Goal: Task Accomplishment & Management: Complete application form

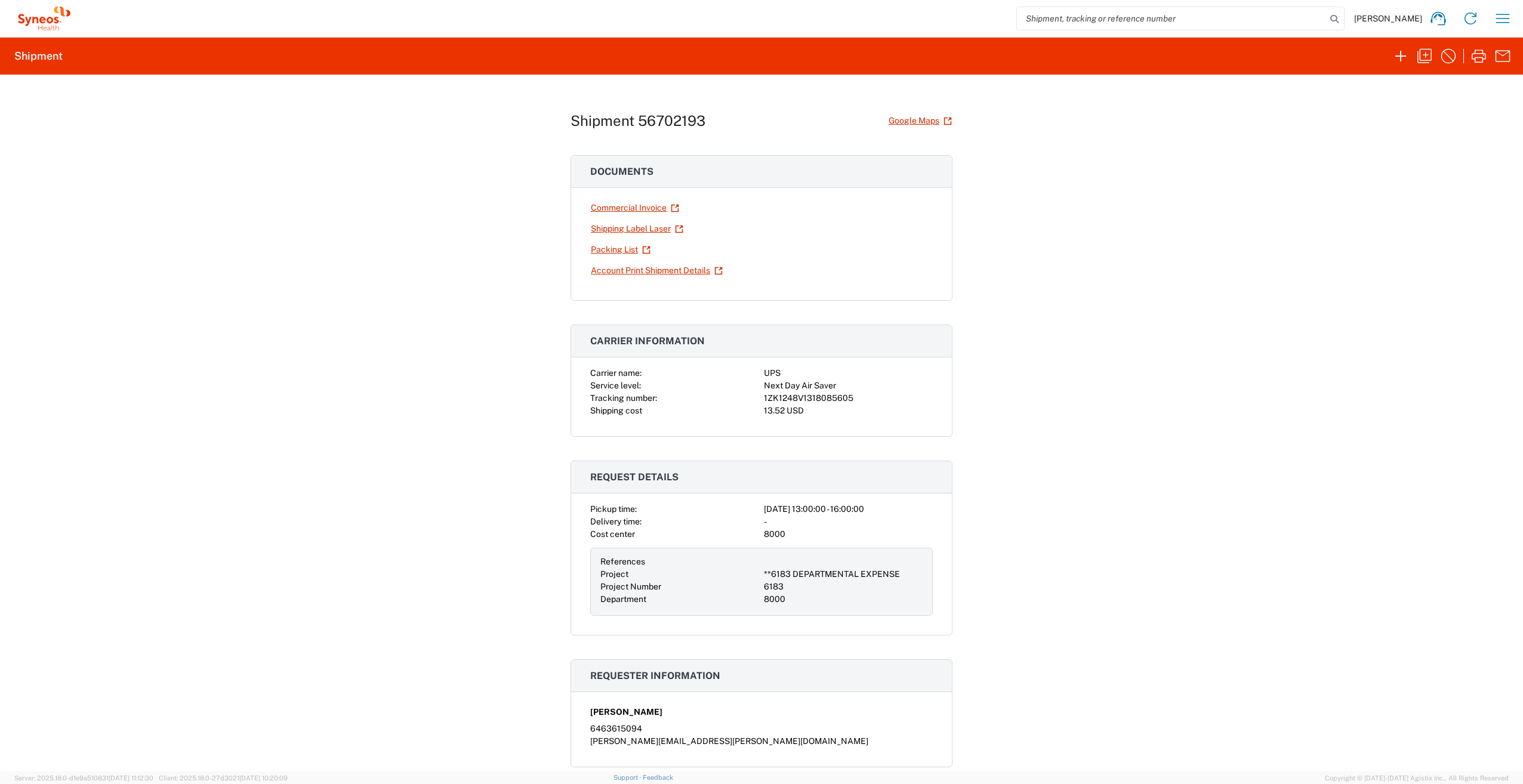
scroll to position [119, 0]
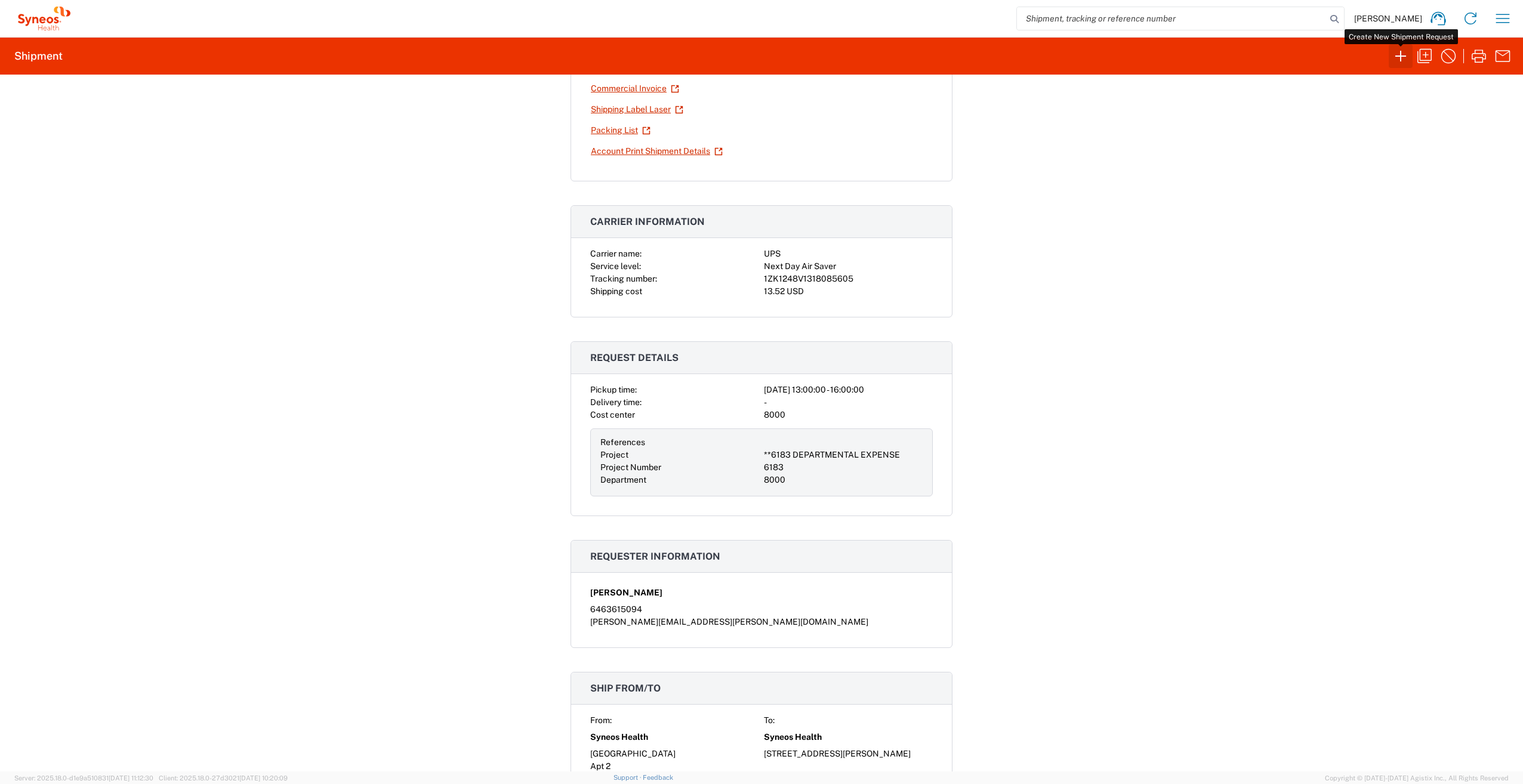
click at [1398, 58] on icon "button" at bounding box center [1400, 56] width 19 height 19
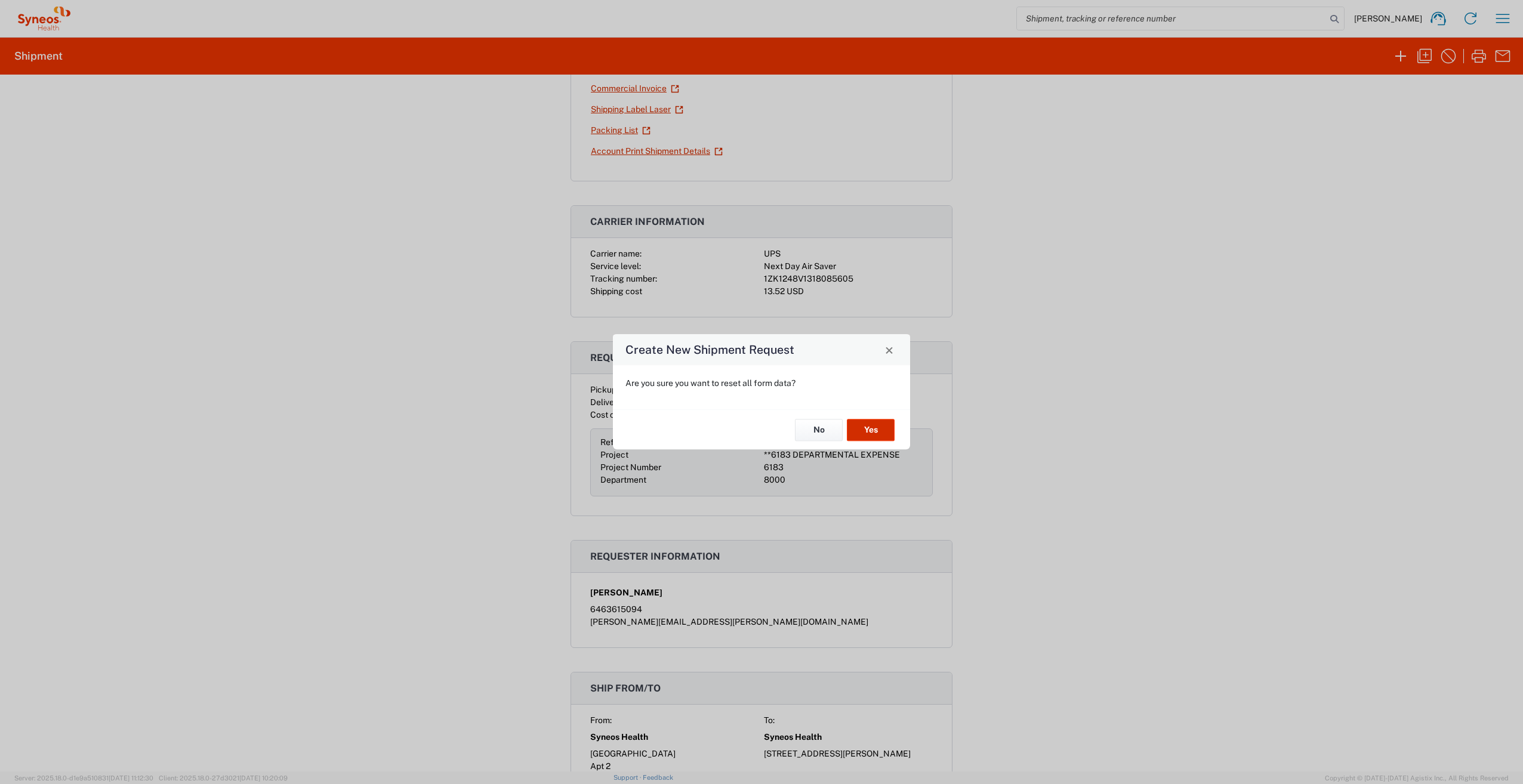
click at [872, 431] on button "Yes" at bounding box center [870, 430] width 47 height 22
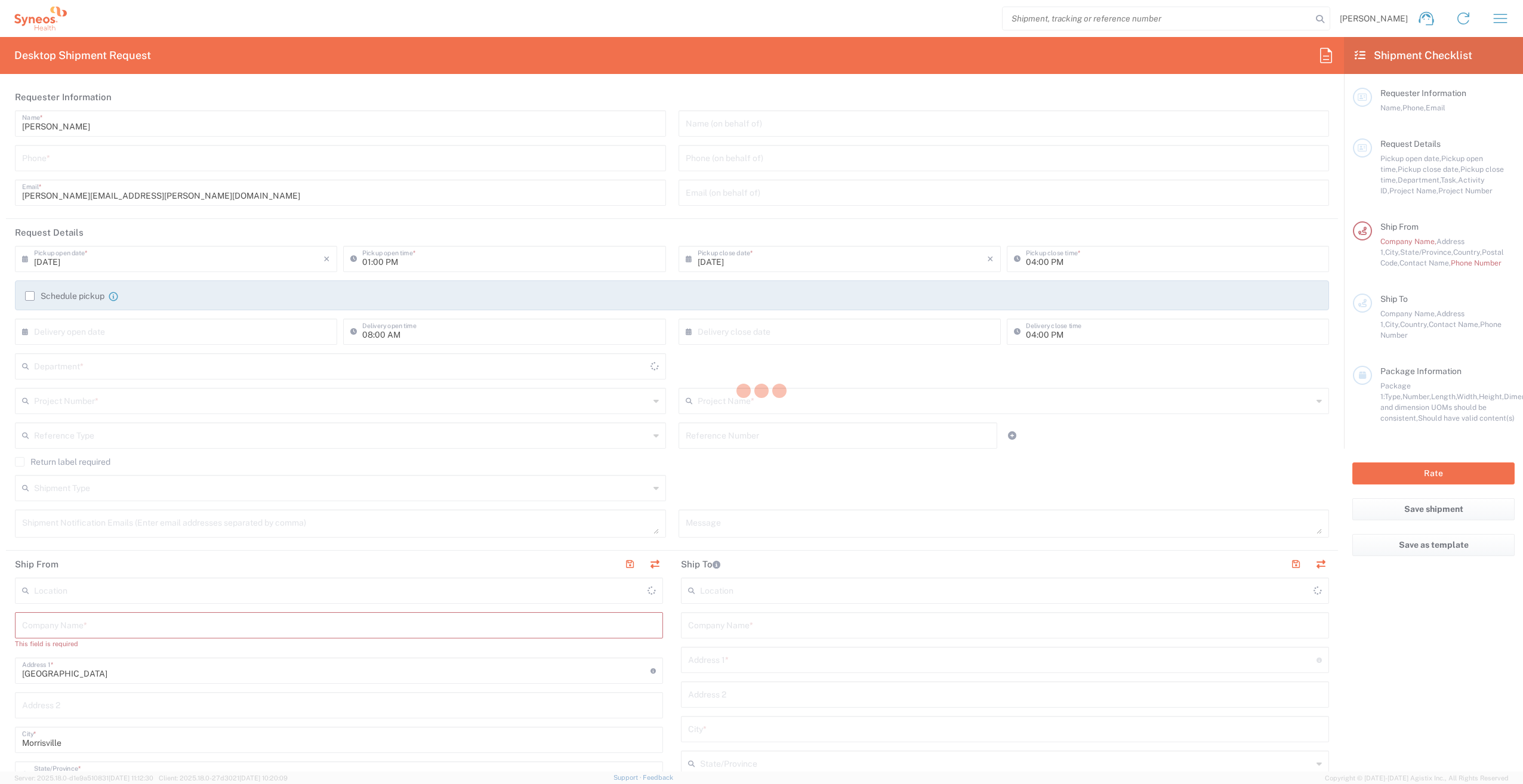
type input "[US_STATE]"
type input "[GEOGRAPHIC_DATA]"
type input "8000"
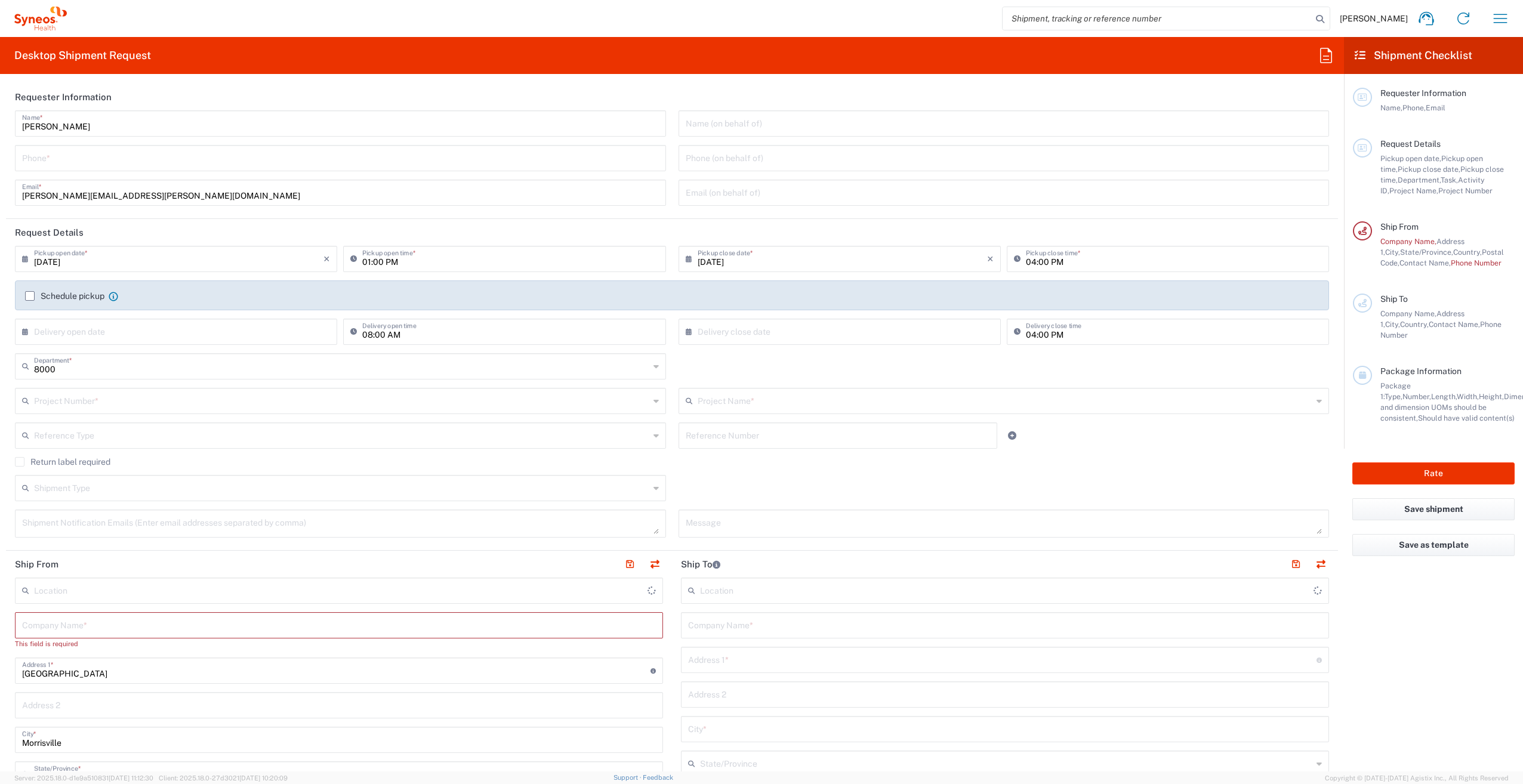
type input "Syneos Health, LLC-[GEOGRAPHIC_DATA] [GEOGRAPHIC_DATA] [GEOGRAPHIC_DATA]"
click at [735, 127] on input "text" at bounding box center [1004, 123] width 637 height 21
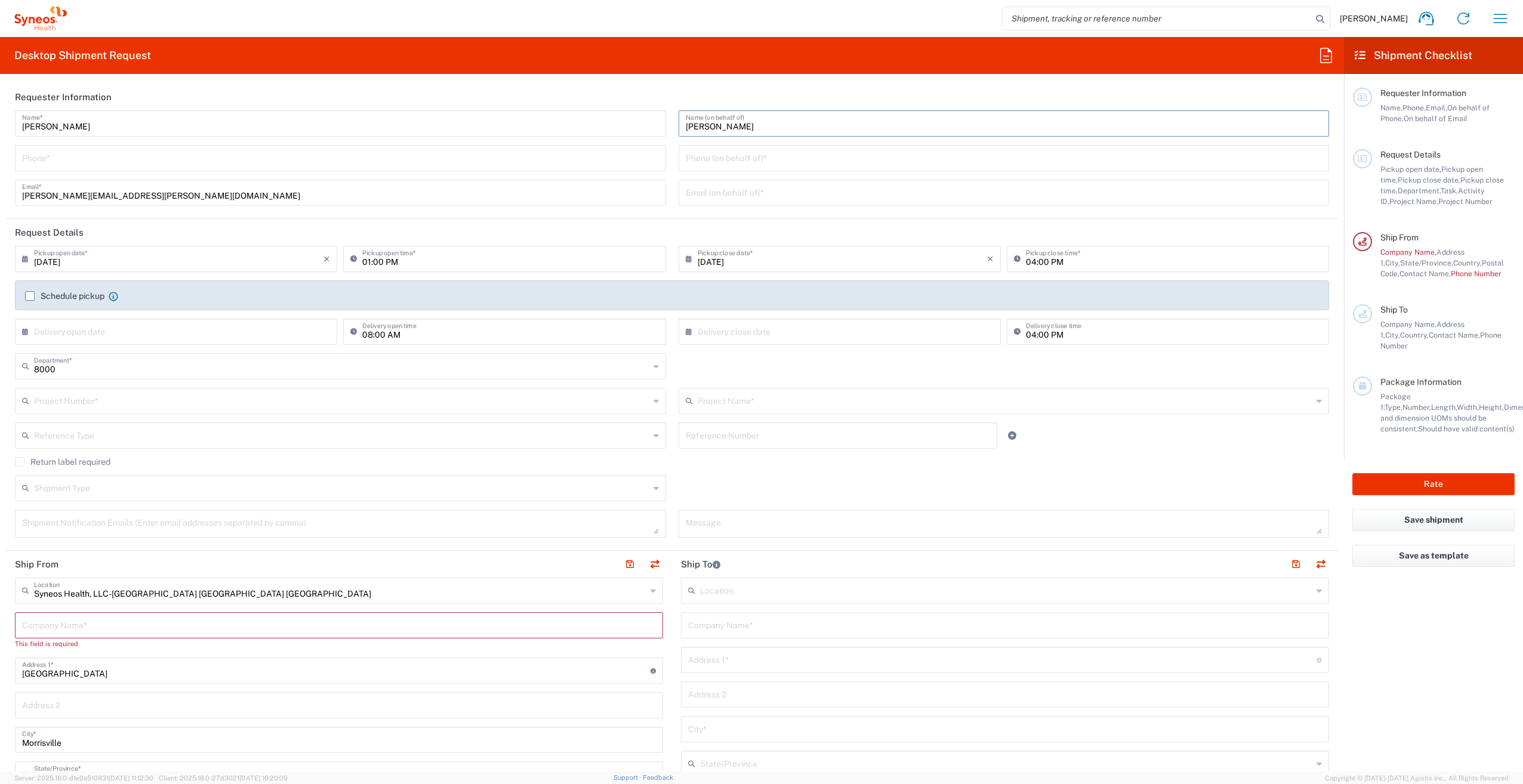
type input "[PERSON_NAME]"
click at [544, 167] on input "tel" at bounding box center [341, 157] width 637 height 21
type input "6463615094"
type input "[PERSON_NAME][EMAIL_ADDRESS][PERSON_NAME][DOMAIN_NAME]"
type input "Syneos Health"
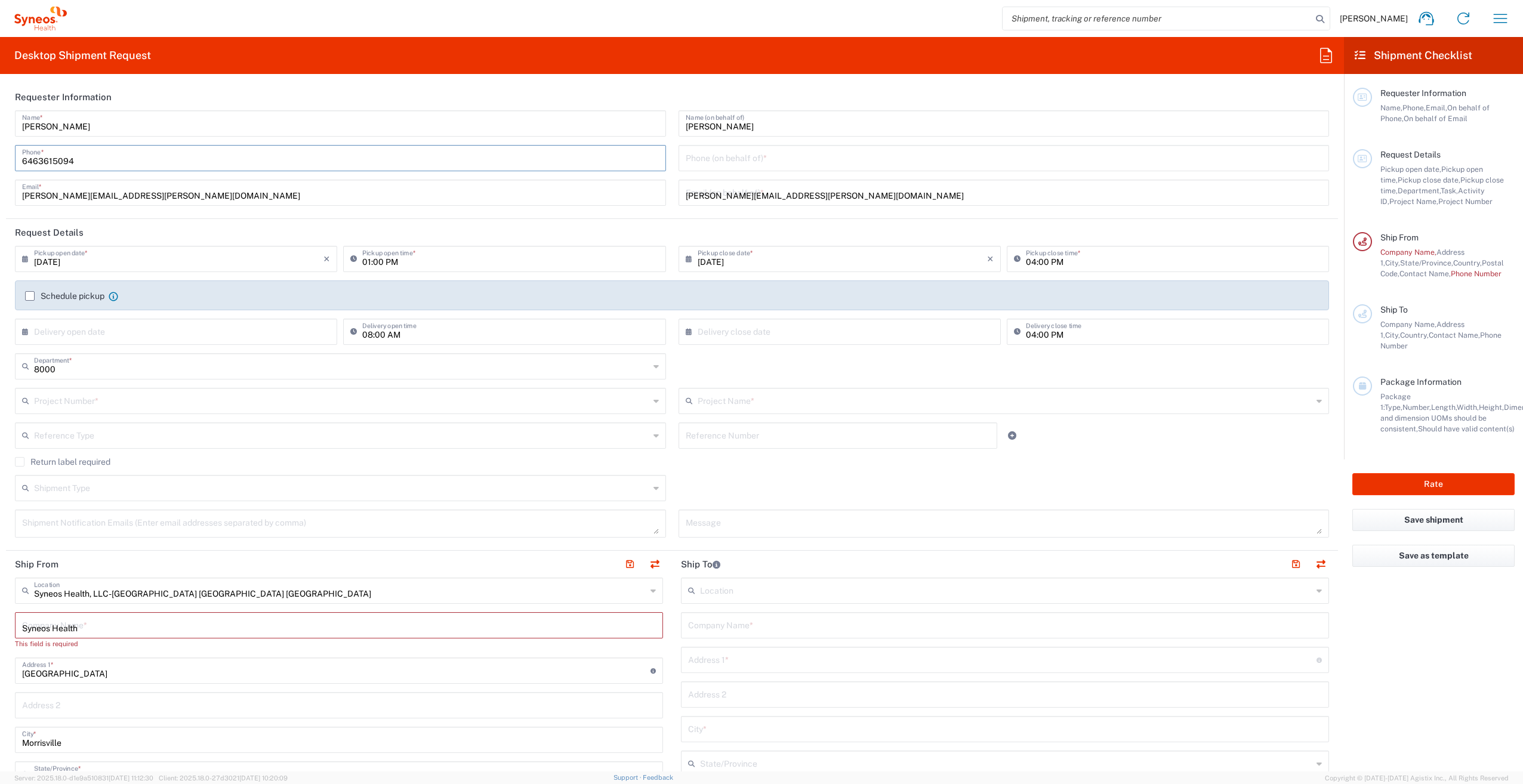
type input "Apt 2"
type input "6463615094"
type input "Syneos Health"
type input "[US_STATE]"
type input "[GEOGRAPHIC_DATA]"
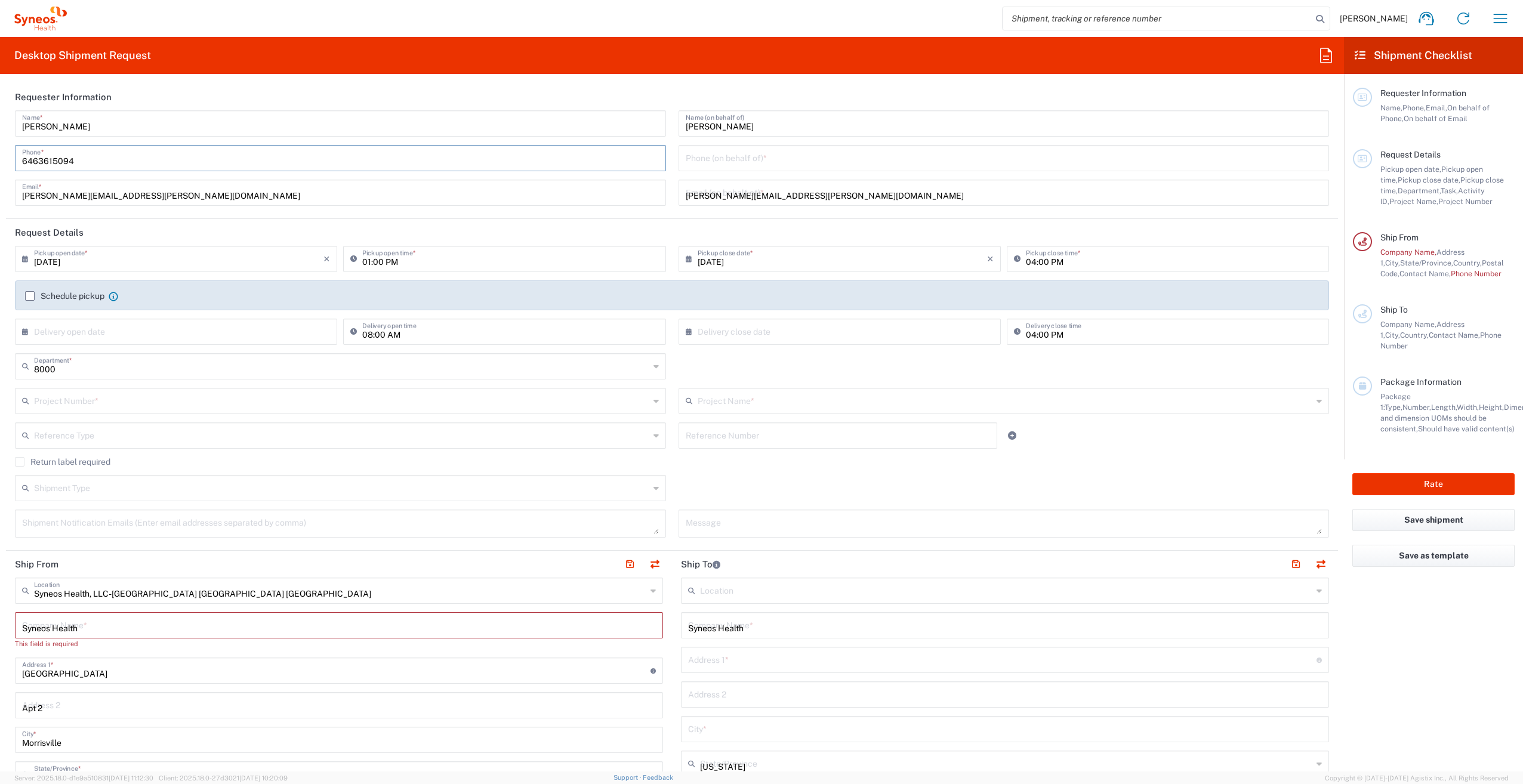
type input "27523"
type input "9083000776"
type input "[PERSON_NAME][EMAIL_ADDRESS][PERSON_NAME][DOMAIN_NAME]"
type input "[PERSON_NAME]"
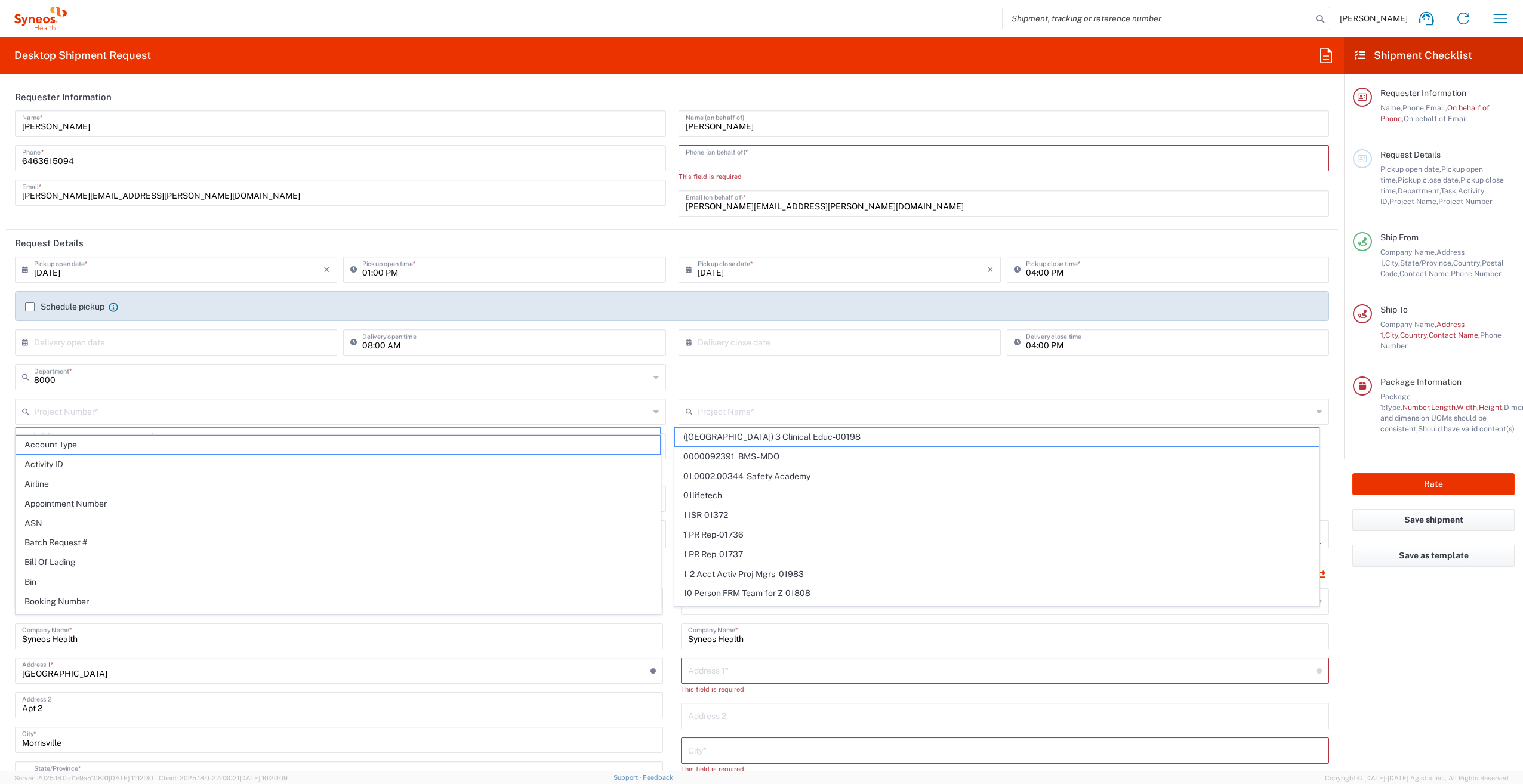
drag, startPoint x: 699, startPoint y: 158, endPoint x: 706, endPoint y: 158, distance: 7.0
click at [699, 158] on input "tel" at bounding box center [1004, 157] width 637 height 21
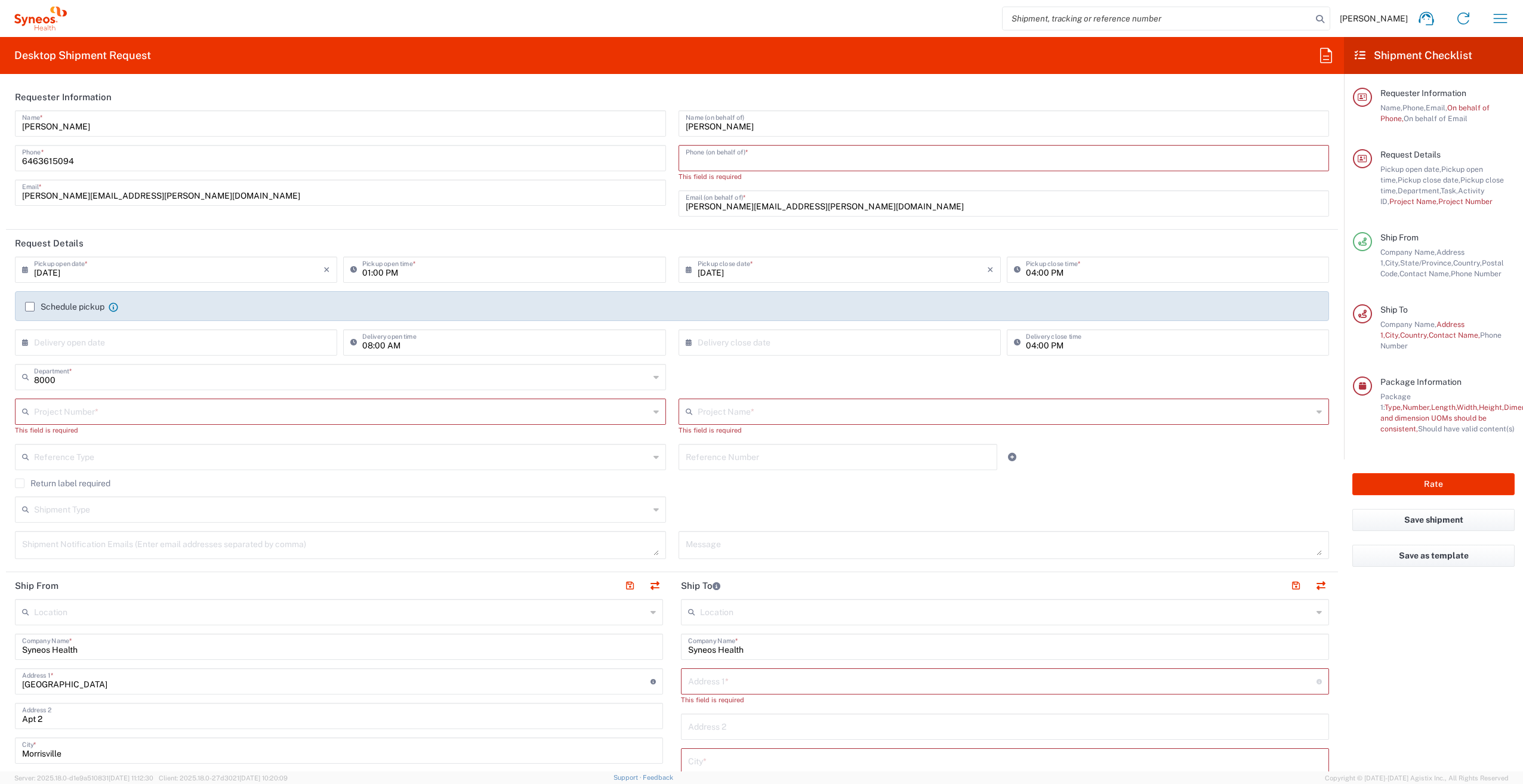
type input "9083000776"
type input "[STREET_ADDRESS][PERSON_NAME],"
type input "[GEOGRAPHIC_DATA]"
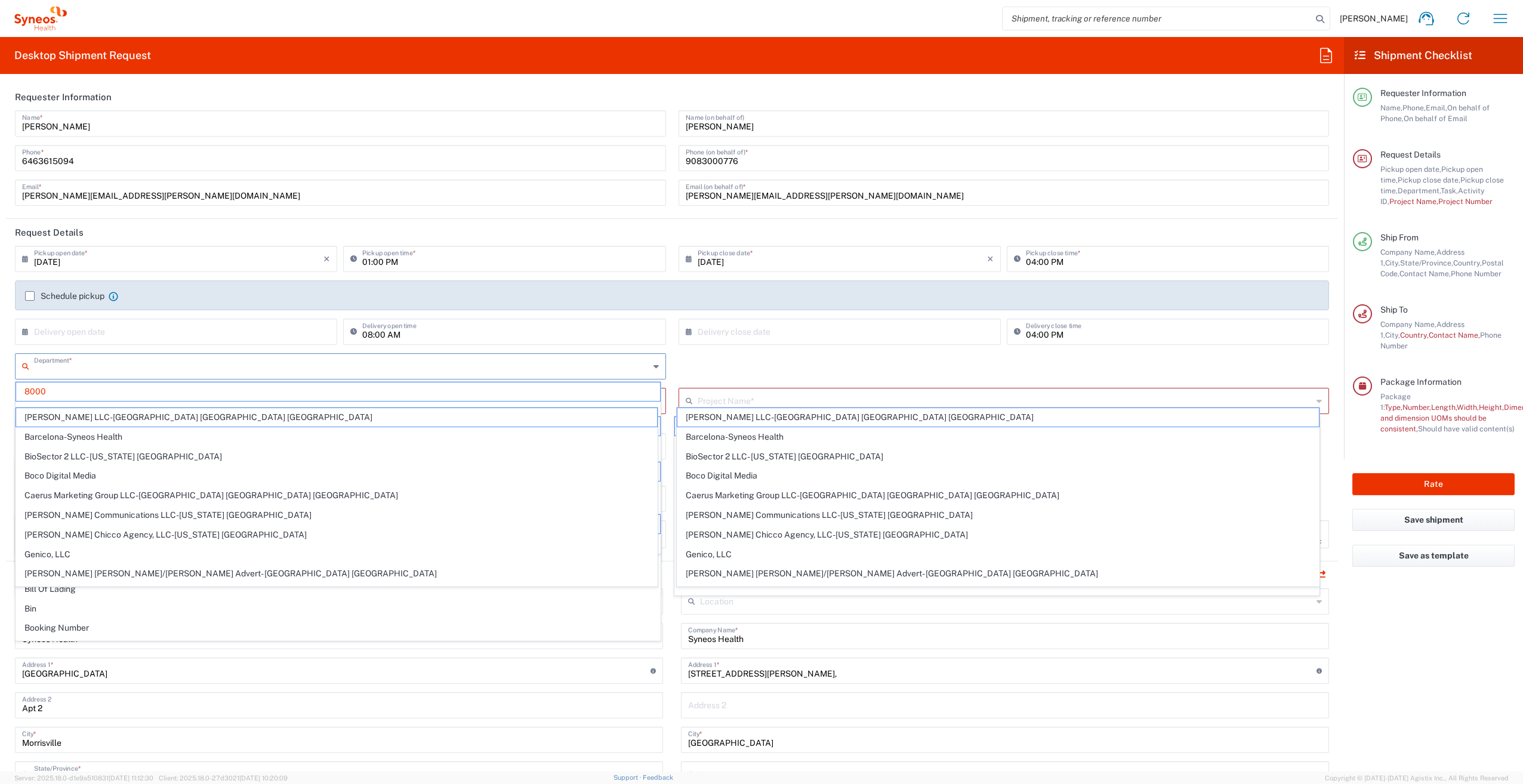
click at [63, 364] on input "text" at bounding box center [341, 365] width 615 height 21
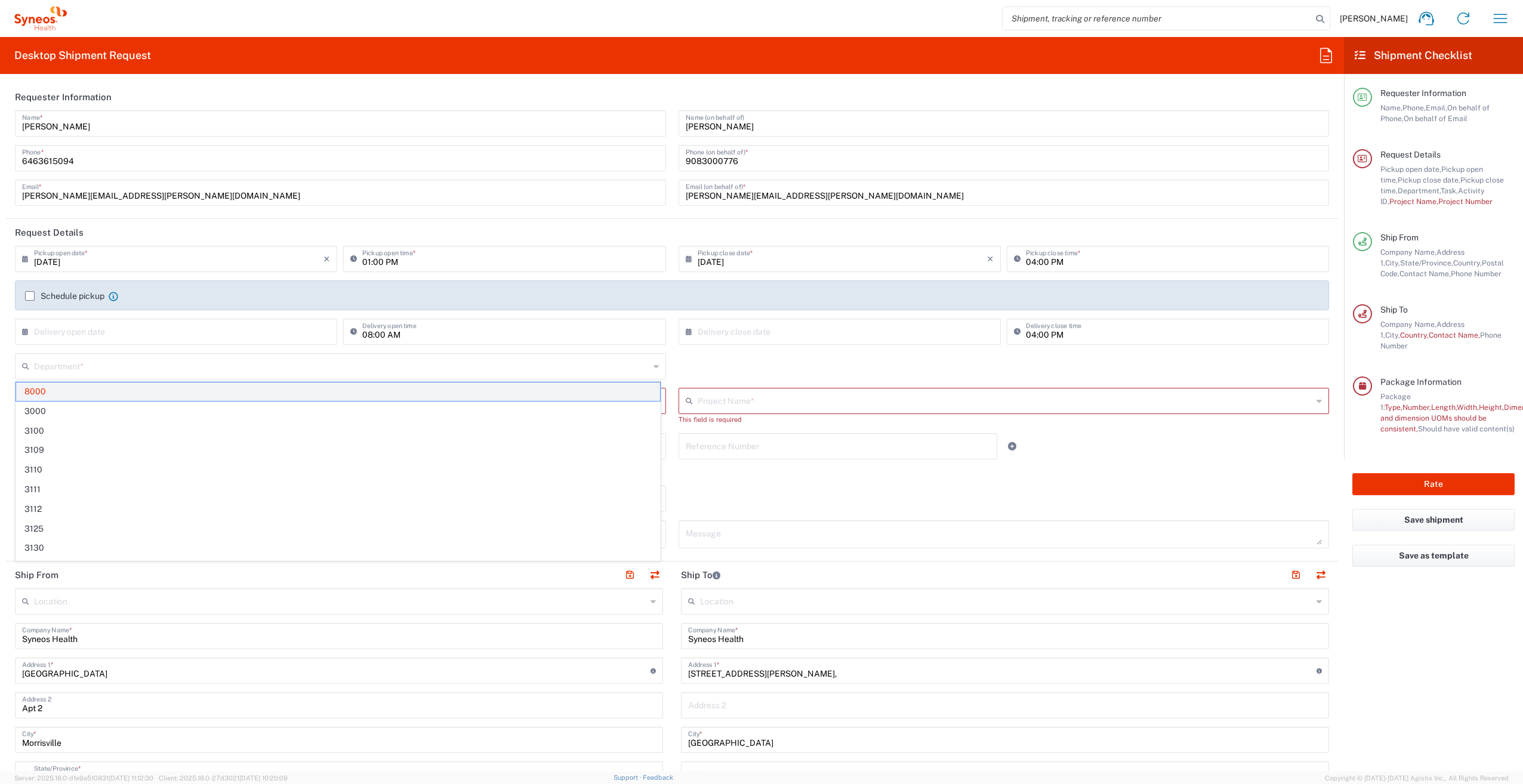
click at [449, 391] on span "8000" at bounding box center [338, 391] width 644 height 18
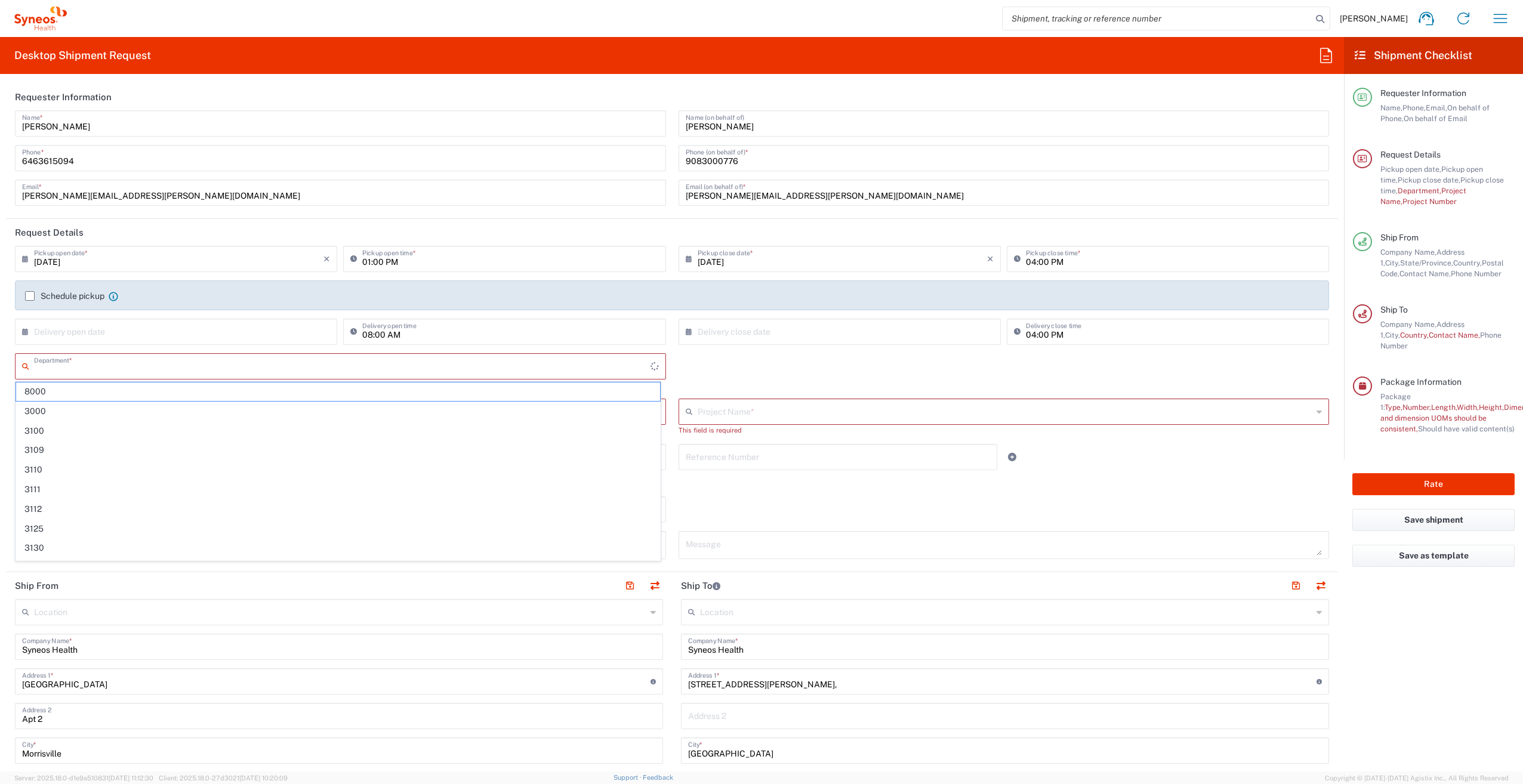
click at [310, 364] on input "text" at bounding box center [342, 365] width 616 height 21
click at [723, 382] on div "Department * 3000 3100 3109 3110 3111 3112 3125 3130 3135 3136 3150 3155 3165 3…" at bounding box center [672, 376] width 1327 height 45
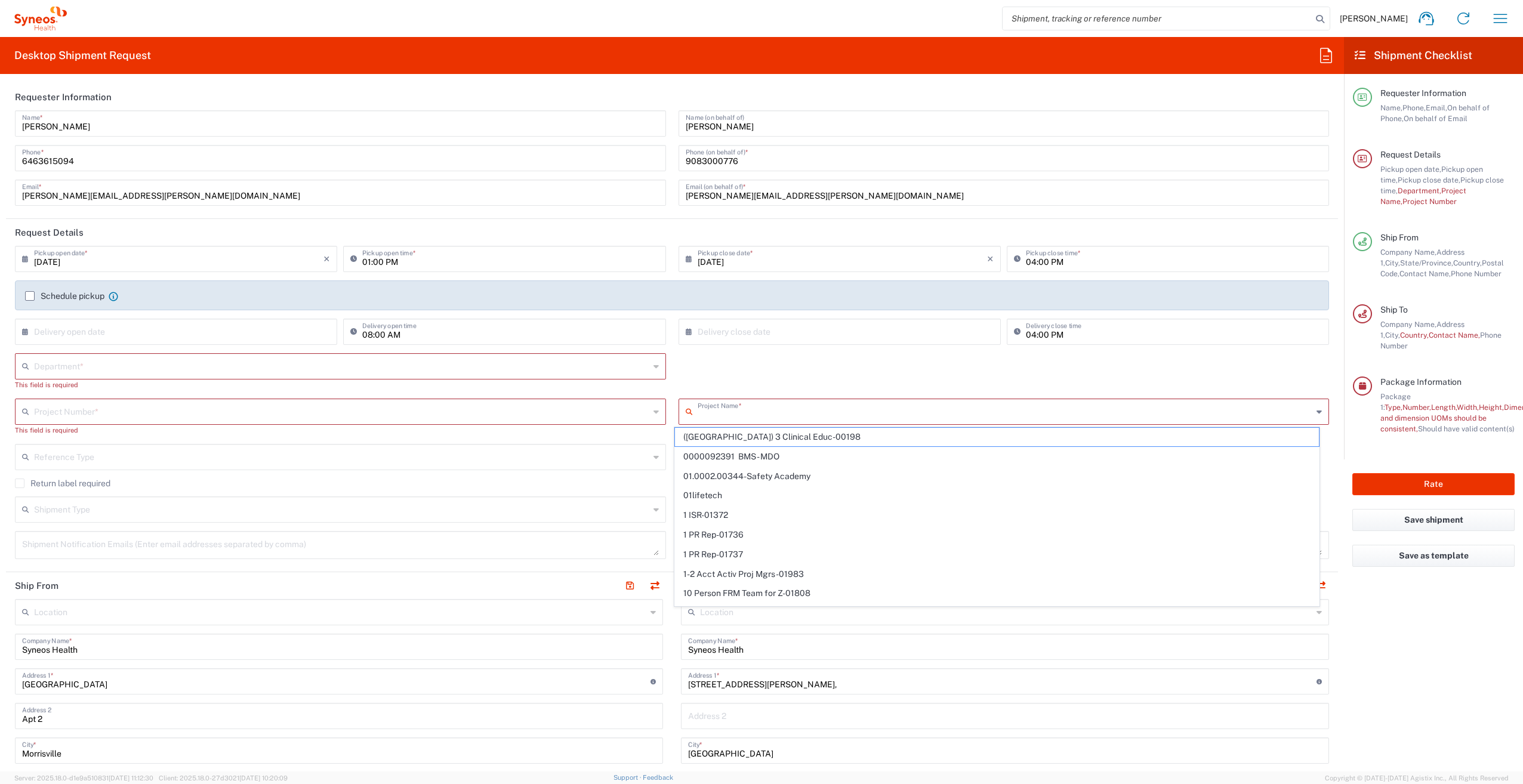
click at [698, 407] on input "text" at bounding box center [1005, 410] width 615 height 21
click at [504, 404] on input "text" at bounding box center [341, 410] width 615 height 21
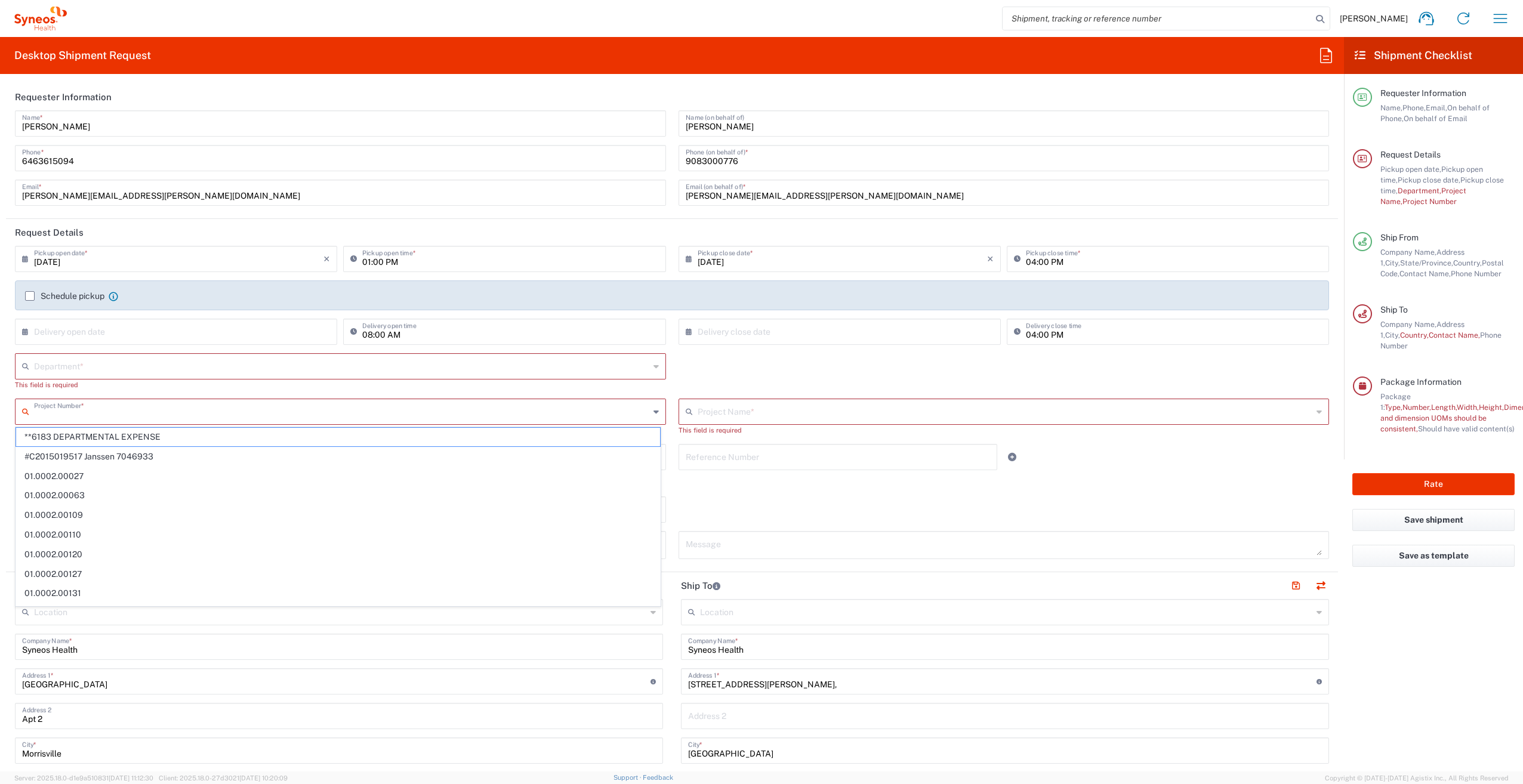
click at [185, 437] on span "**6183 DEPARTMENTAL EXPENSE" at bounding box center [338, 437] width 644 height 18
type input "**6183 DEPARTMENTAL EXPENSE"
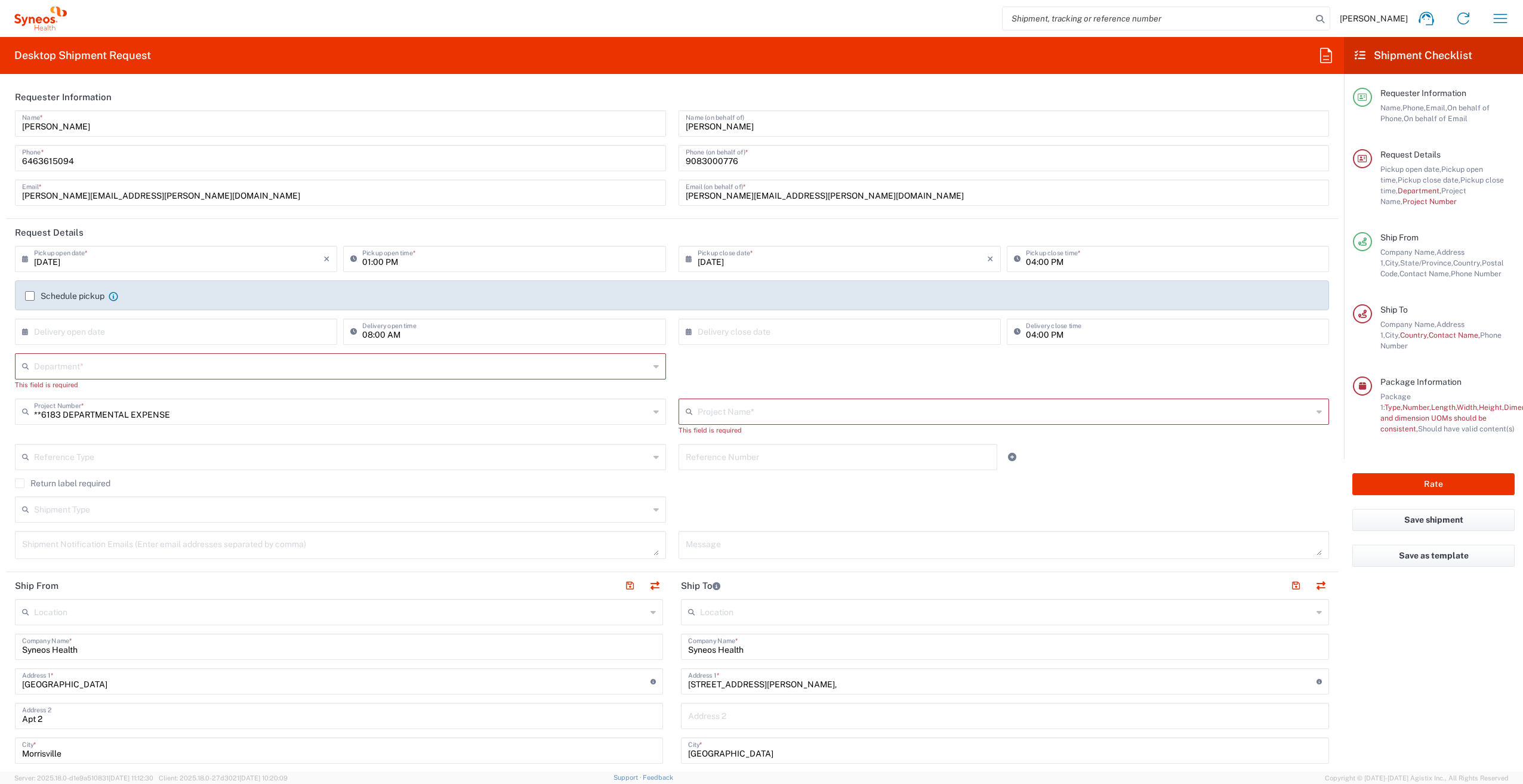
type input "6183"
click at [189, 360] on input "text" at bounding box center [341, 365] width 615 height 21
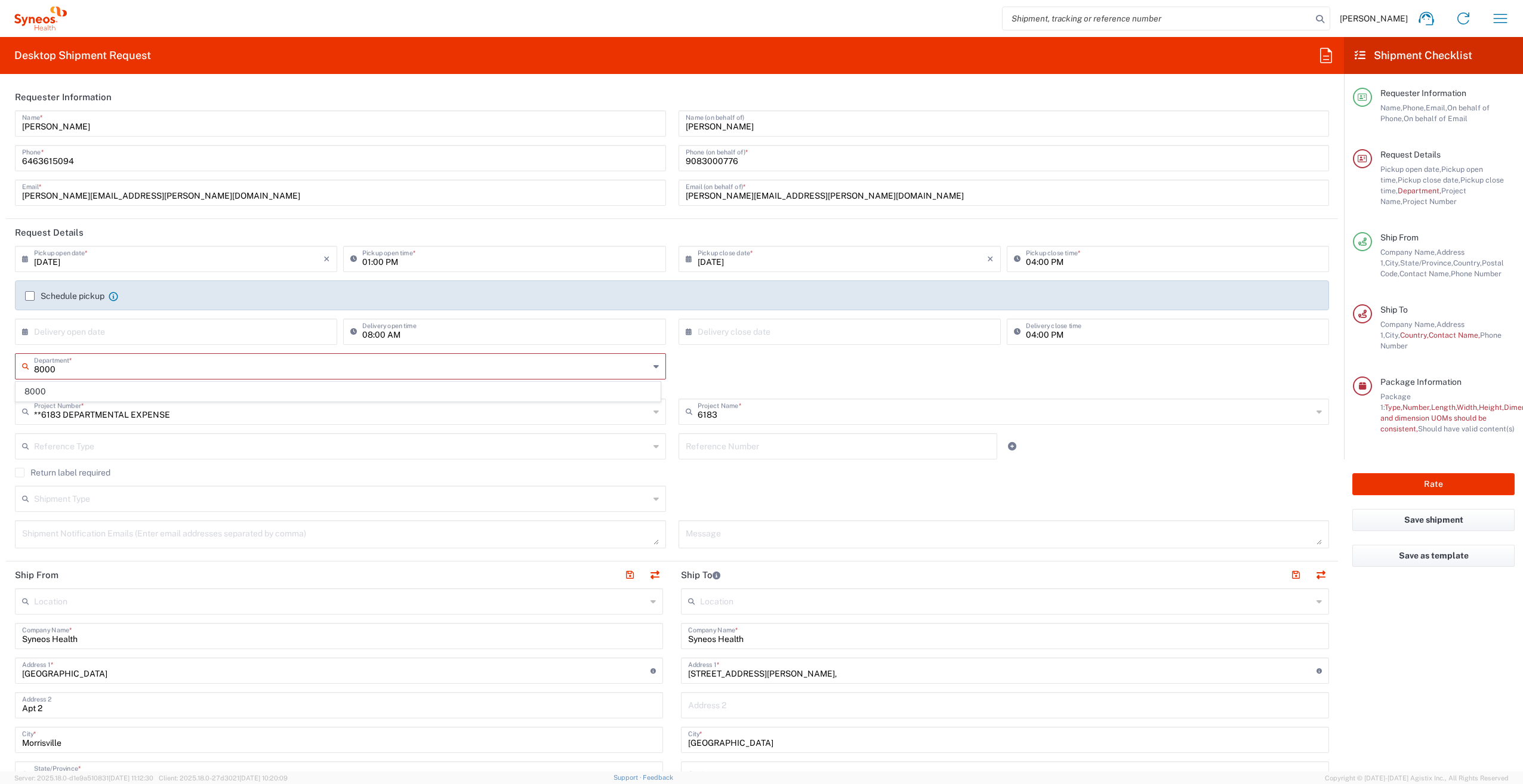
click at [274, 366] on input "8000" at bounding box center [341, 365] width 615 height 21
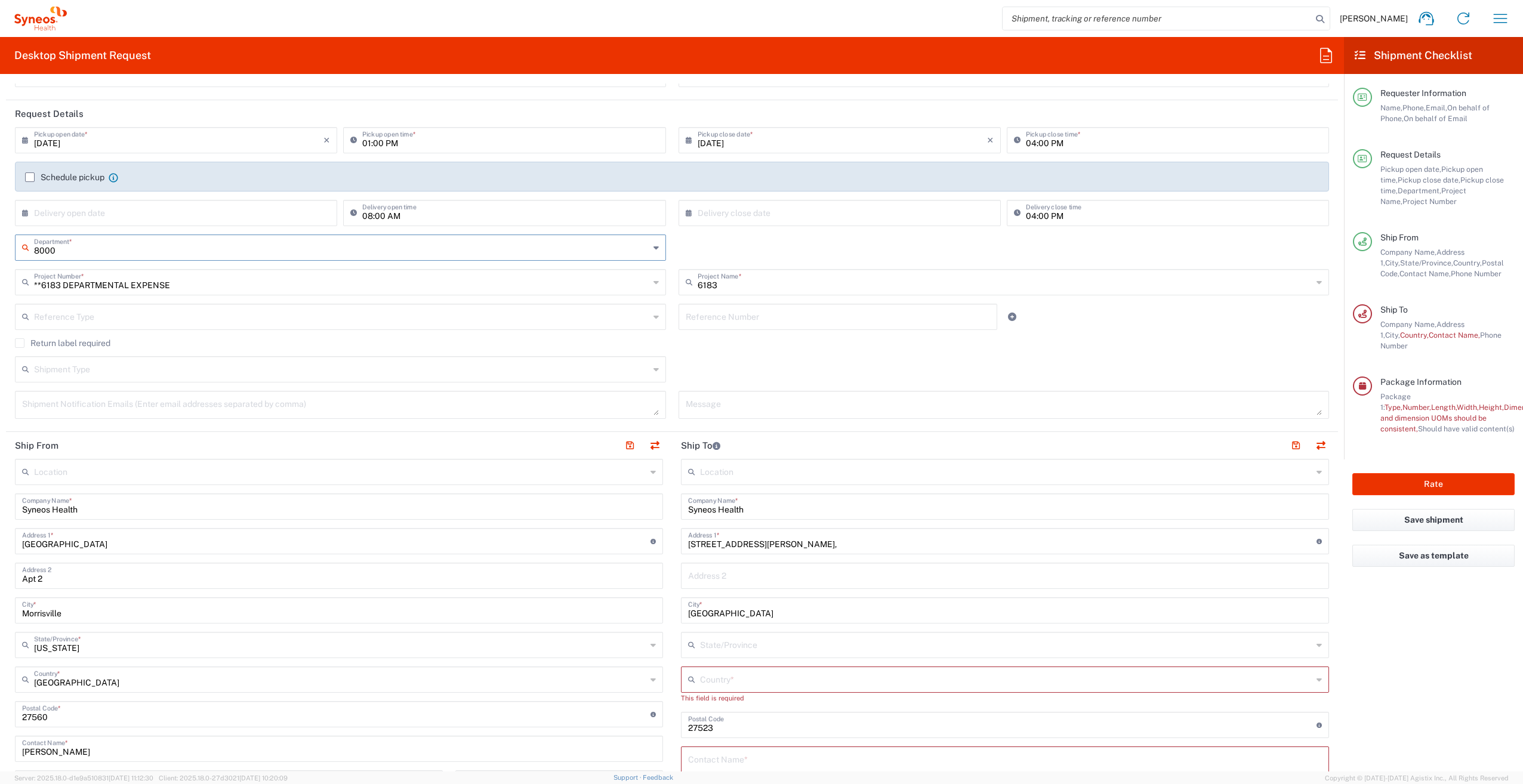
scroll to position [119, 0]
type input "8000"
click at [758, 510] on input "Syneos Health" at bounding box center [1005, 505] width 634 height 21
drag, startPoint x: 755, startPoint y: 508, endPoint x: 672, endPoint y: 515, distance: 83.3
click at [672, 515] on main "Location [PERSON_NAME] LLC-[GEOGRAPHIC_DATA] [GEOGRAPHIC_DATA] [GEOGRAPHIC_DATA…" at bounding box center [1004, 720] width 666 height 523
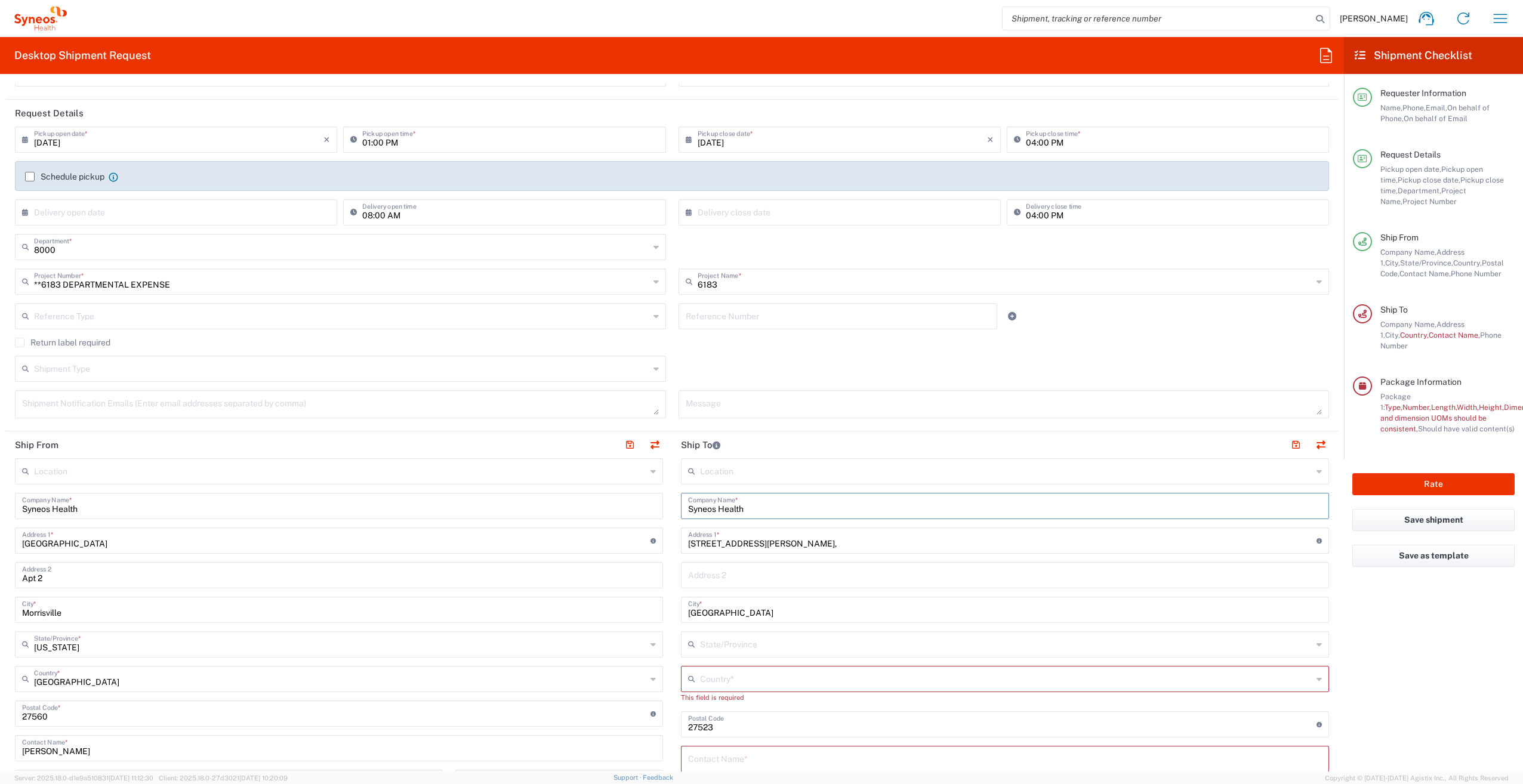
click at [800, 549] on input "[STREET_ADDRESS][PERSON_NAME]," at bounding box center [1002, 540] width 628 height 21
drag, startPoint x: 757, startPoint y: 543, endPoint x: 690, endPoint y: 545, distance: 67.0
click at [643, 533] on div "Ship From Location [PERSON_NAME] LLC-[GEOGRAPHIC_DATA] [GEOGRAPHIC_DATA] [GEOGR…" at bounding box center [672, 708] width 1332 height 554
paste input "[STREET_ADDRESS]"
drag, startPoint x: 709, startPoint y: 540, endPoint x: 716, endPoint y: 540, distance: 7.0
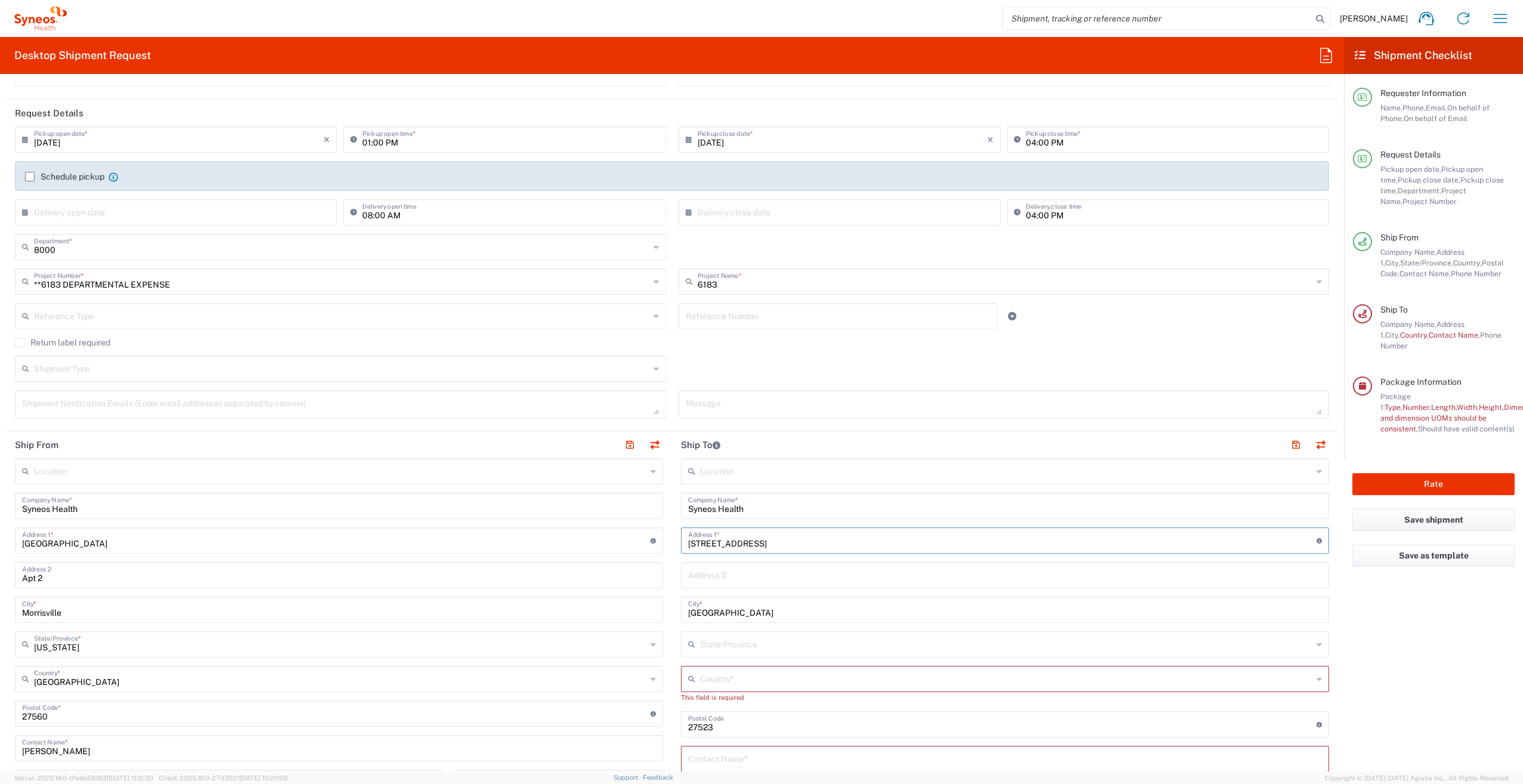
click at [710, 540] on input "[STREET_ADDRESS]" at bounding box center [1002, 540] width 628 height 21
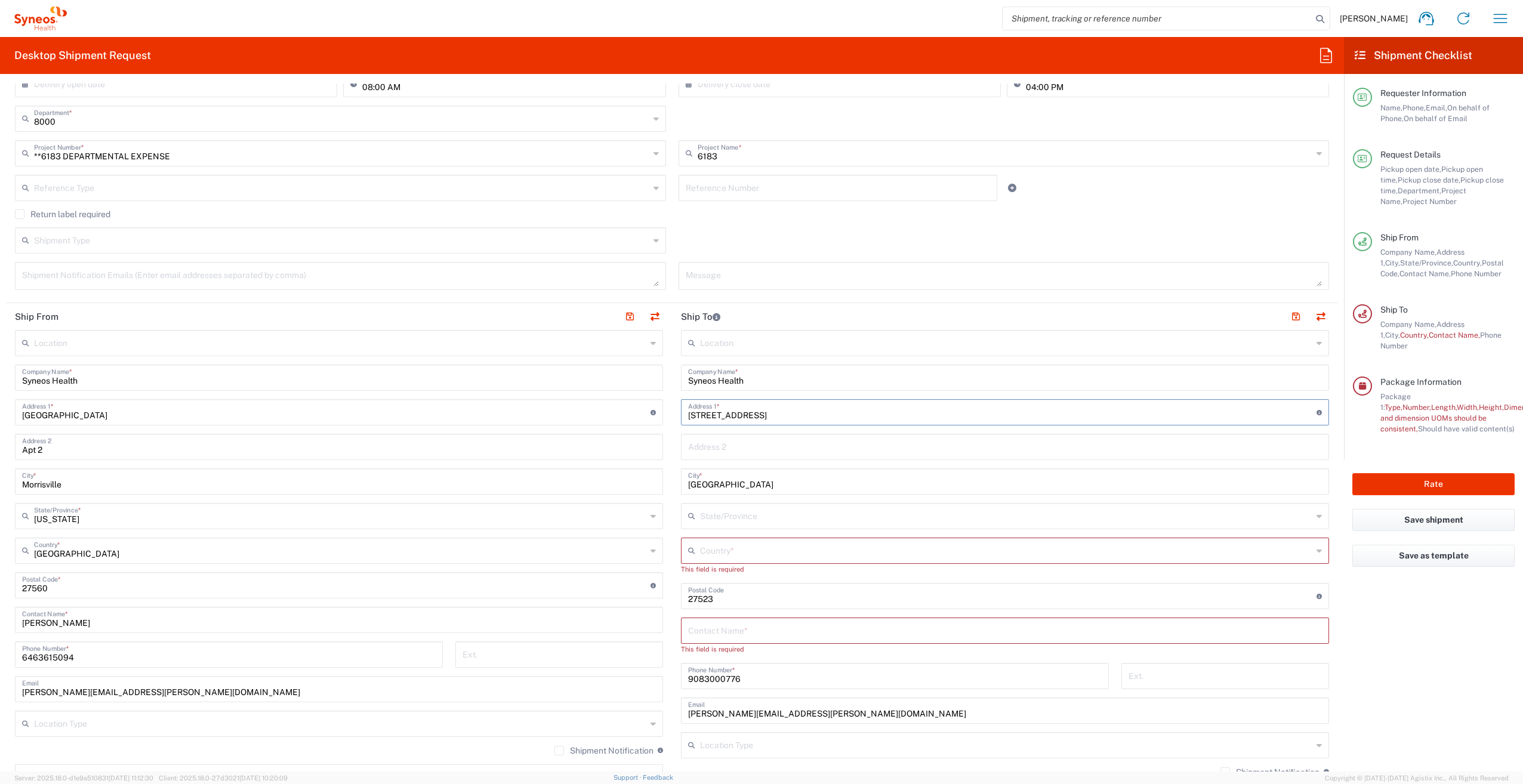
scroll to position [274, 0]
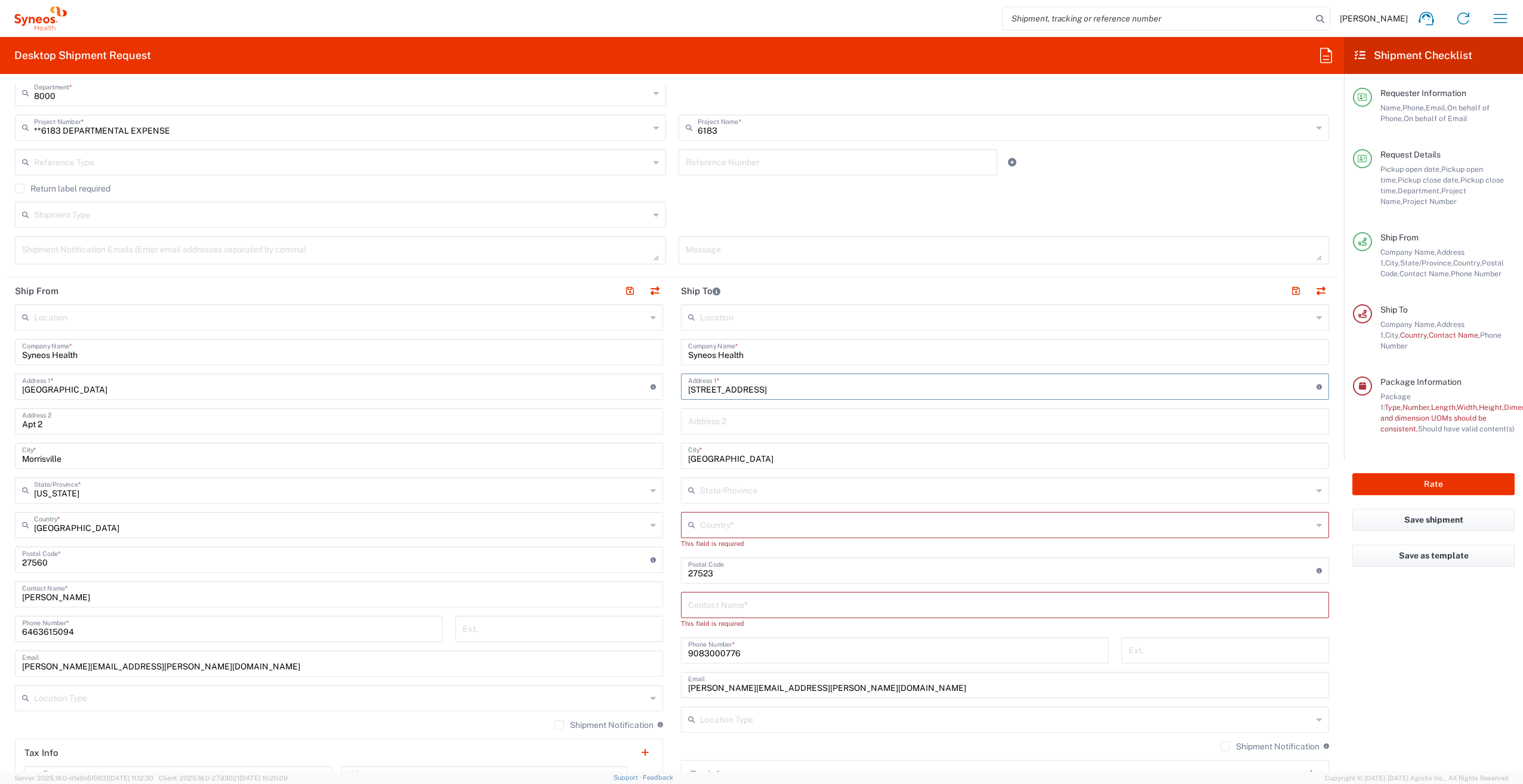
click at [756, 389] on input "[STREET_ADDRESS]" at bounding box center [1002, 385] width 628 height 21
type input "[STREET_ADDRESS]"
drag, startPoint x: 776, startPoint y: 460, endPoint x: 654, endPoint y: 455, distance: 122.1
click at [656, 456] on div "Ship From Location [PERSON_NAME] LLC-[GEOGRAPHIC_DATA] [GEOGRAPHIC_DATA] [GEOGR…" at bounding box center [672, 554] width 1332 height 554
type input "[PERSON_NAME]'s Island"
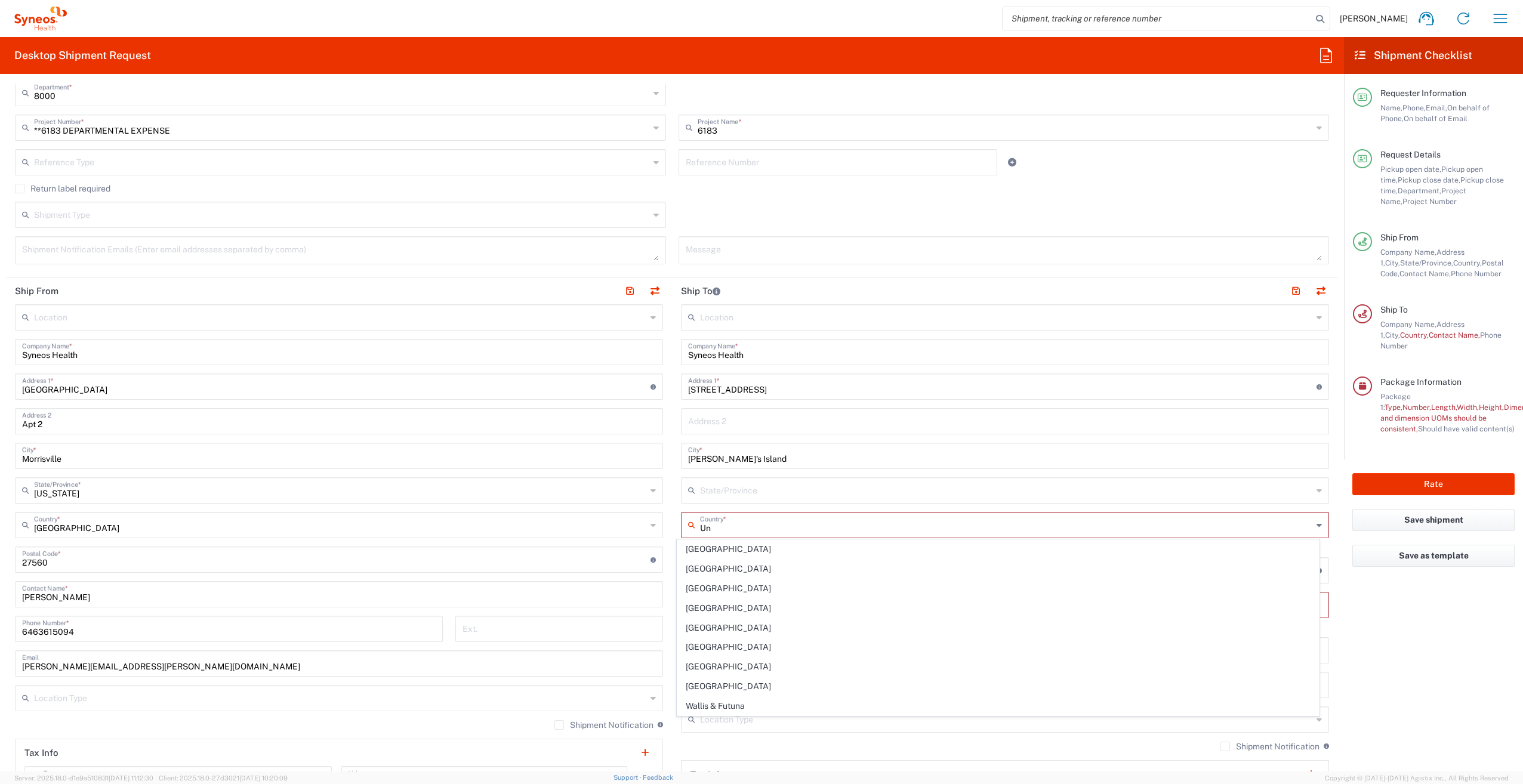
type input "[GEOGRAPHIC_DATA]"
type input "Sender/Shipper"
type input "Delivery Duty Paid"
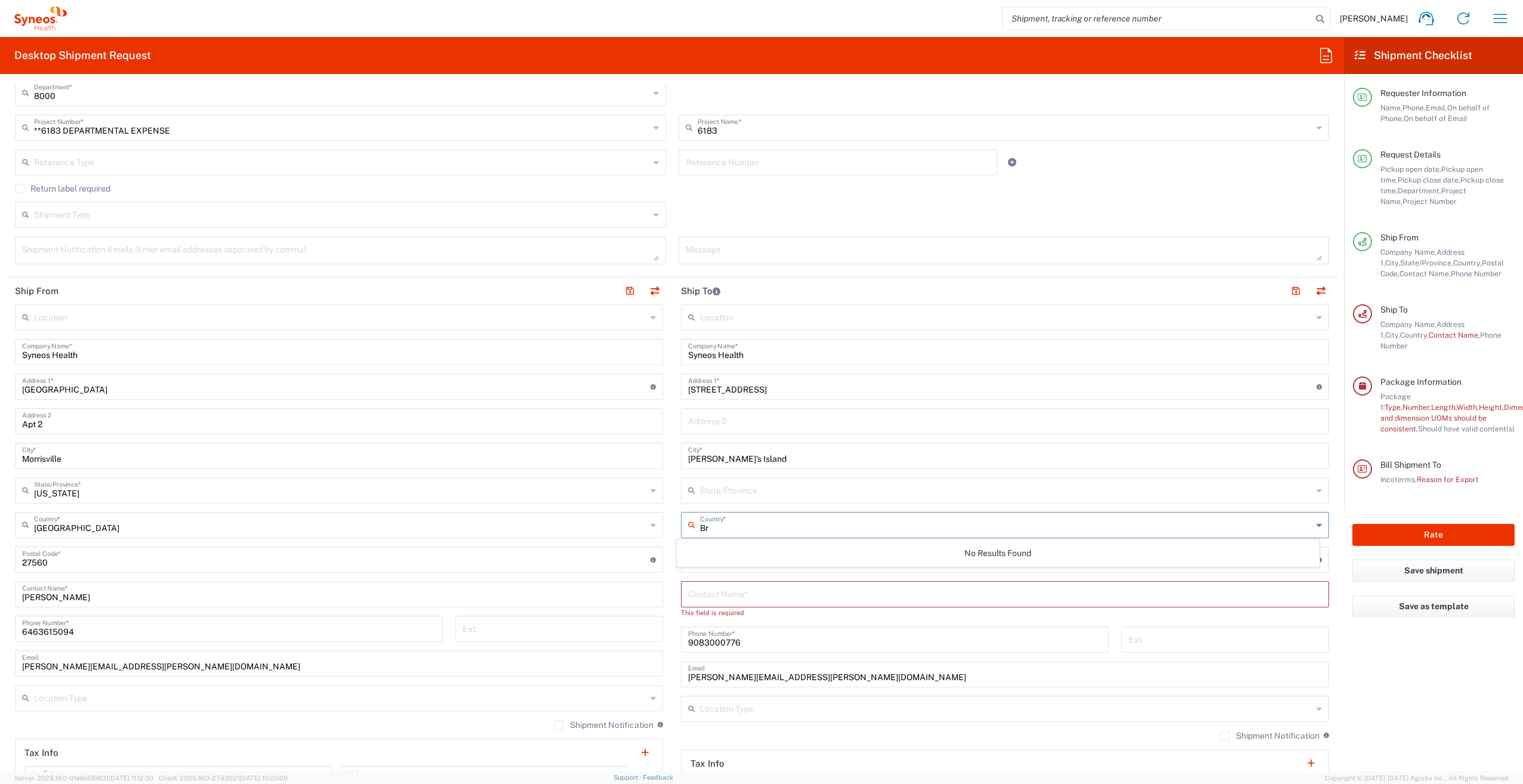
type input "B"
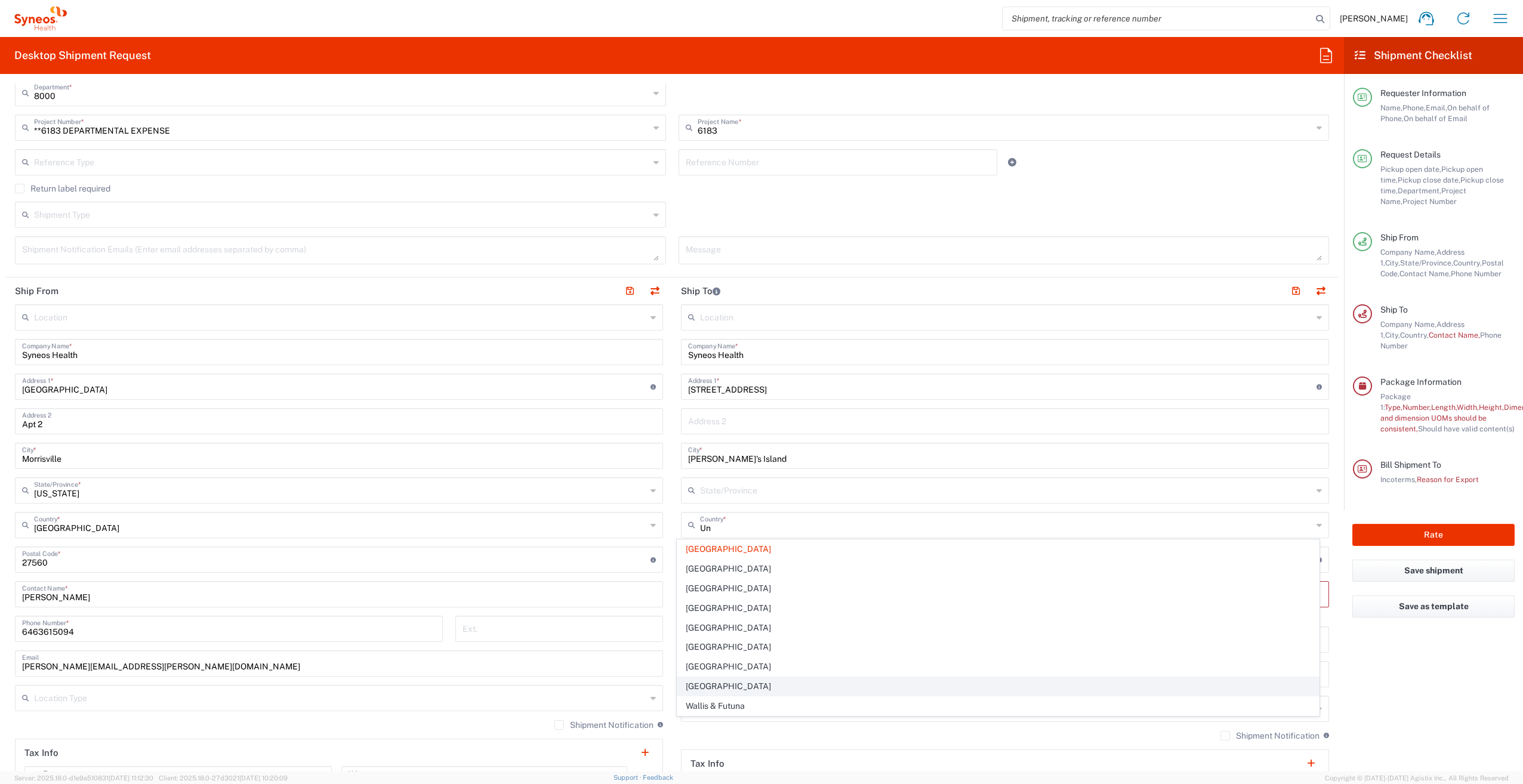
click at [700, 684] on span "[GEOGRAPHIC_DATA]" at bounding box center [998, 686] width 641 height 18
type input "[GEOGRAPHIC_DATA]"
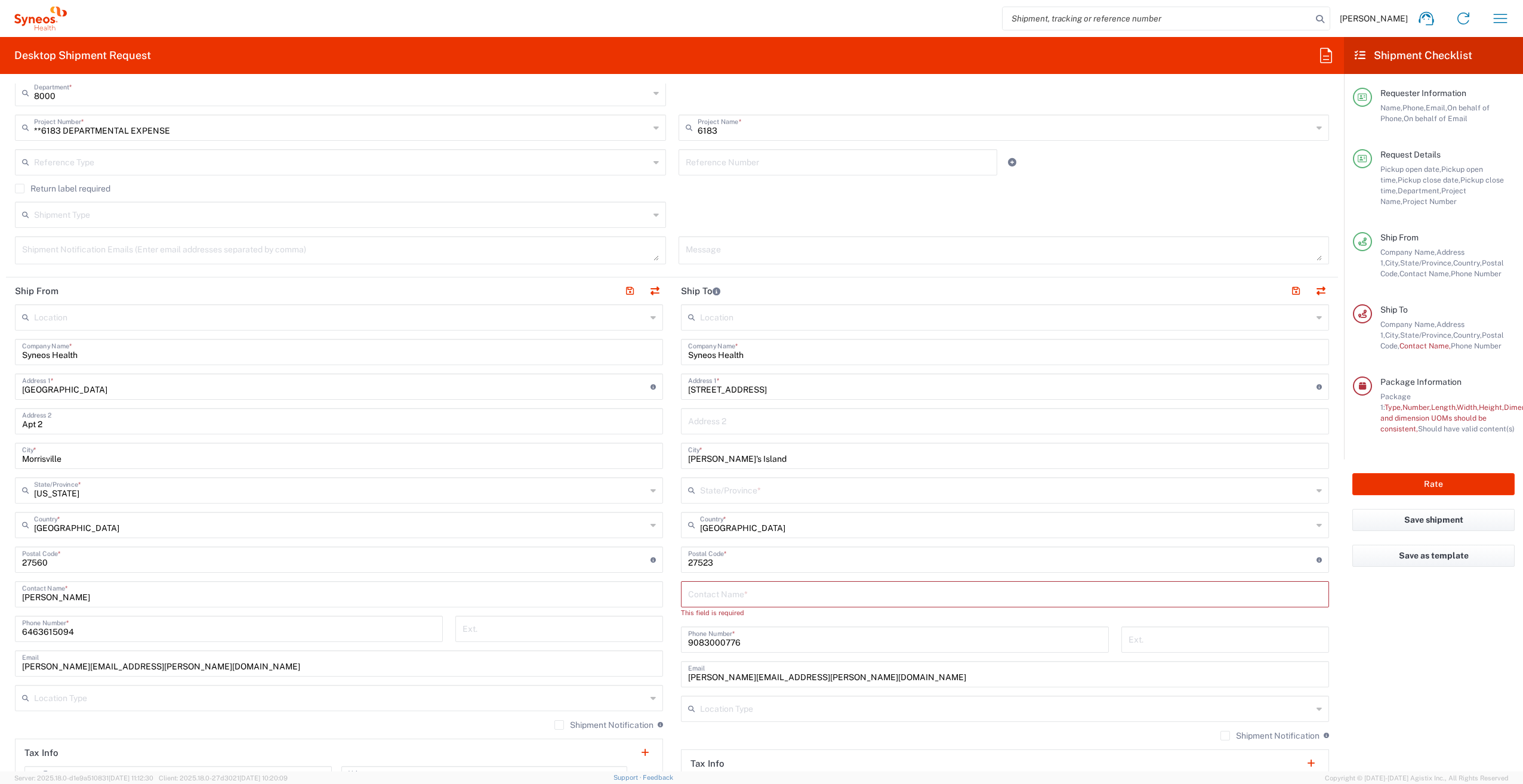
click at [754, 496] on input "text" at bounding box center [1006, 489] width 612 height 21
click at [692, 610] on span "[US_STATE]" at bounding box center [998, 619] width 641 height 18
type input "[US_STATE]"
click at [706, 456] on input "[PERSON_NAME]'s Island" at bounding box center [1005, 454] width 634 height 21
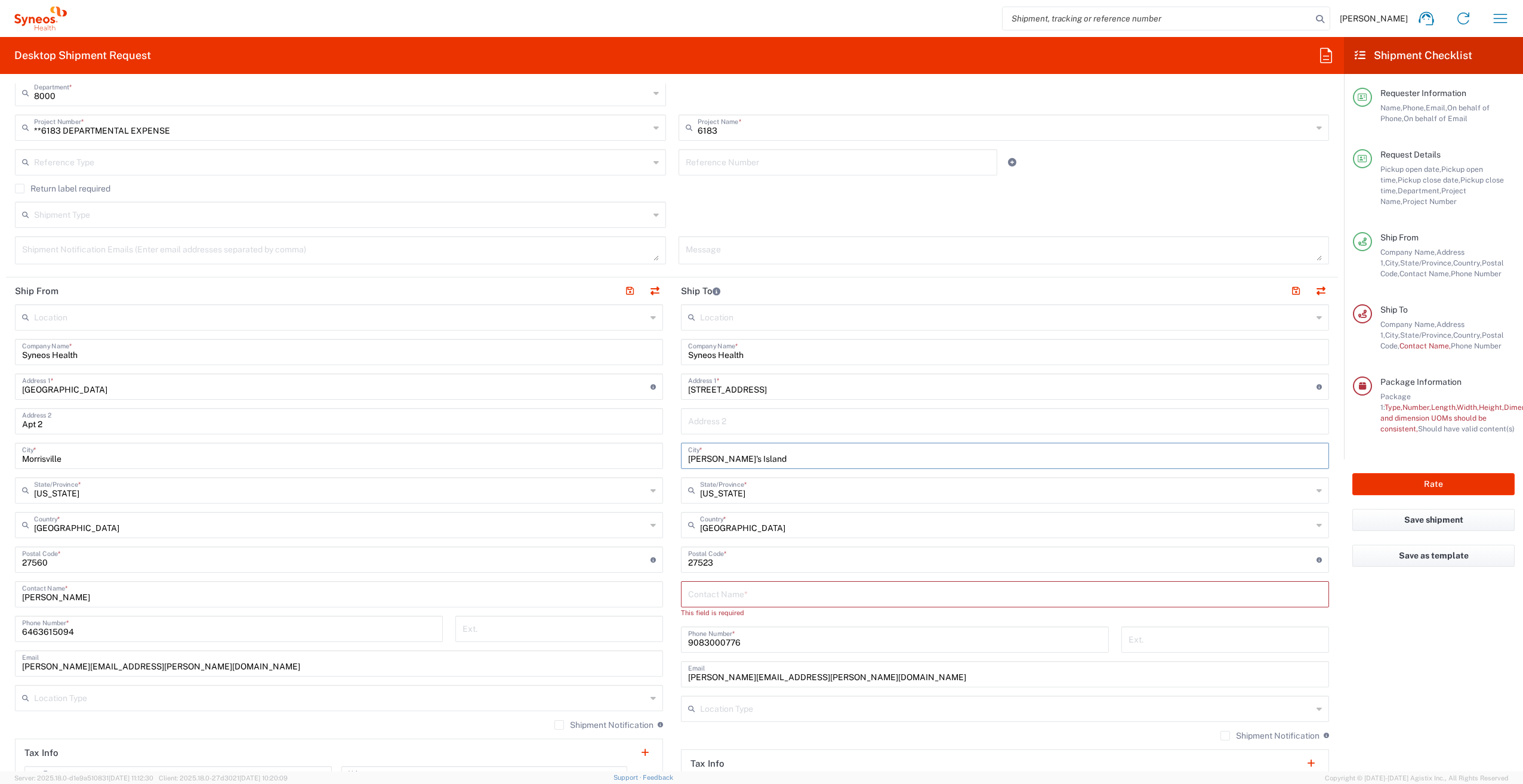
scroll to position [274, 0]
click at [703, 454] on input "[PERSON_NAME]'s Island" at bounding box center [1005, 454] width 634 height 21
type input "[PERSON_NAME][GEOGRAPHIC_DATA]"
drag, startPoint x: 718, startPoint y: 561, endPoint x: 649, endPoint y: 561, distance: 69.0
click at [649, 561] on div "Ship From Location [PERSON_NAME] LLC-[GEOGRAPHIC_DATA] [GEOGRAPHIC_DATA] [GEOGR…" at bounding box center [672, 549] width 1332 height 544
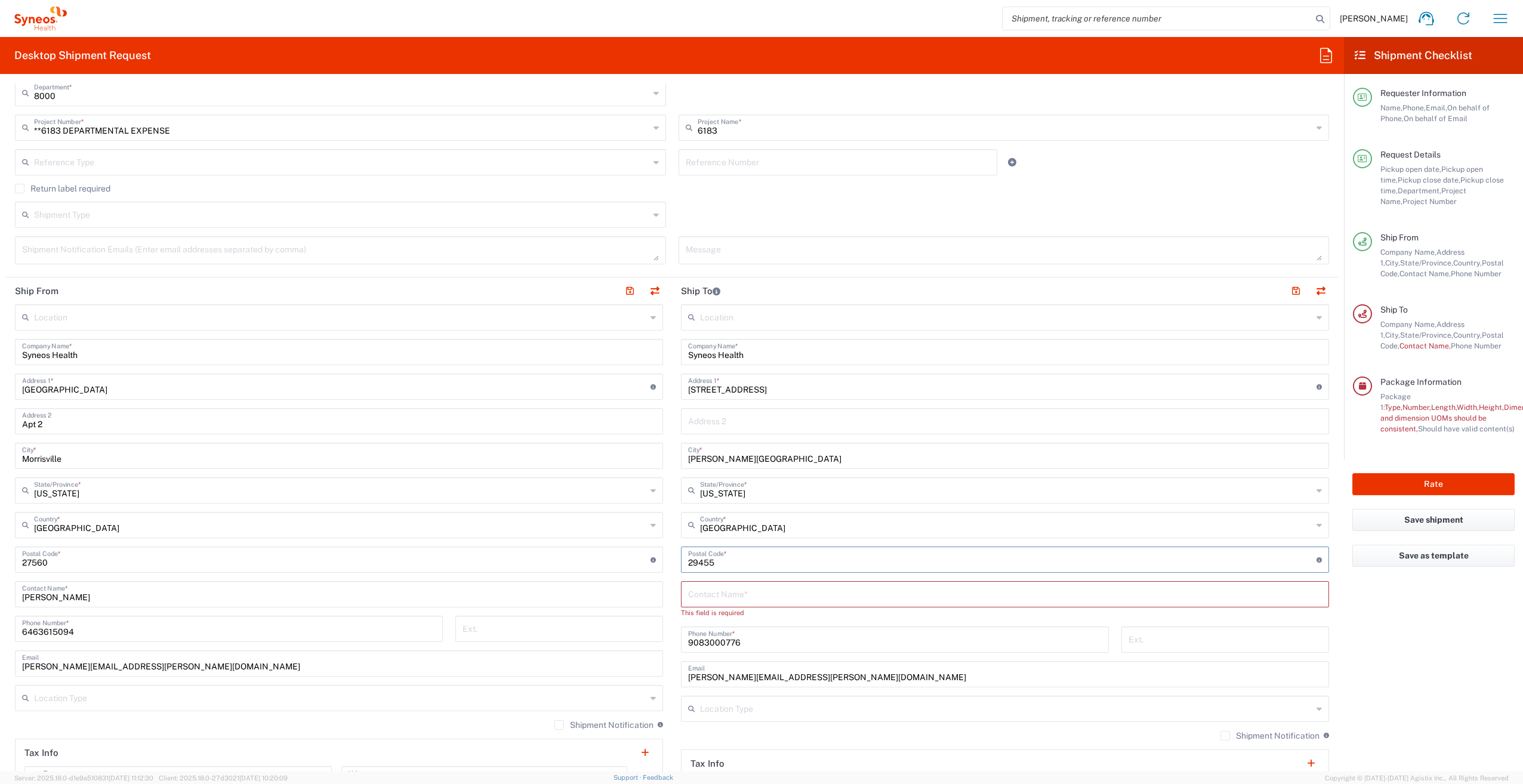
type input "29455"
drag, startPoint x: 710, startPoint y: 592, endPoint x: 715, endPoint y: 588, distance: 6.4
click at [710, 590] on input "text" at bounding box center [1005, 593] width 634 height 21
type input "C/O [PERSON_NAME]"
drag, startPoint x: 734, startPoint y: 663, endPoint x: 654, endPoint y: 668, distance: 80.2
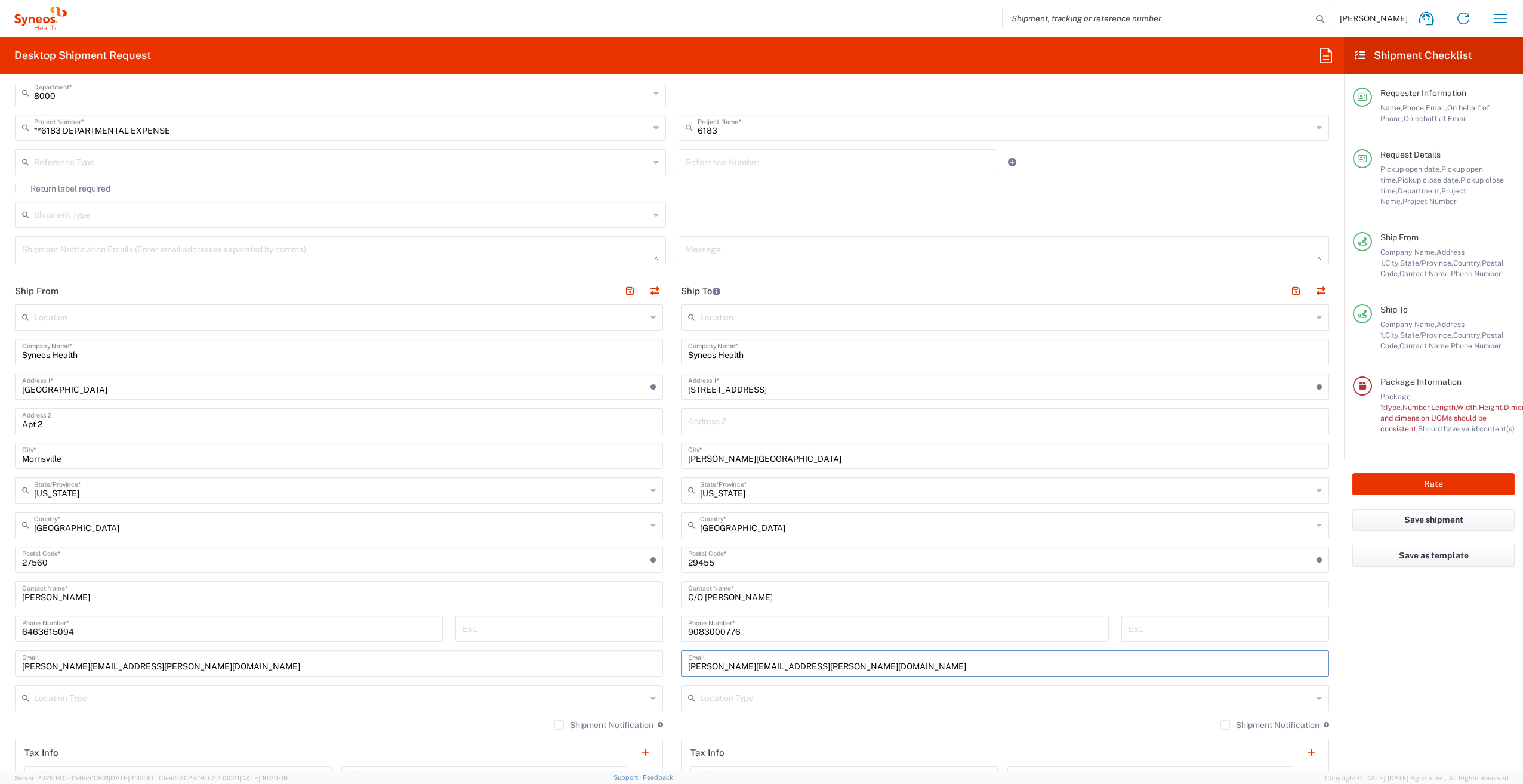
click at [654, 668] on div "Ship From Location [PERSON_NAME] LLC-[GEOGRAPHIC_DATA] [GEOGRAPHIC_DATA] [GEOGR…" at bounding box center [672, 544] width 1332 height 533
type input "[PERSON_NAME][EMAIL_ADDRESS][PERSON_NAME][DOMAIN_NAME]"
click at [874, 701] on input "text" at bounding box center [1006, 697] width 612 height 21
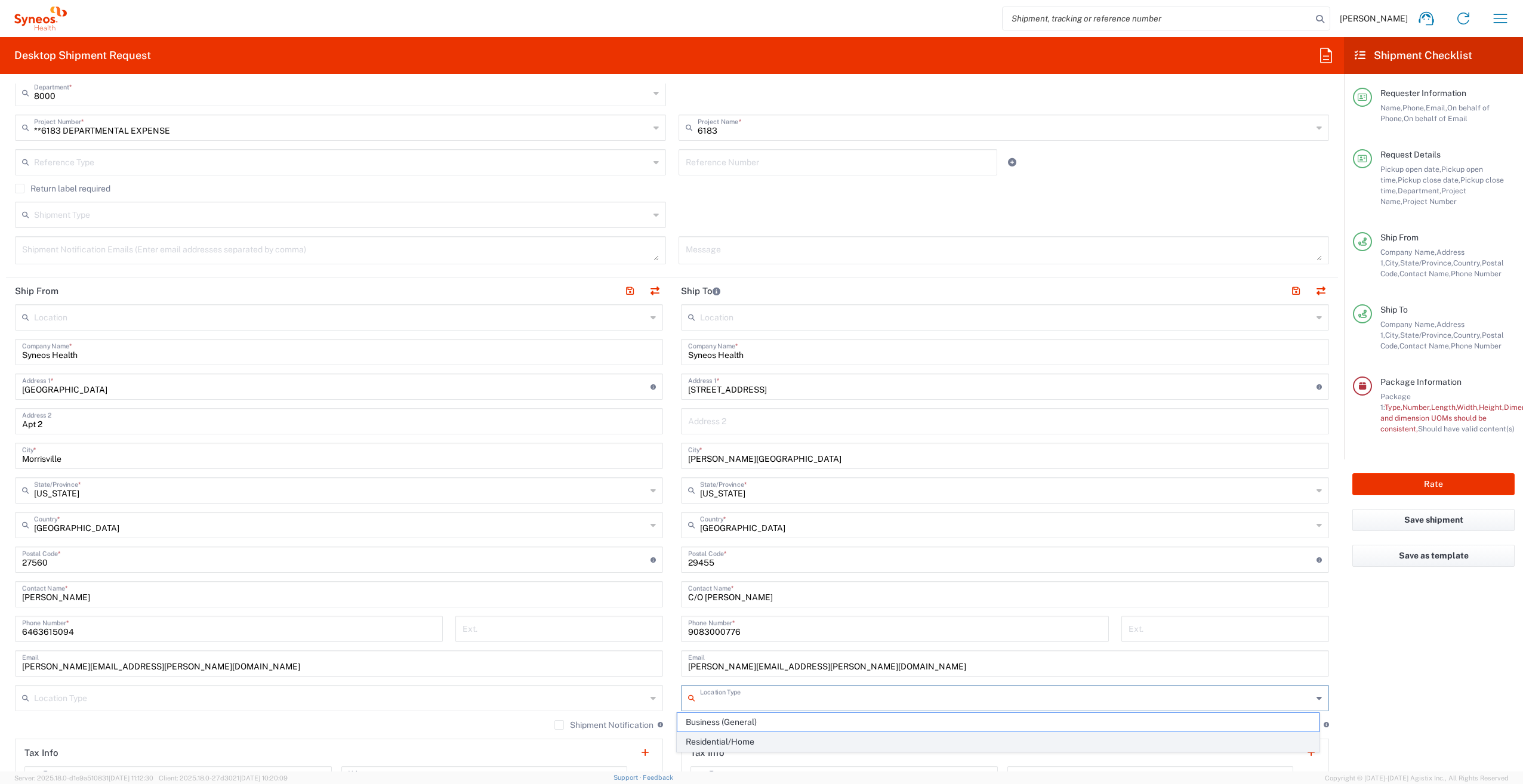
click at [792, 735] on span "Residential/Home" at bounding box center [998, 741] width 641 height 18
type input "Residential/Home"
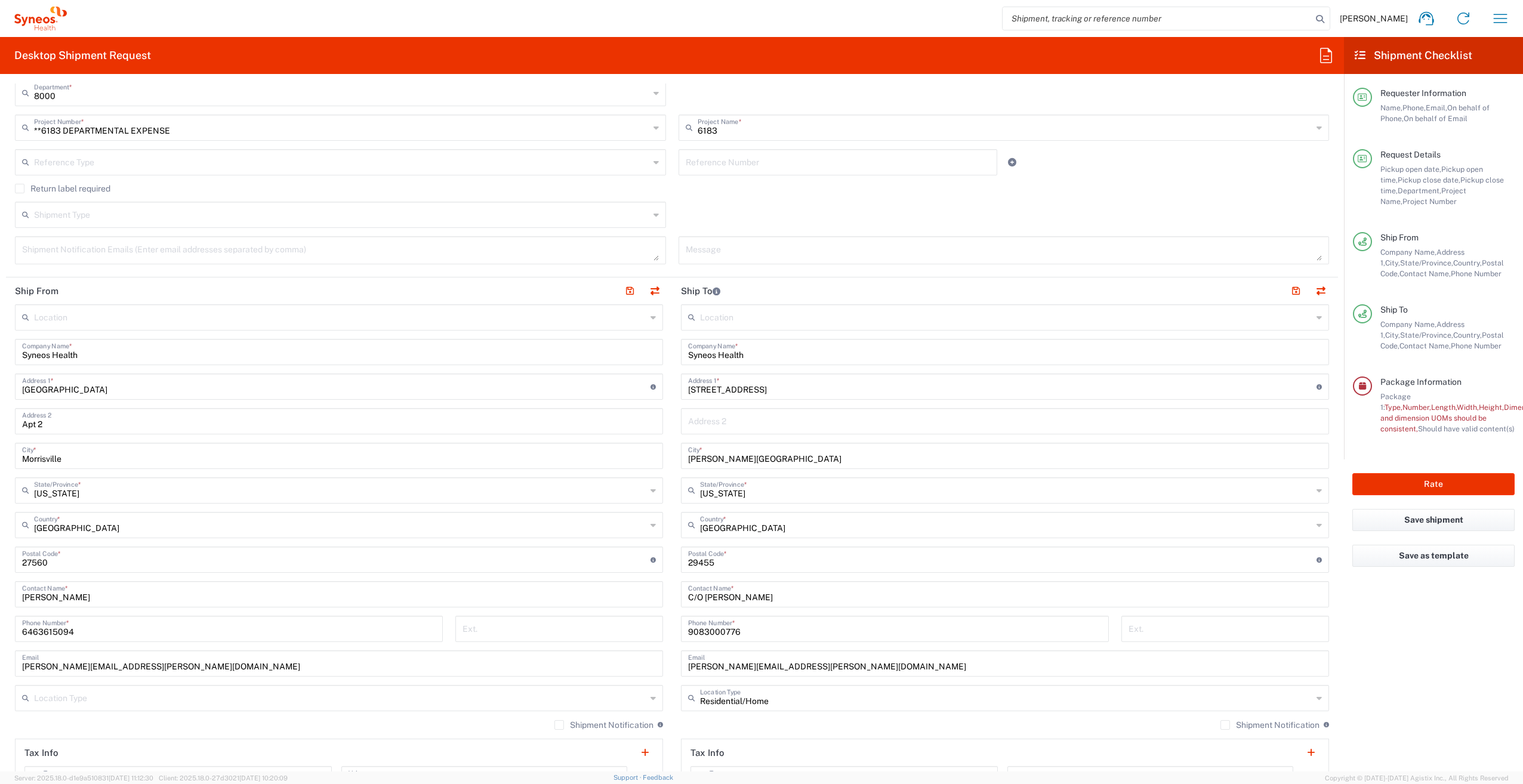
scroll to position [452, 0]
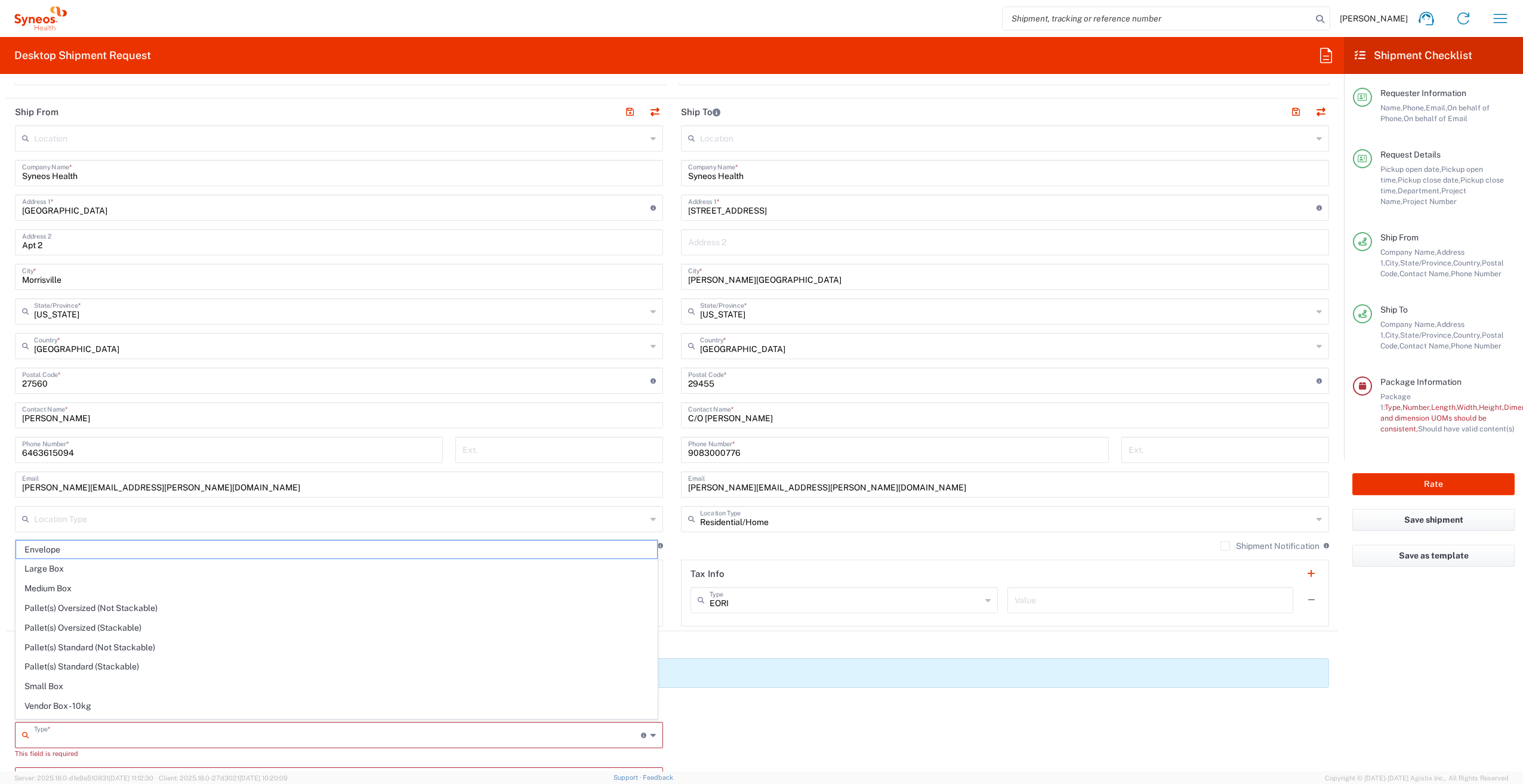
click at [194, 735] on input "text" at bounding box center [337, 734] width 607 height 21
click at [83, 680] on span "Small Box" at bounding box center [337, 686] width 641 height 18
type input "Small Box"
type input "12.25"
type input "11"
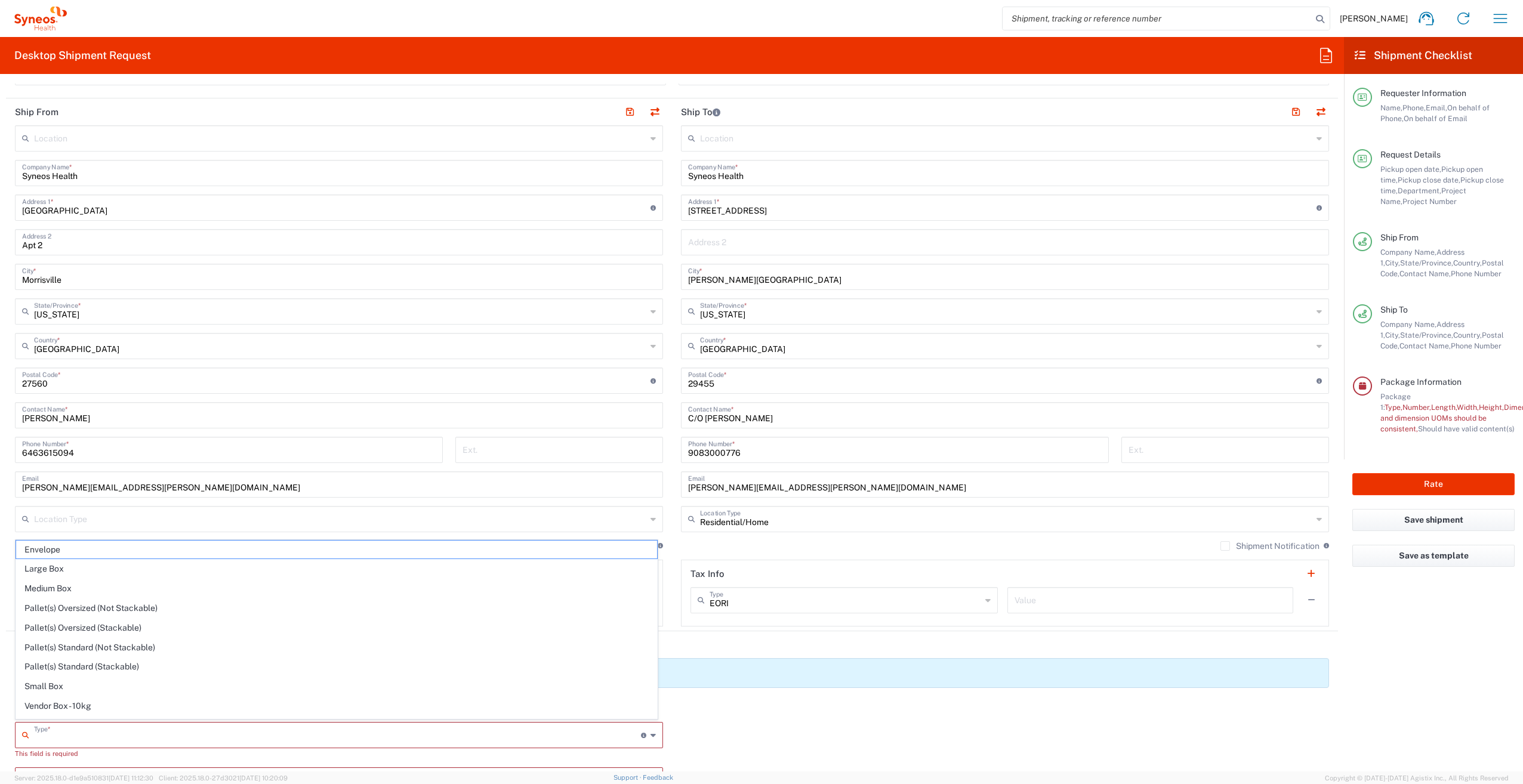
type input "1.5"
type input "in"
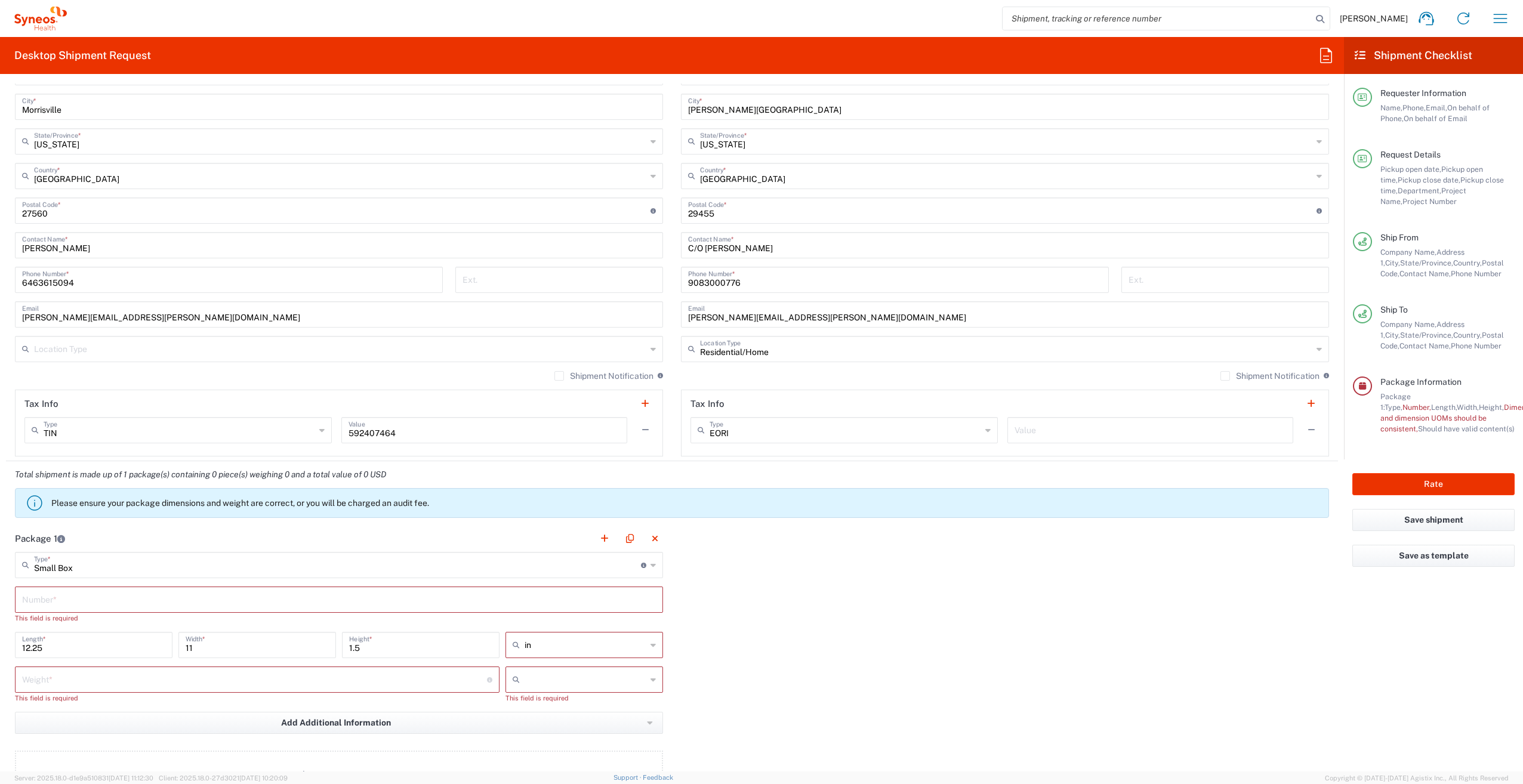
scroll to position [631, 0]
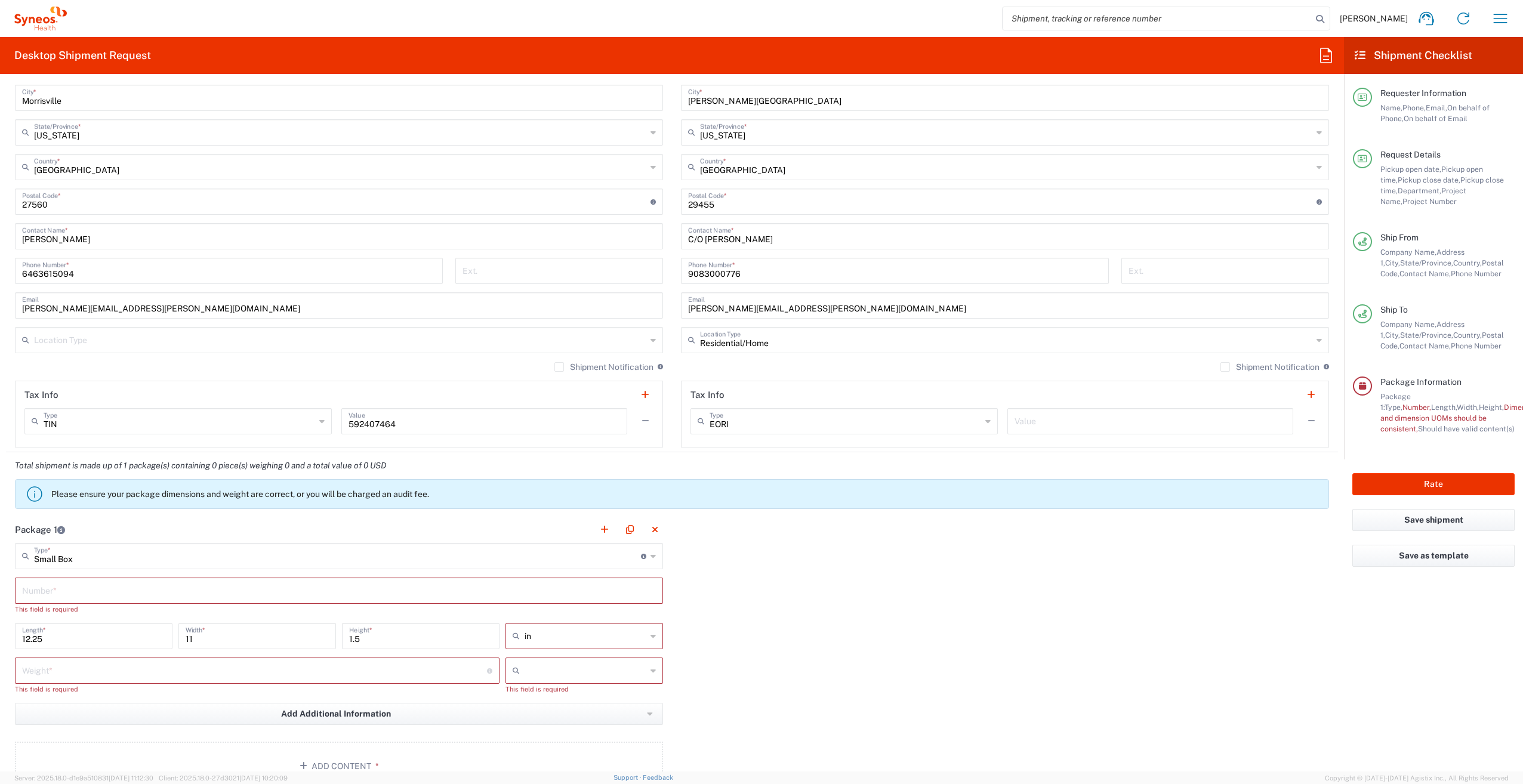
click at [47, 590] on input "text" at bounding box center [339, 590] width 634 height 21
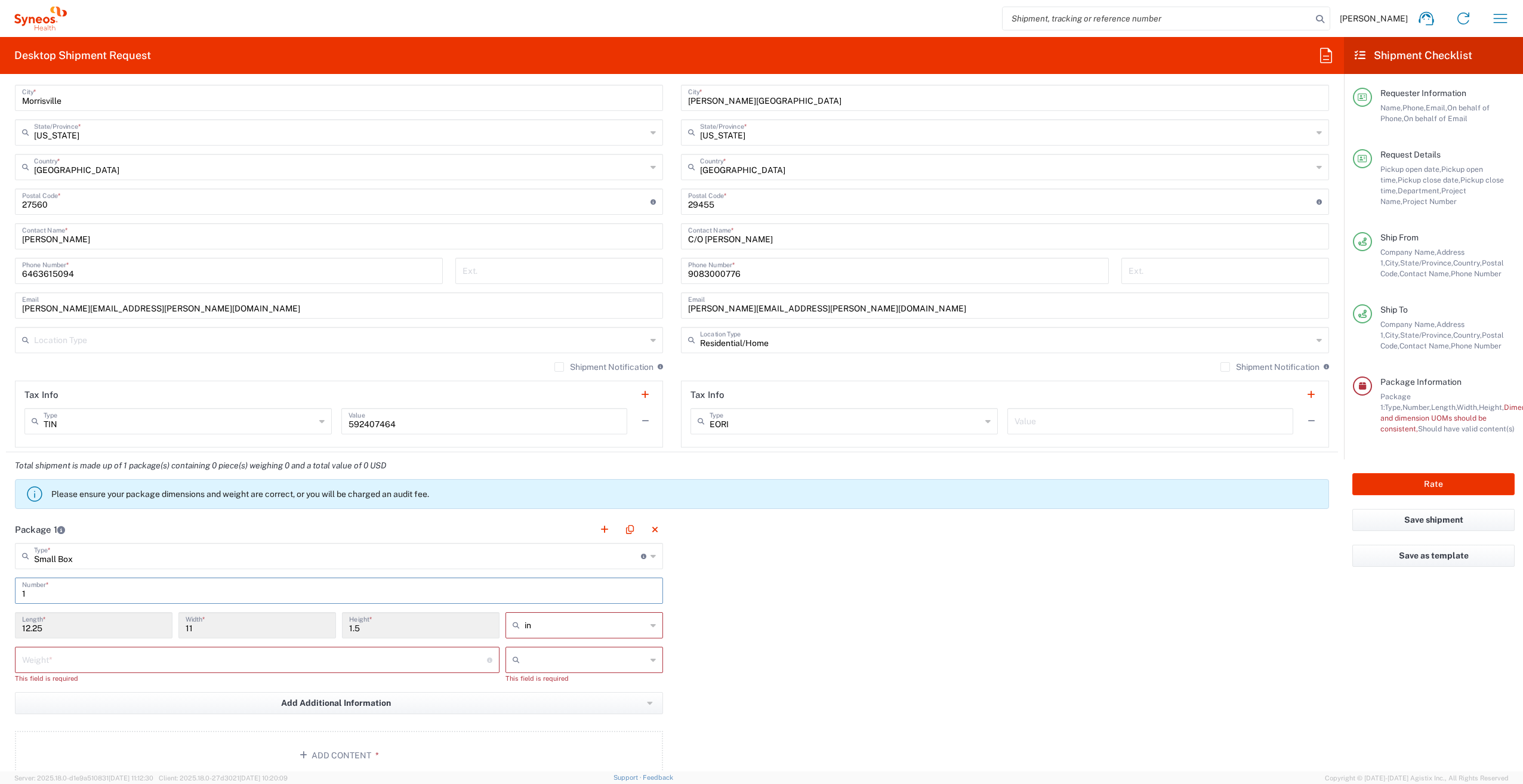
type input "1"
click at [199, 657] on input "number" at bounding box center [255, 659] width 465 height 21
type input "1"
click at [526, 658] on input "text" at bounding box center [586, 659] width 122 height 19
click at [536, 697] on span "lbs" at bounding box center [580, 702] width 154 height 18
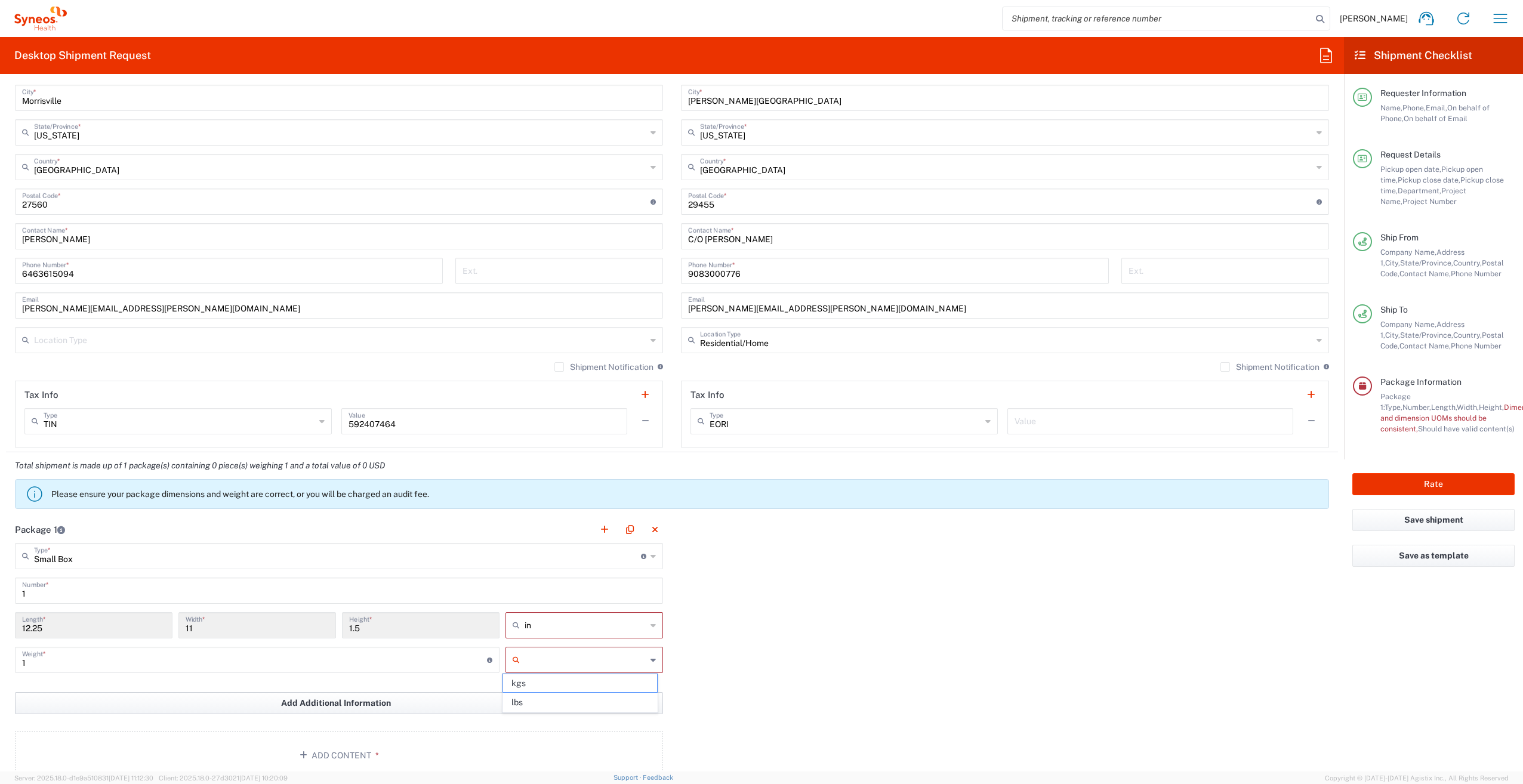
type input "lbs"
drag, startPoint x: 28, startPoint y: 662, endPoint x: 3, endPoint y: 663, distance: 25.0
click at [4, 663] on form "Requester Information [PERSON_NAME] Name * [PHONE_NUMBER] Phone * [PERSON_NAME]…" at bounding box center [672, 427] width 1344 height 688
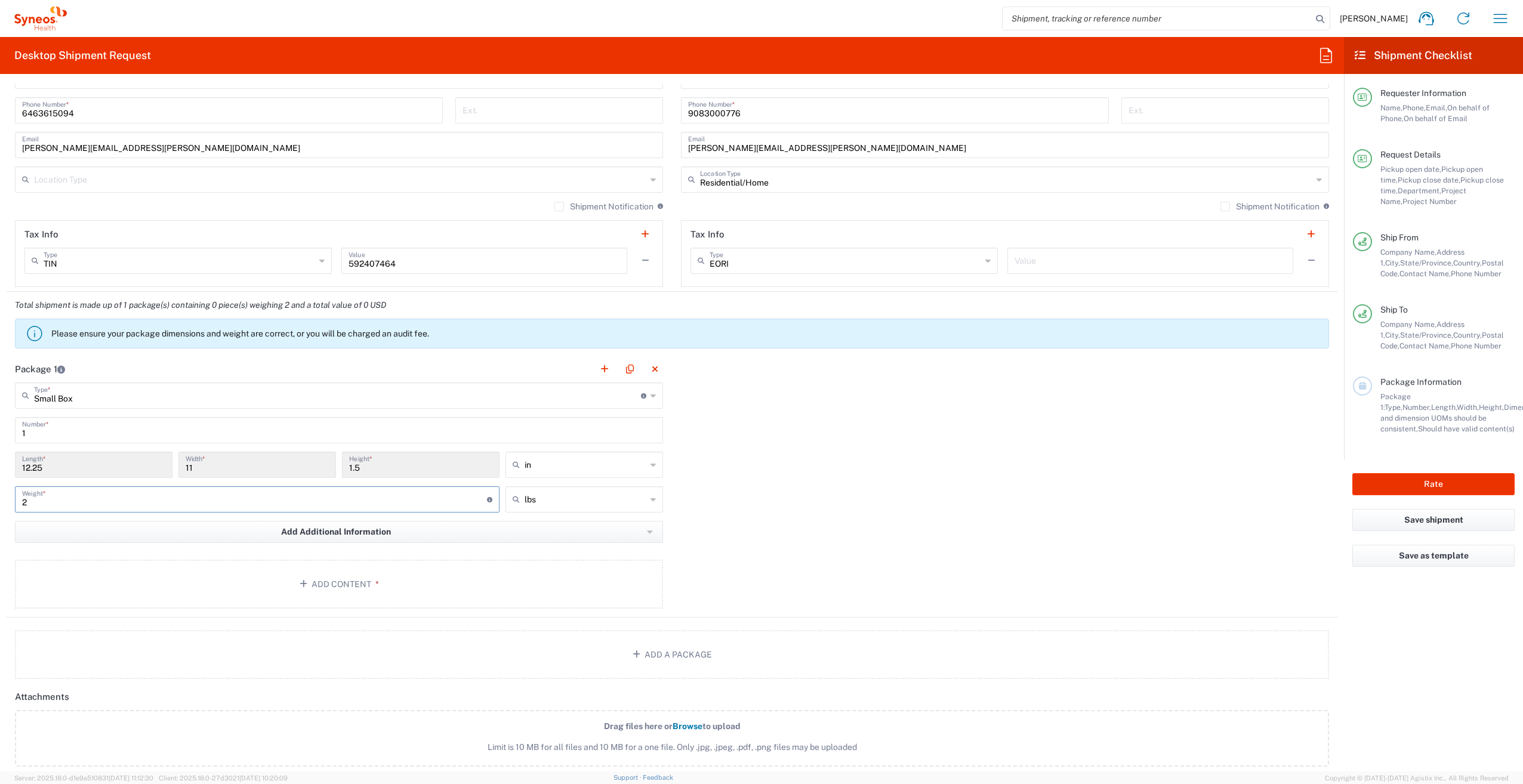
scroll to position [810, 0]
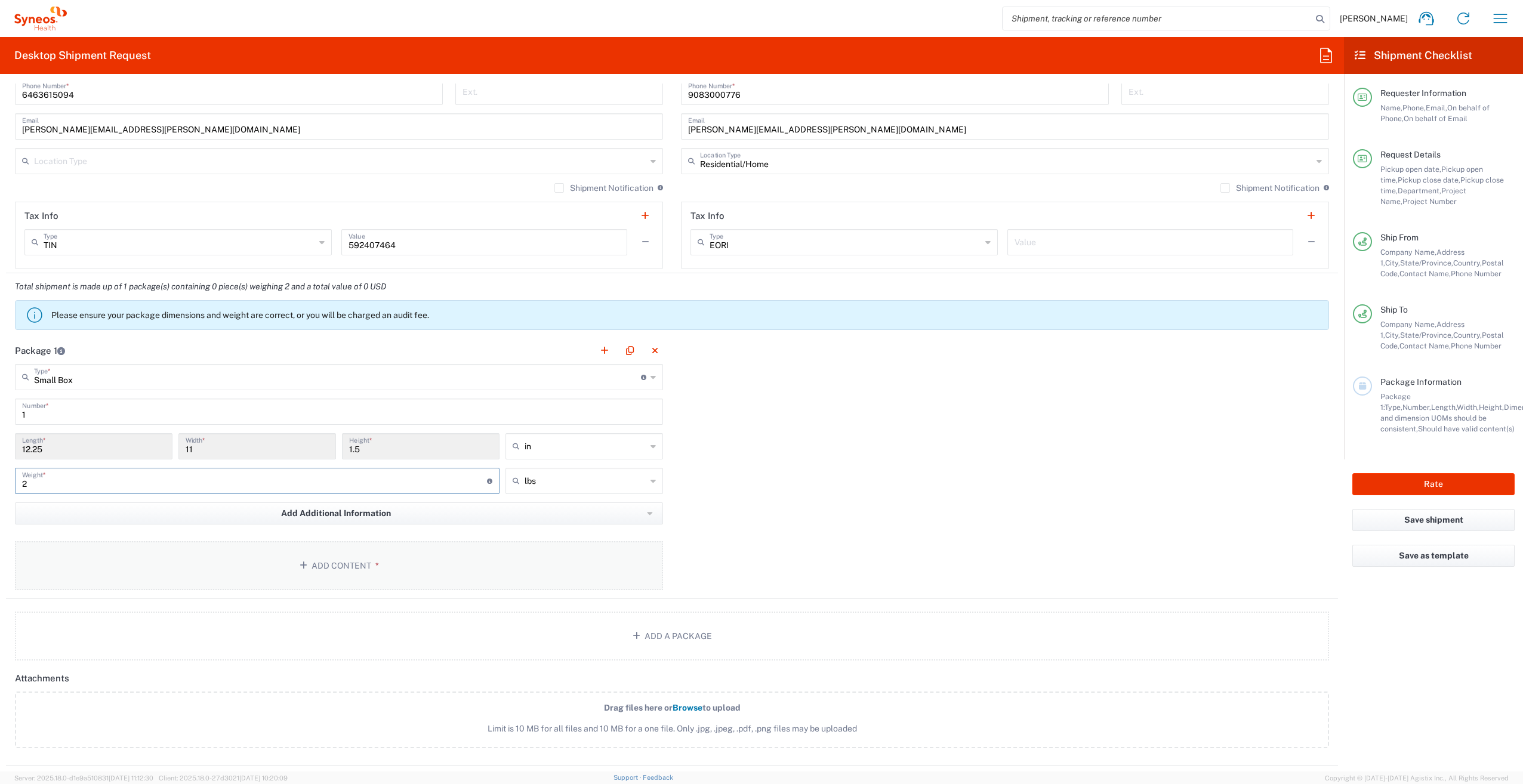
type input "2"
click at [347, 557] on button "Add Content *" at bounding box center [339, 565] width 648 height 49
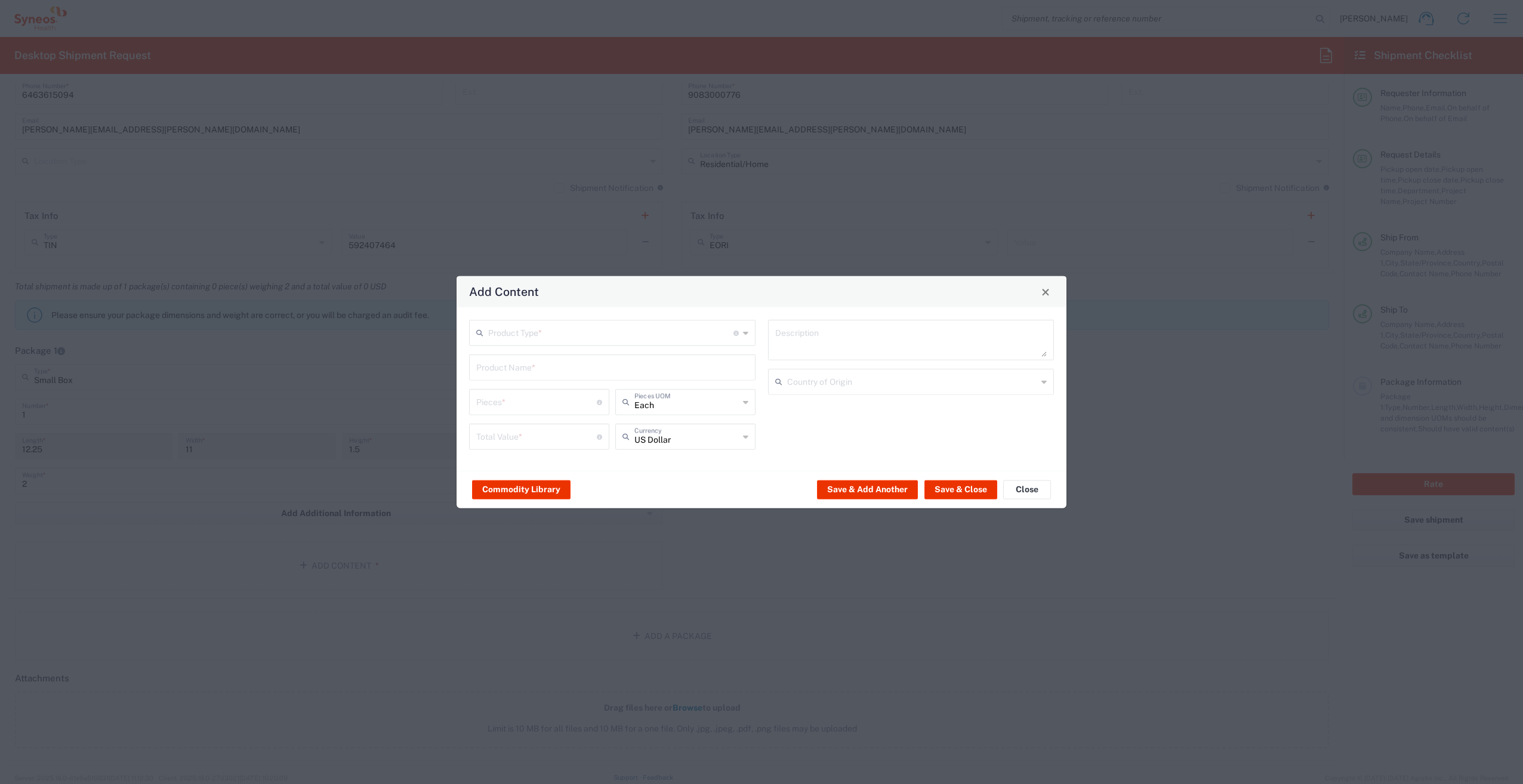
click at [741, 333] on div "Product Type * Document: Paper document generated internally by Syneos, a clien…" at bounding box center [612, 332] width 286 height 26
click at [748, 332] on icon at bounding box center [746, 333] width 5 height 19
click at [584, 374] on span "General Commodity" at bounding box center [612, 378] width 284 height 18
type input "General Commodity"
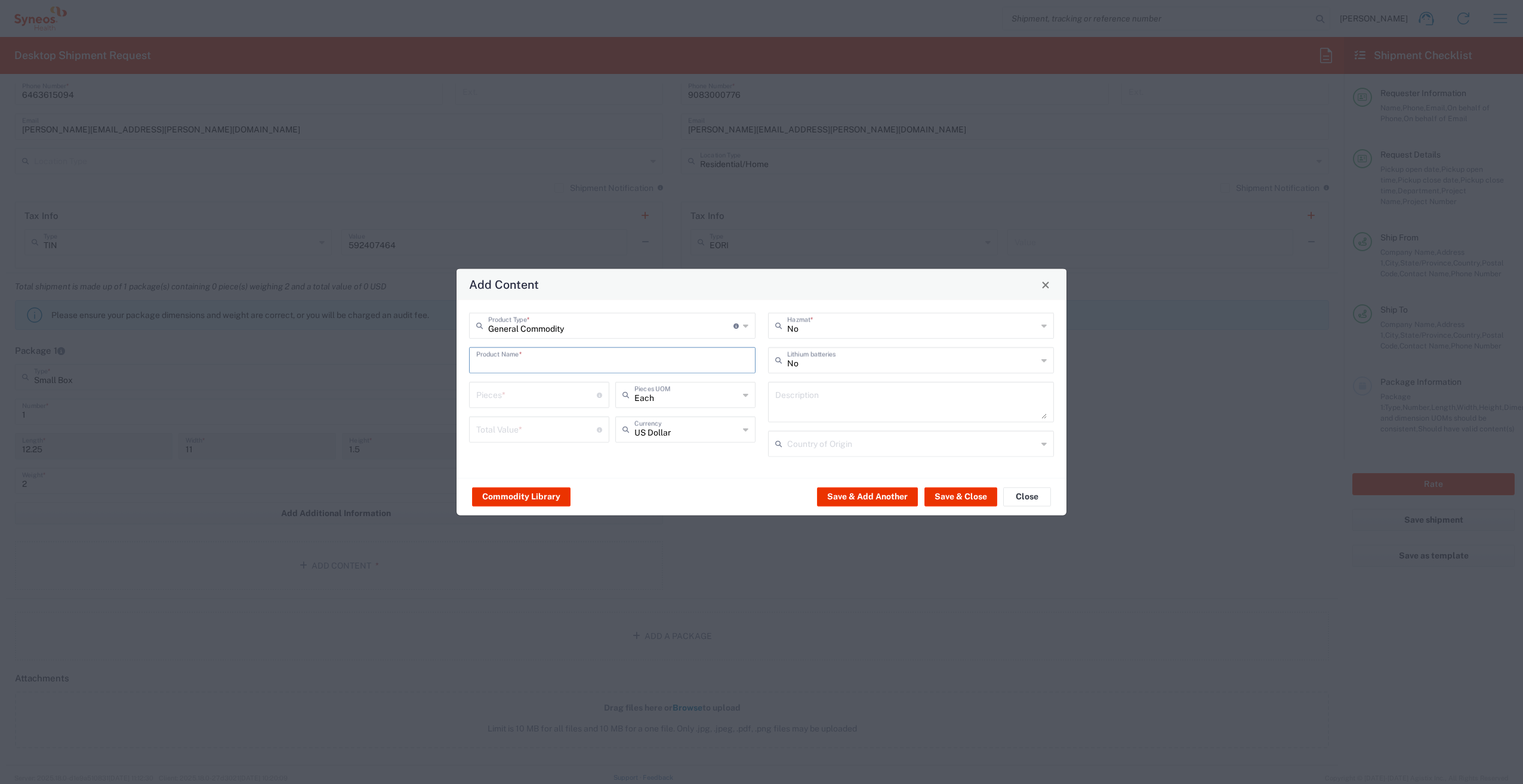
click at [504, 363] on input "text" at bounding box center [612, 359] width 272 height 21
click at [495, 466] on div "IPAD" at bounding box center [612, 470] width 284 height 20
type input "IPAD"
type input "1"
type textarea "TABLET COMPUTER"
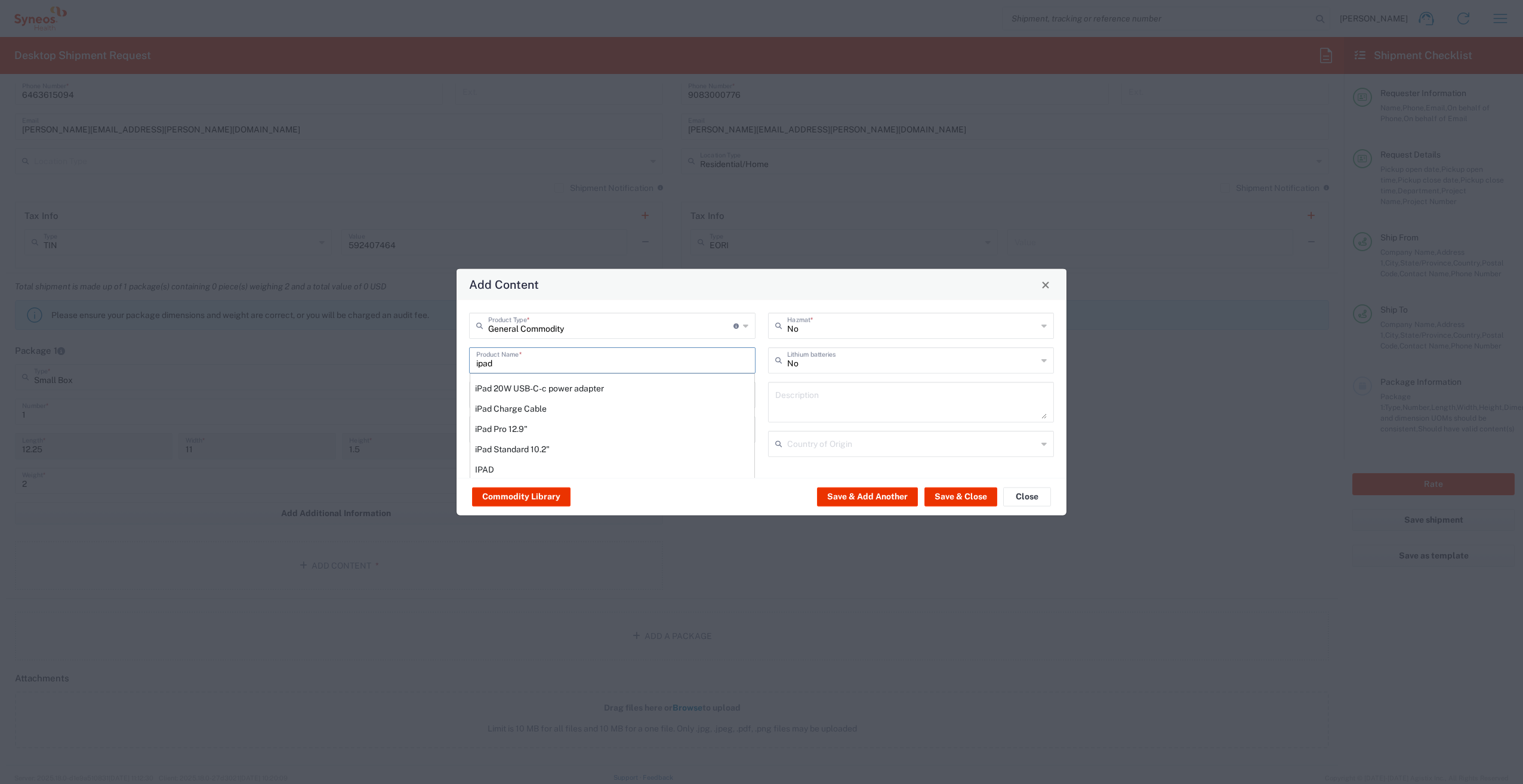
type input "[GEOGRAPHIC_DATA]"
click at [556, 433] on input "number" at bounding box center [536, 429] width 121 height 21
type input "100.00"
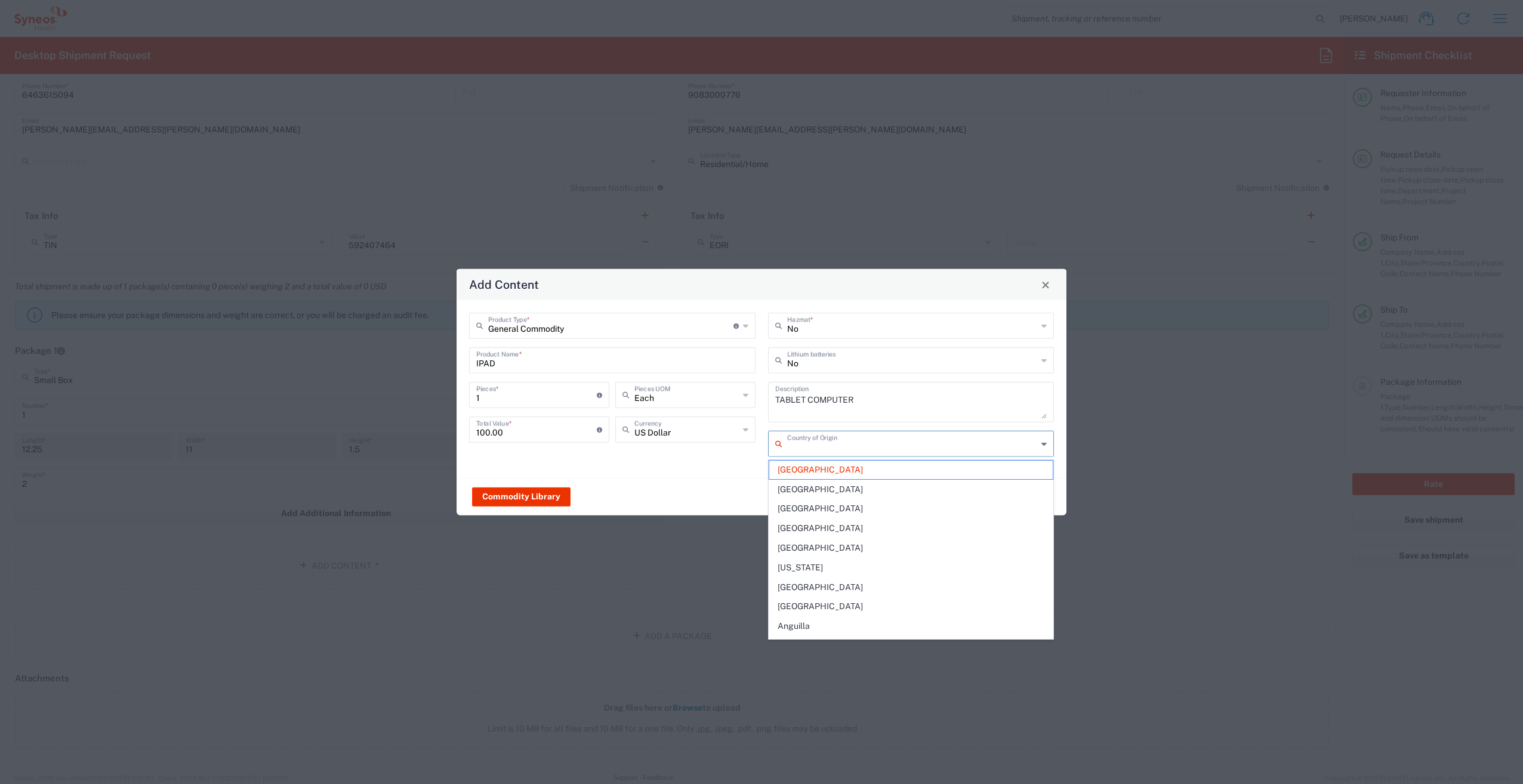
click at [840, 449] on input "text" at bounding box center [912, 443] width 251 height 21
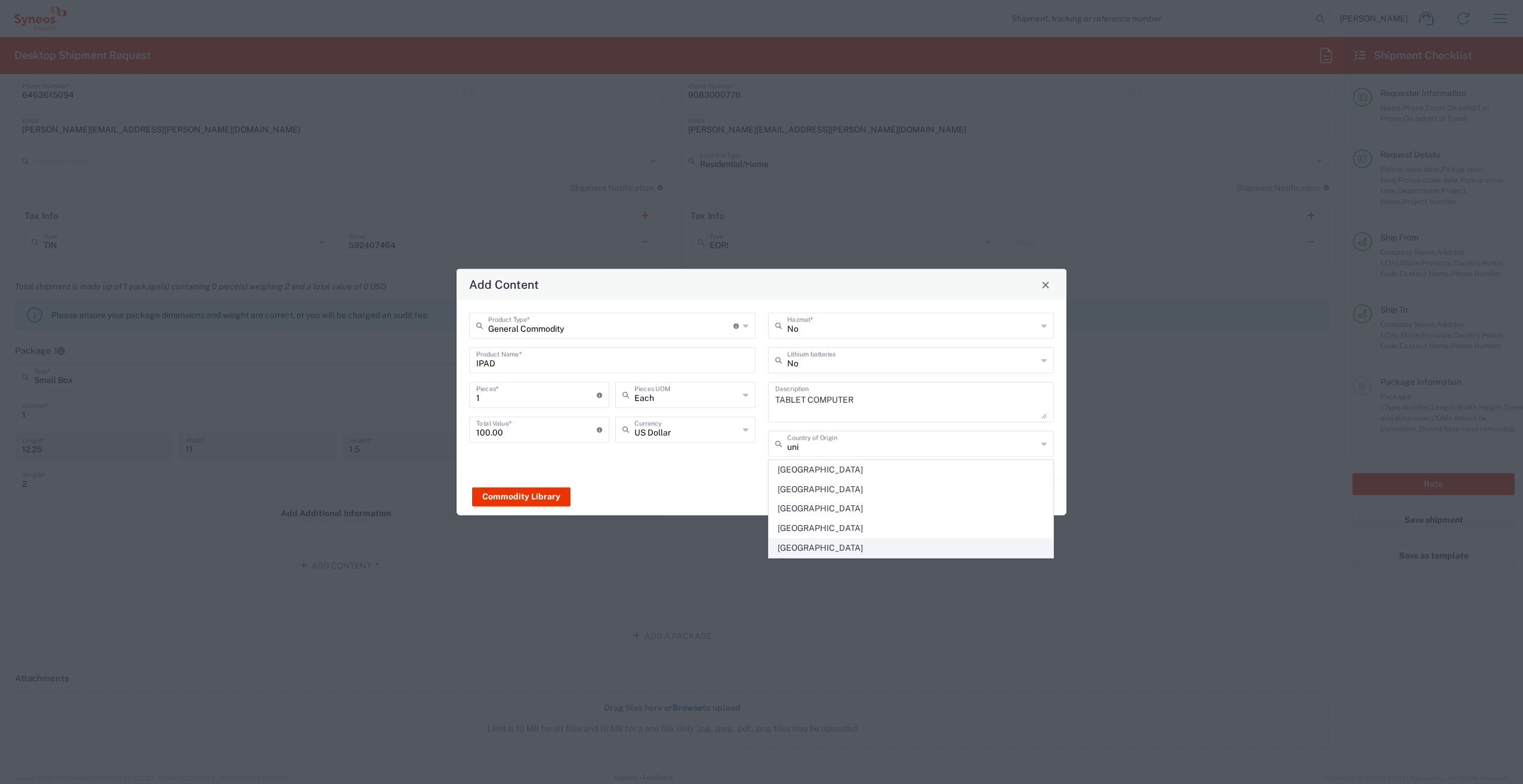
click at [798, 541] on span "[GEOGRAPHIC_DATA]" at bounding box center [911, 548] width 284 height 18
type input "[GEOGRAPHIC_DATA]"
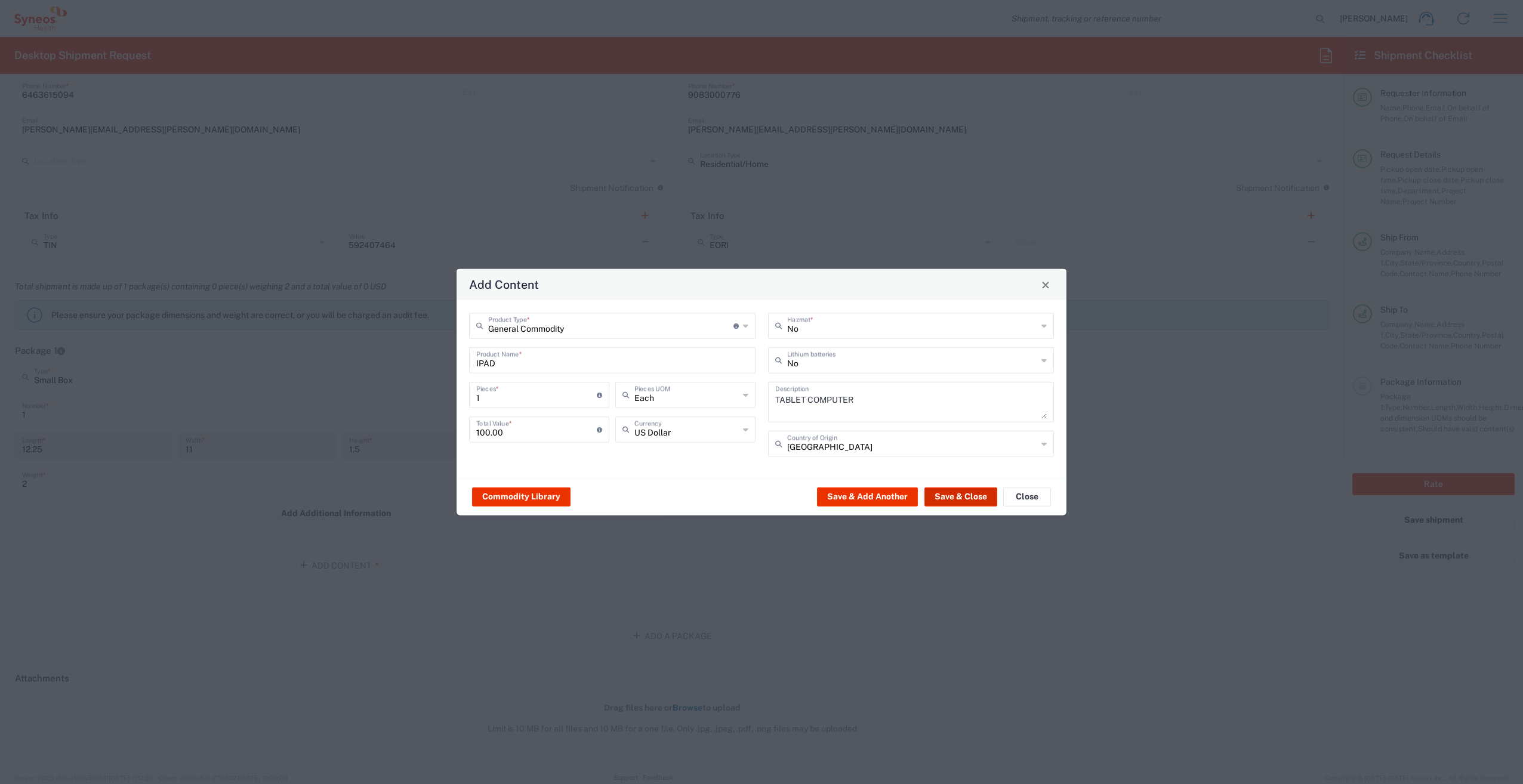
click at [955, 495] on button "Save & Close" at bounding box center [961, 496] width 73 height 19
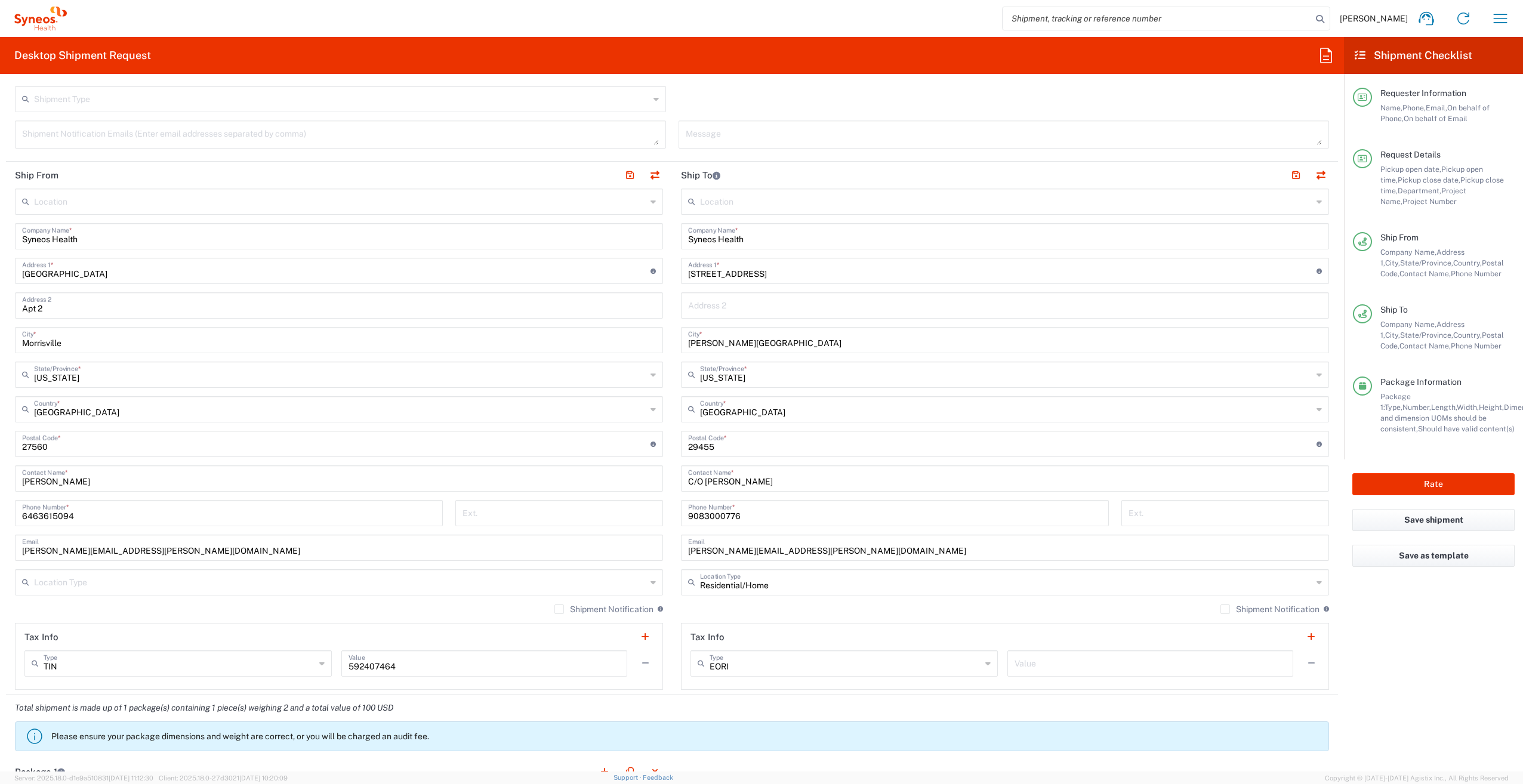
scroll to position [333, 0]
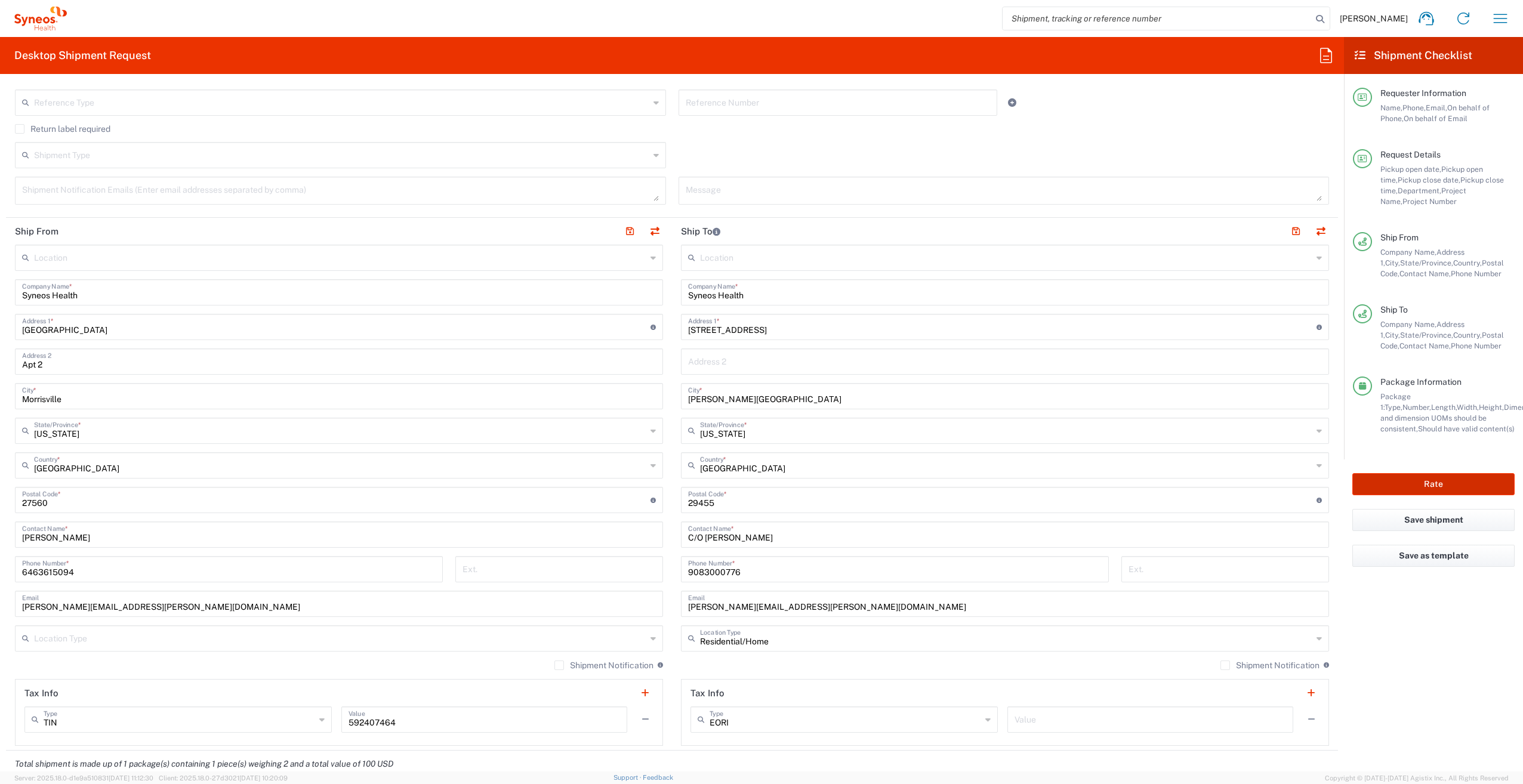
click at [1428, 484] on button "Rate" at bounding box center [1434, 484] width 163 height 22
type input "**6183 DEPARTMENTAL EXPENSE"
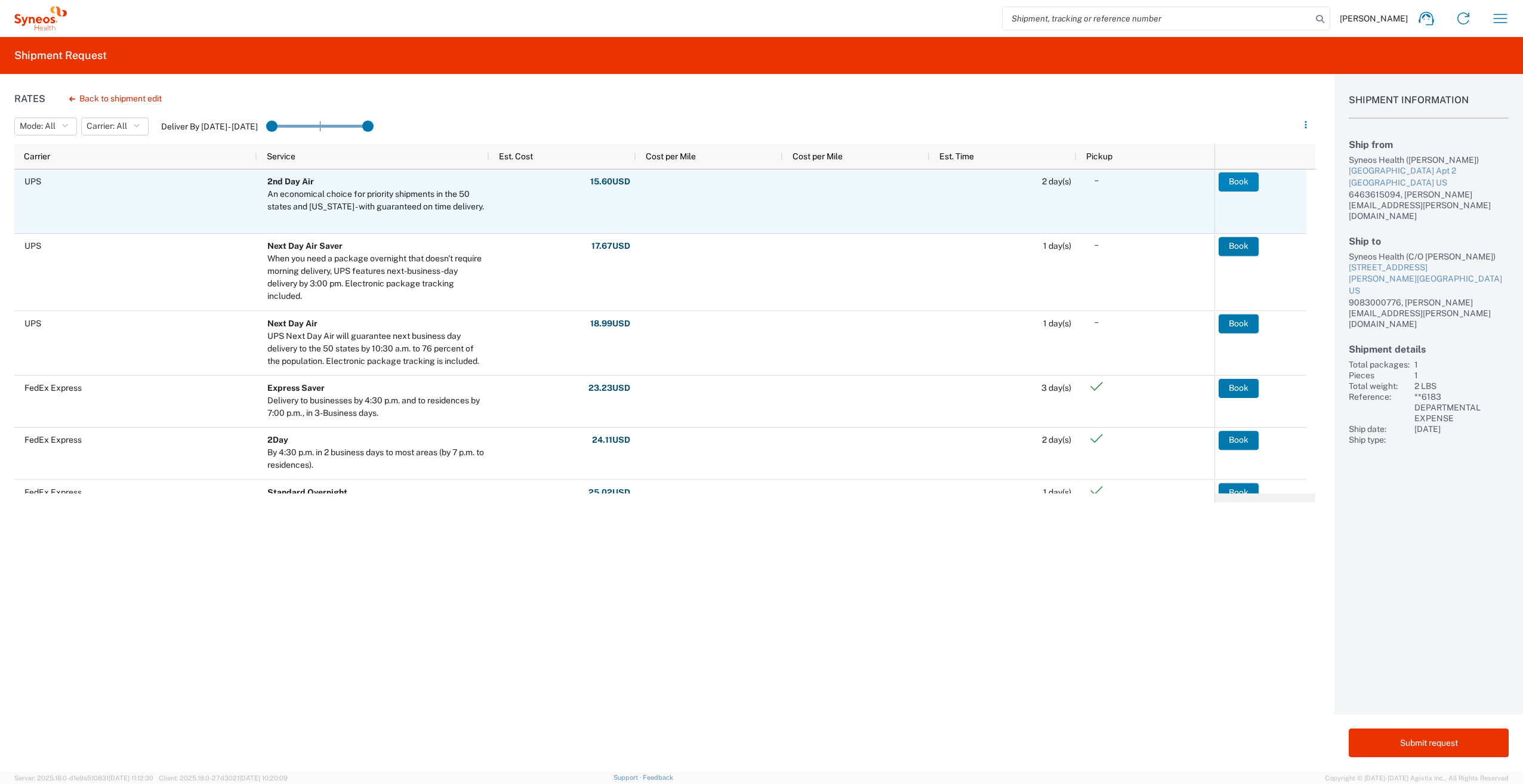
click at [1238, 179] on button "Book" at bounding box center [1238, 182] width 40 height 19
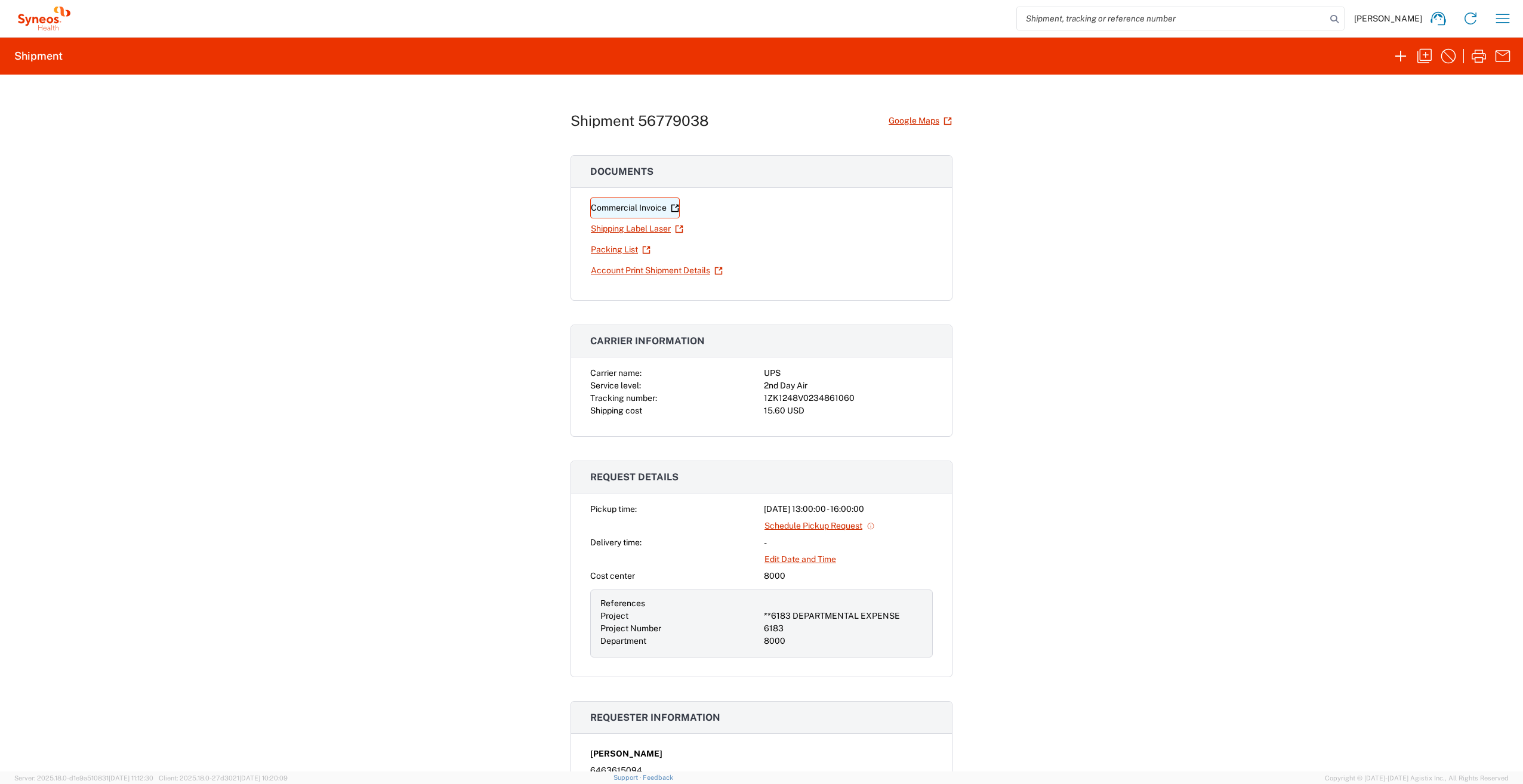
click at [621, 202] on link "Commercial Invoice" at bounding box center [635, 208] width 89 height 21
click at [626, 225] on link "Shipping Label Laser" at bounding box center [637, 229] width 93 height 21
click at [1402, 55] on icon "button" at bounding box center [1400, 56] width 19 height 19
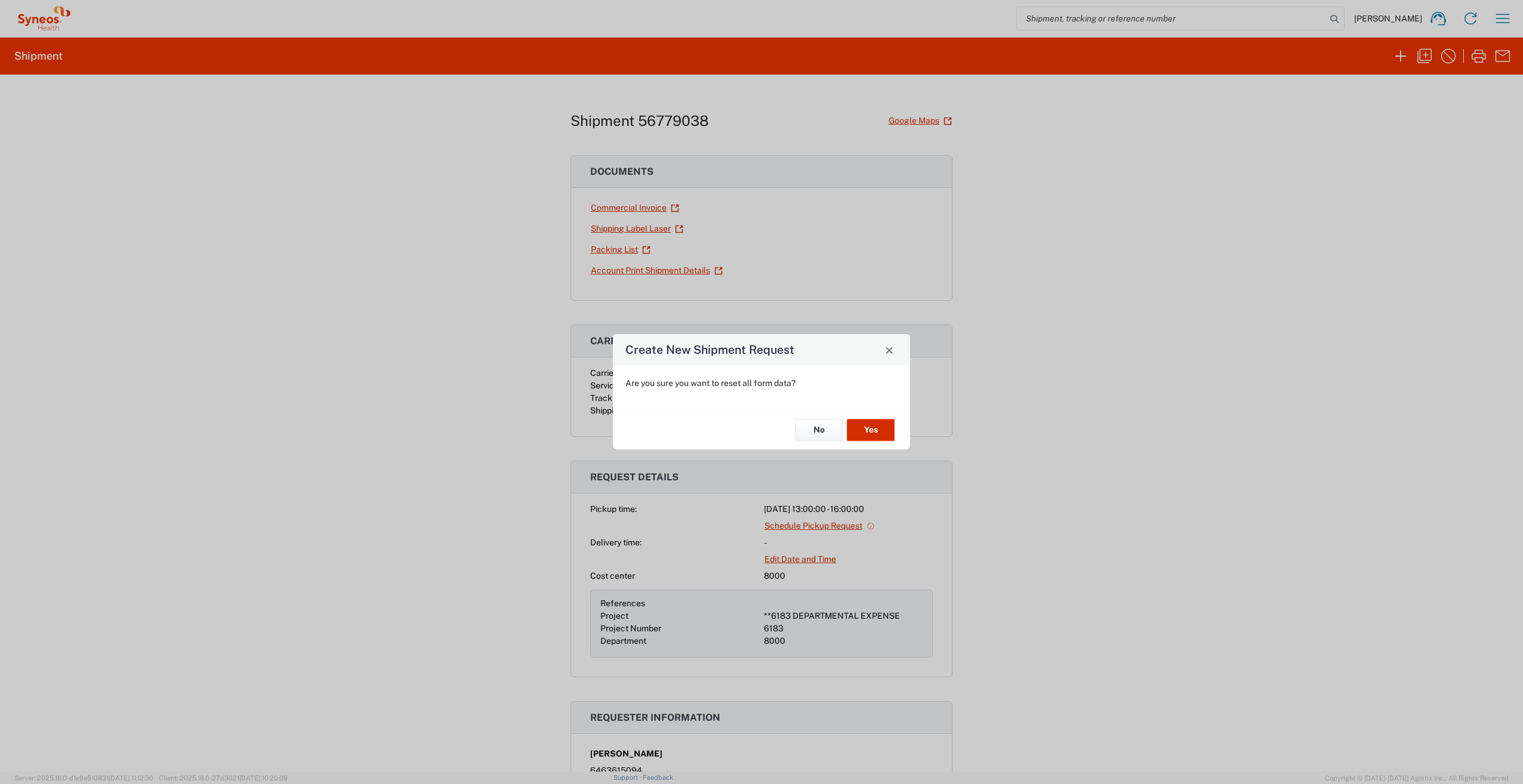
click at [870, 424] on button "Yes" at bounding box center [870, 430] width 47 height 22
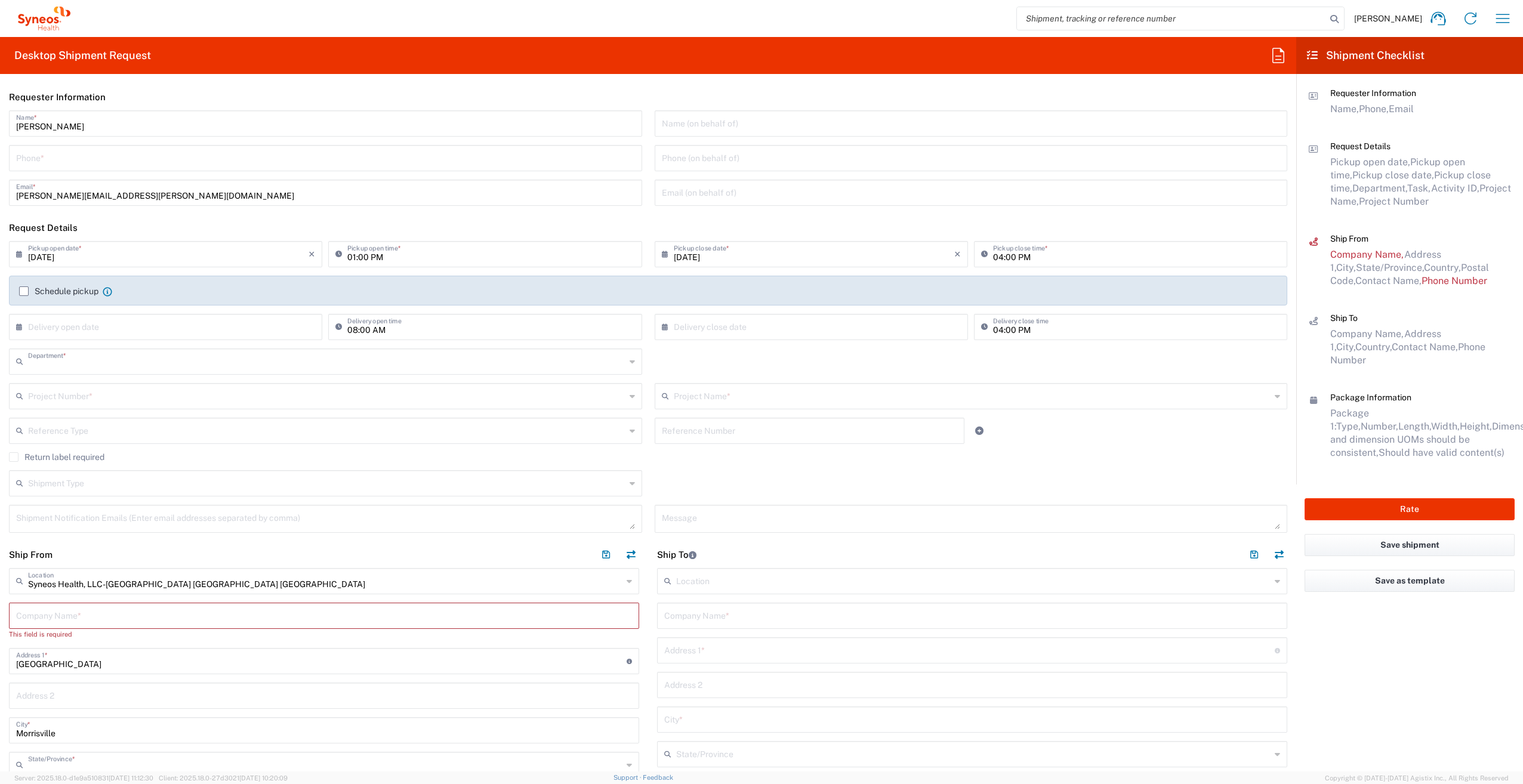
type input "8000"
type input "[US_STATE]"
click at [710, 121] on input "text" at bounding box center [971, 123] width 619 height 21
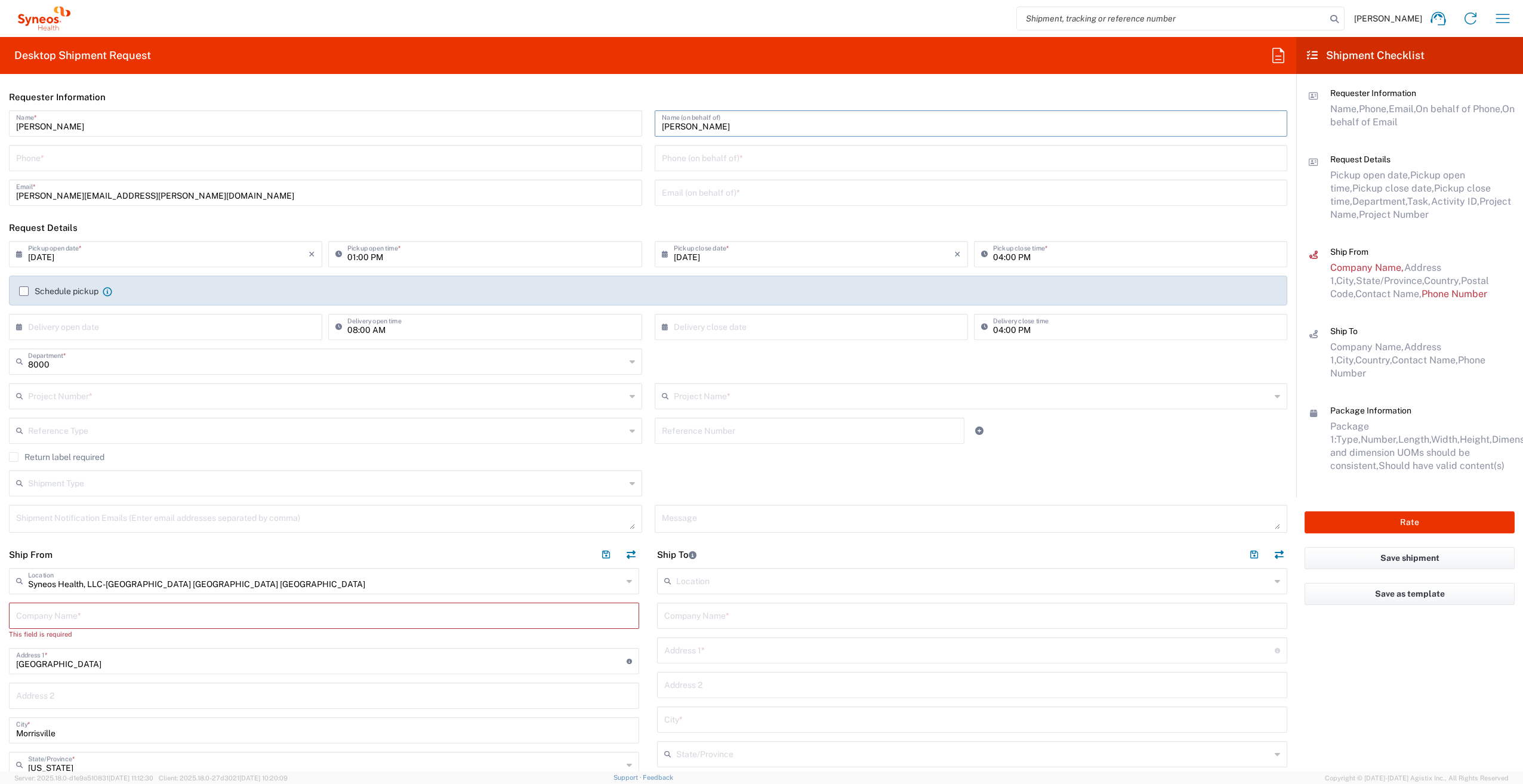
type input "[PERSON_NAME]"
click at [362, 165] on input "tel" at bounding box center [326, 157] width 619 height 21
type input "6463615094"
type input "[PERSON_NAME][EMAIL_ADDRESS][PERSON_NAME][DOMAIN_NAME]"
type input "Syneos Health"
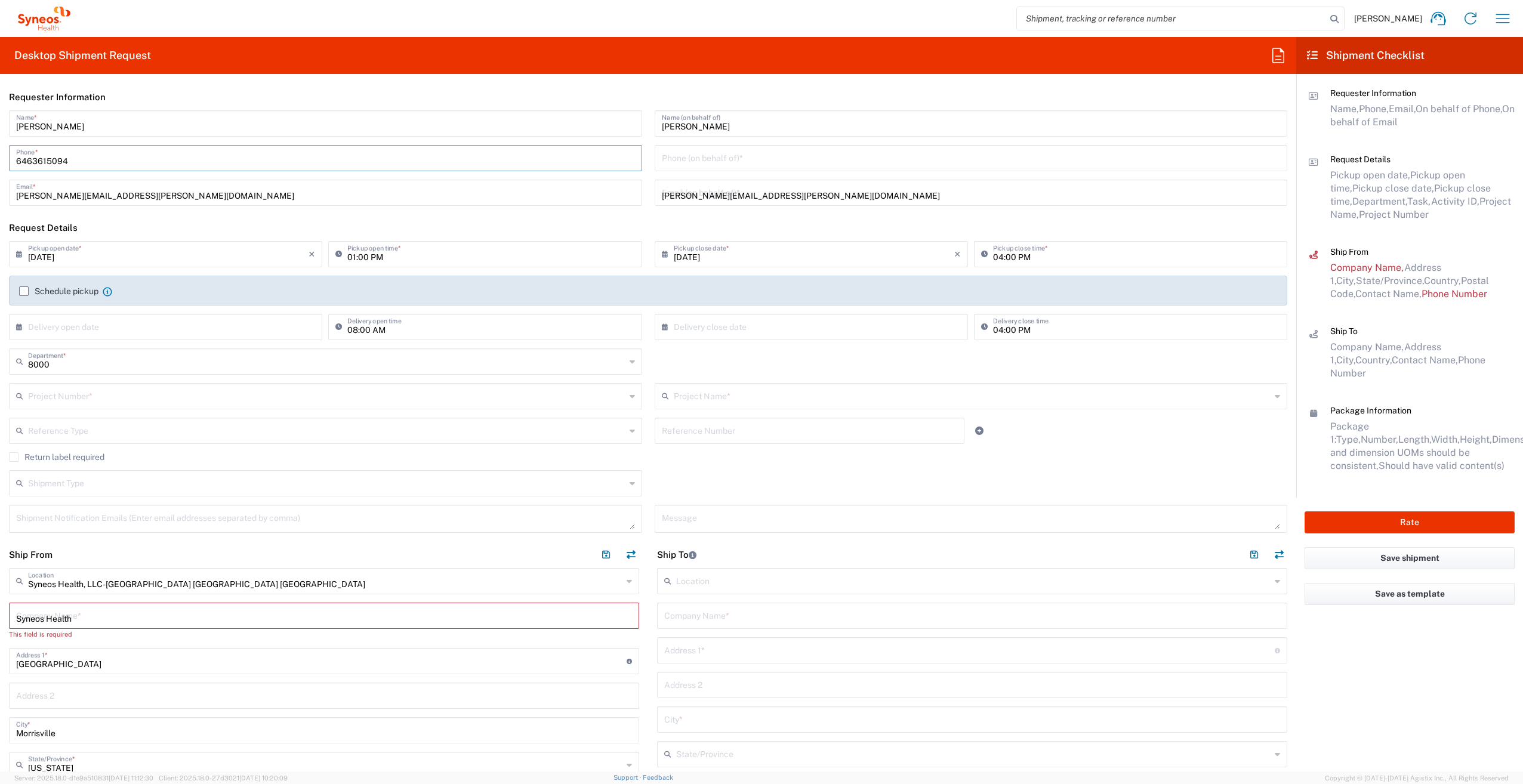
type input "Apt 2"
type input "6463615094"
type input "Syneos Health"
type input "[US_STATE]"
type input "[GEOGRAPHIC_DATA]"
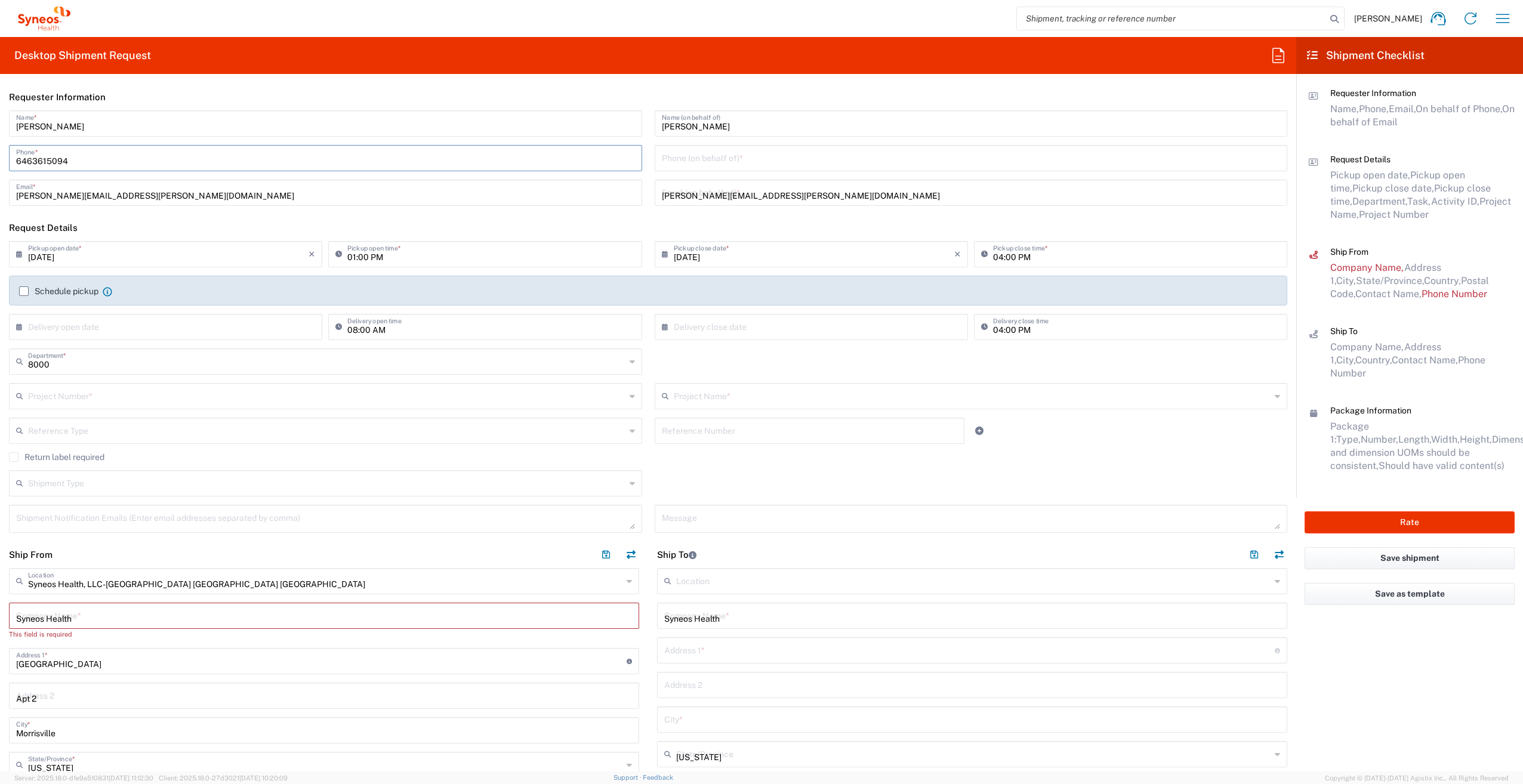
type input "9083000776"
type input "[PERSON_NAME]"
click at [677, 162] on input "tel" at bounding box center [971, 157] width 619 height 21
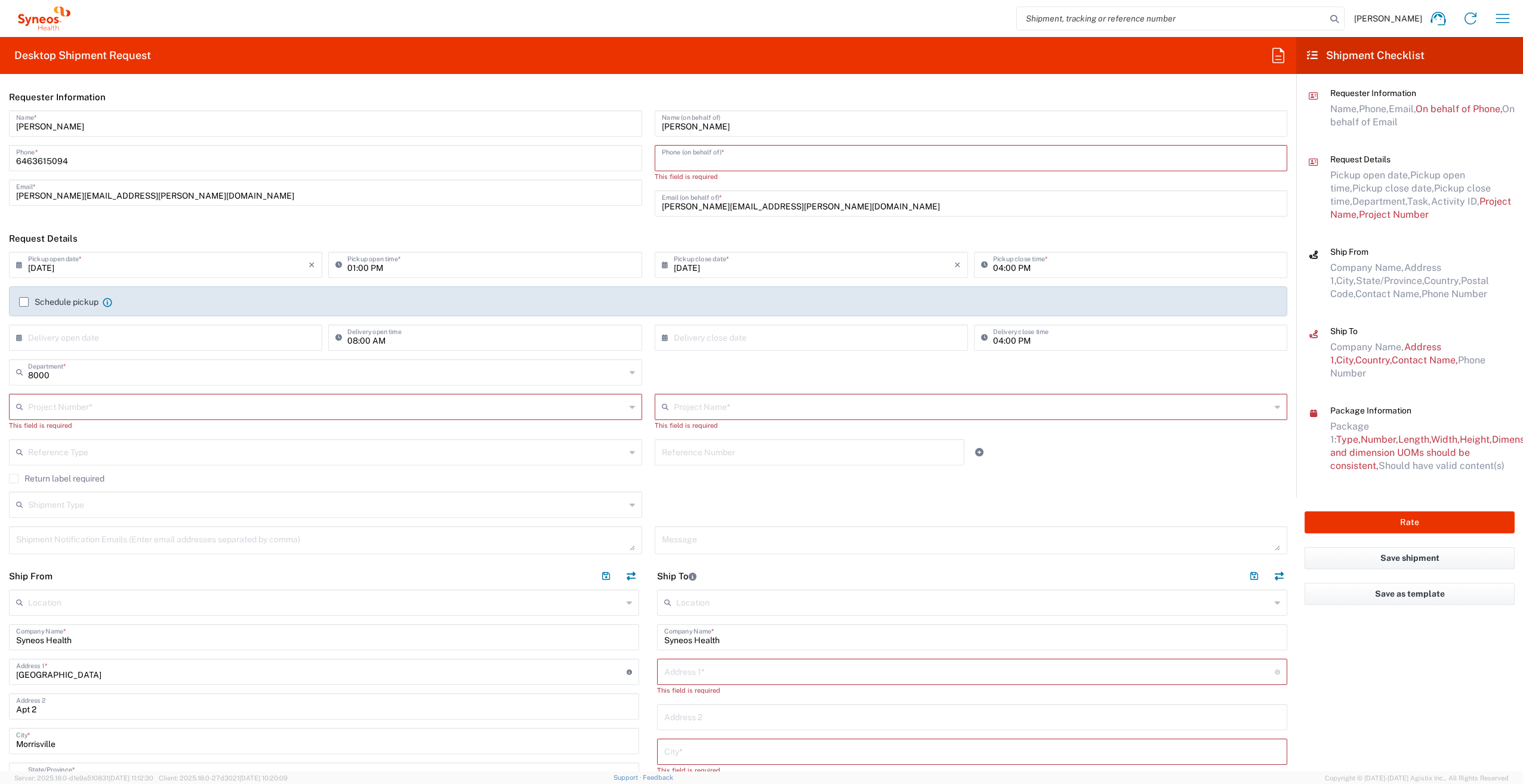
type input "9083000776"
type input "[STREET_ADDRESS][PERSON_NAME],"
type input "[GEOGRAPHIC_DATA]"
type input "08852"
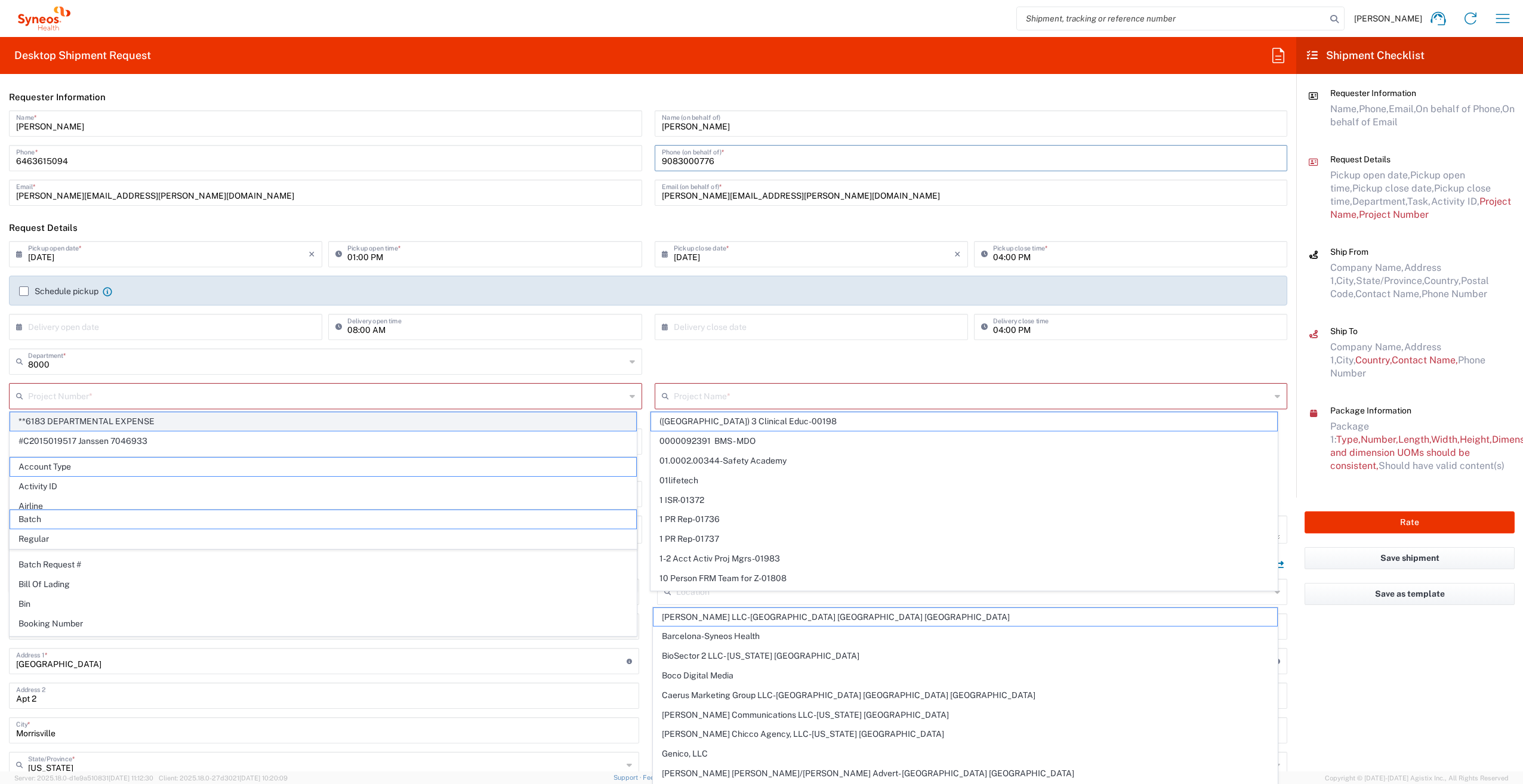
click at [117, 418] on span "**6183 DEPARTMENTAL EXPENSE" at bounding box center [323, 421] width 626 height 18
type input "**6183 DEPARTMENTAL EXPENSE"
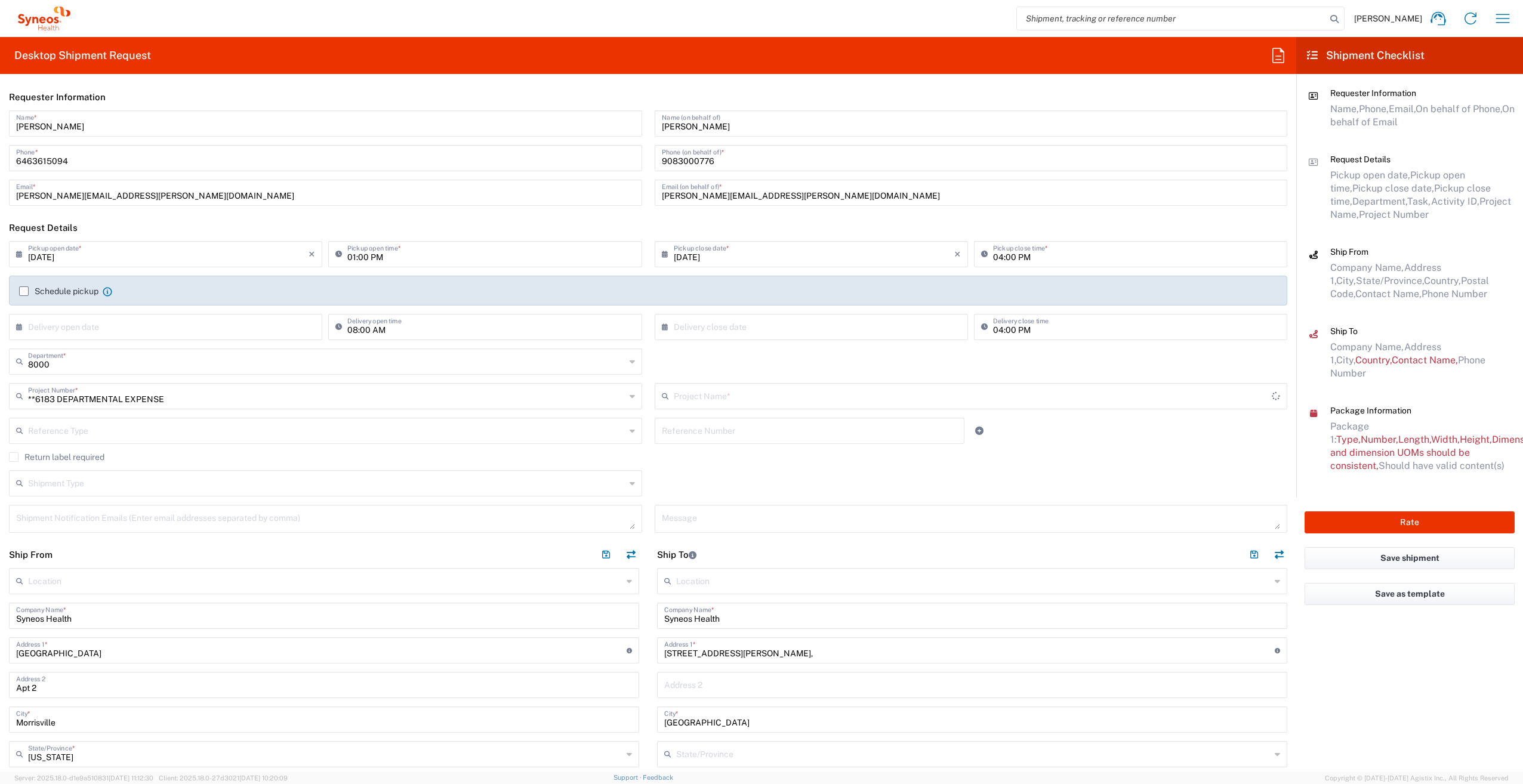
type input "6183"
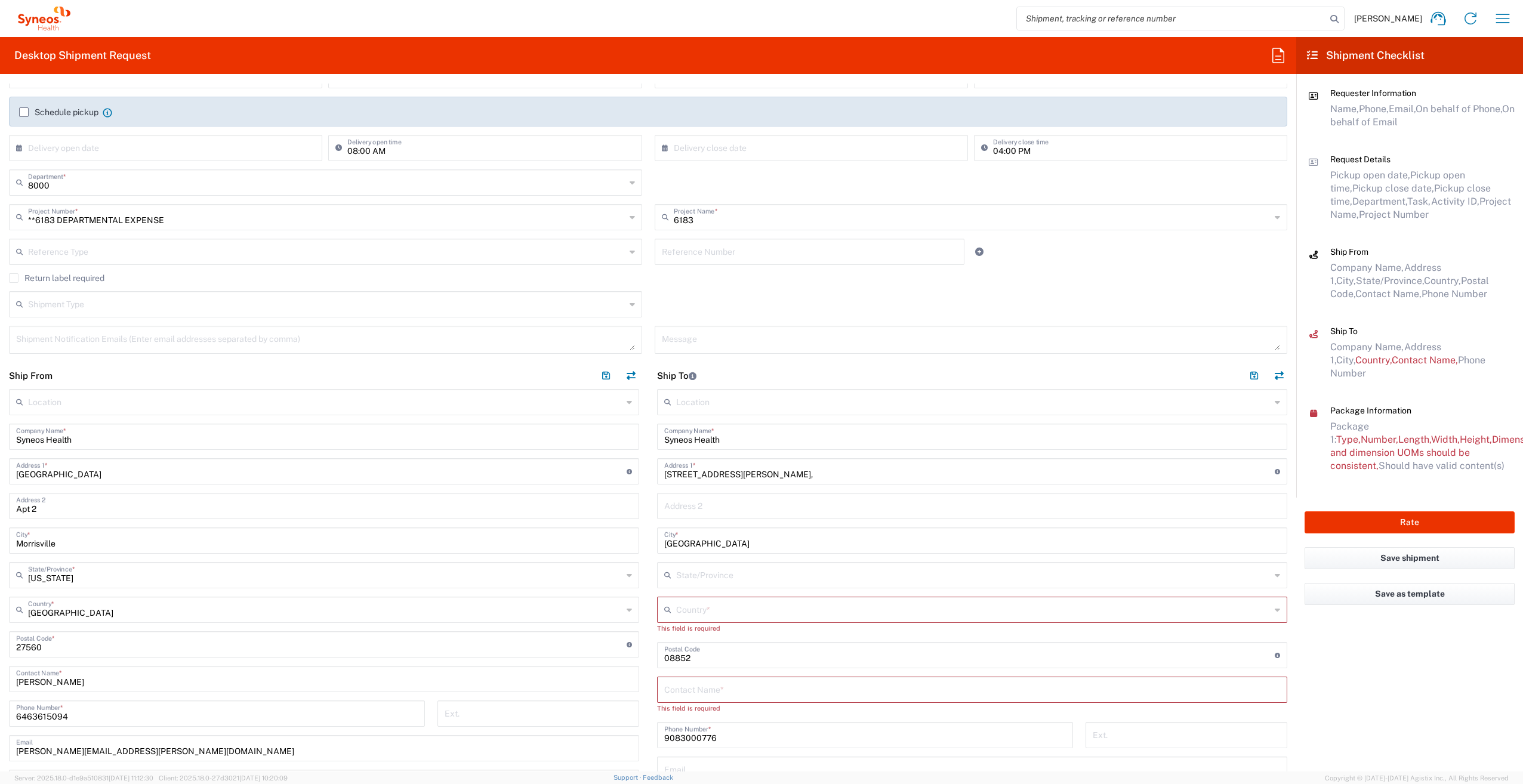
scroll to position [238, 0]
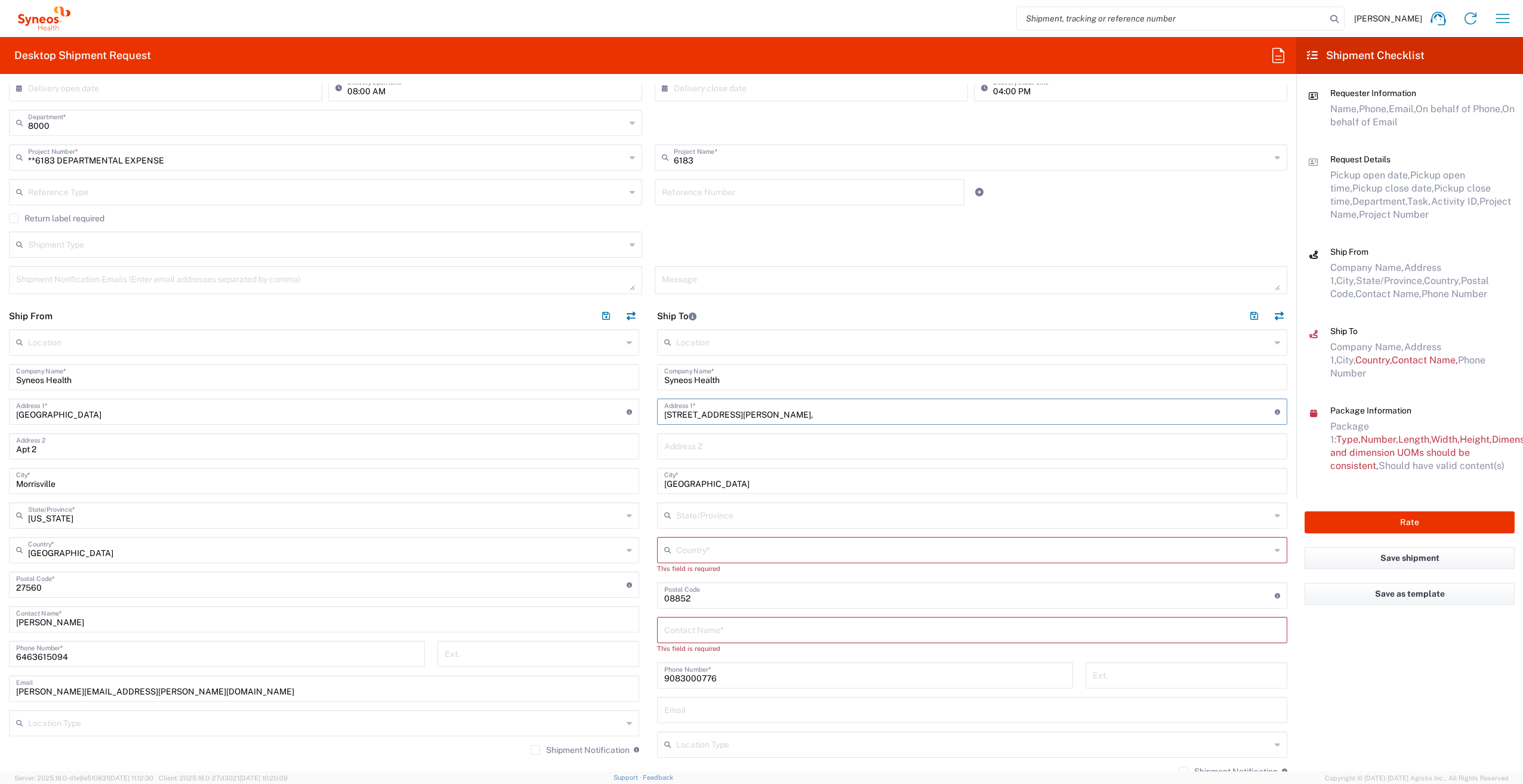
drag, startPoint x: 744, startPoint y: 411, endPoint x: 615, endPoint y: 414, distance: 129.0
click at [616, 414] on div "Ship From Location [PERSON_NAME] LLC-[GEOGRAPHIC_DATA] [GEOGRAPHIC_DATA] [GEOGR…" at bounding box center [648, 575] width 1296 height 544
paste input "[STREET_ADDRESS]"
drag, startPoint x: 718, startPoint y: 414, endPoint x: 761, endPoint y: 409, distance: 43.3
click at [761, 409] on input "[STREET_ADDRESS]" at bounding box center [969, 410] width 610 height 21
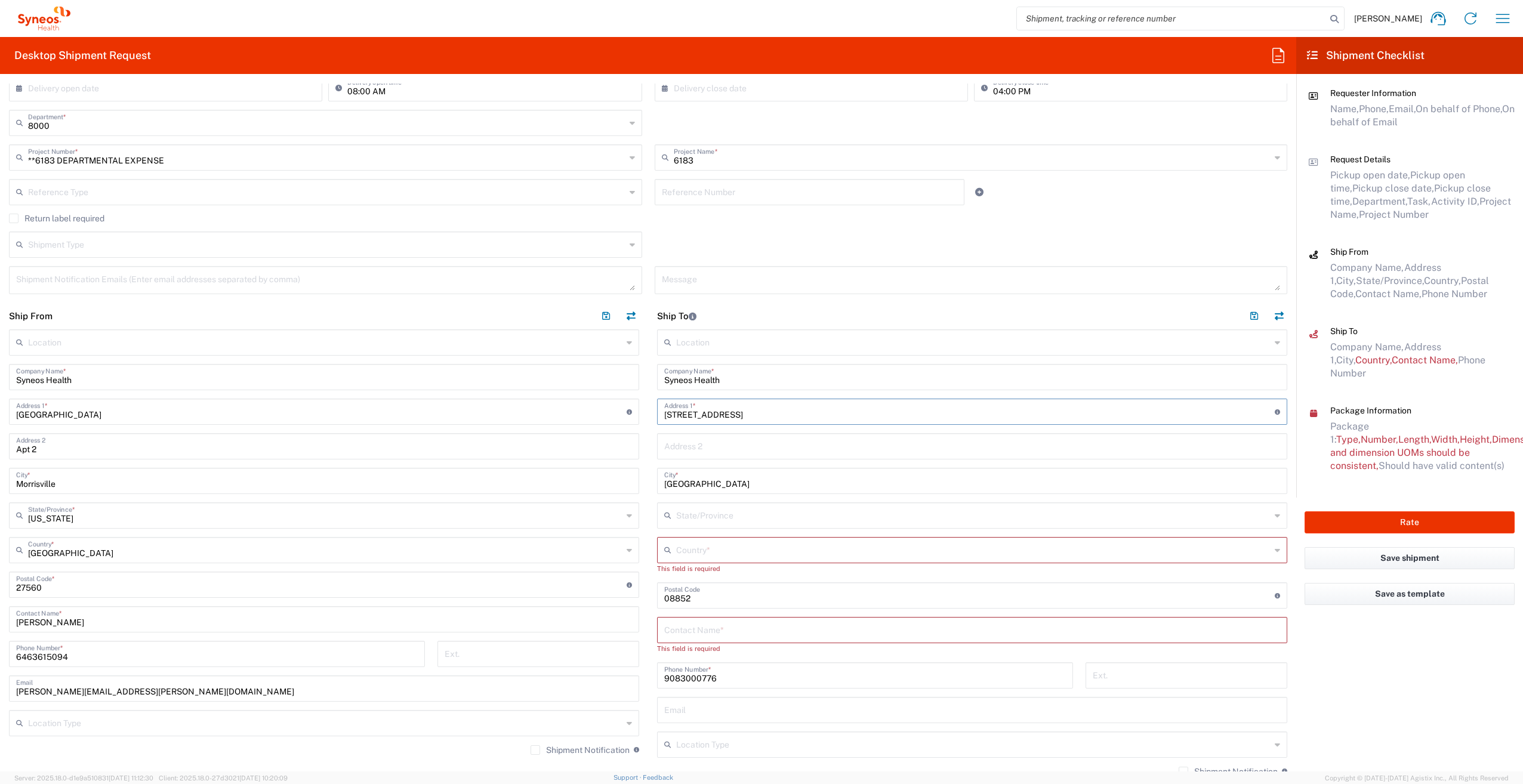
type input "[STREET_ADDRESS]"
click at [681, 440] on input "text" at bounding box center [972, 445] width 616 height 21
paste input "Unit 301"
type input "Unit 301"
click at [729, 411] on input "[STREET_ADDRESS]" at bounding box center [969, 410] width 610 height 21
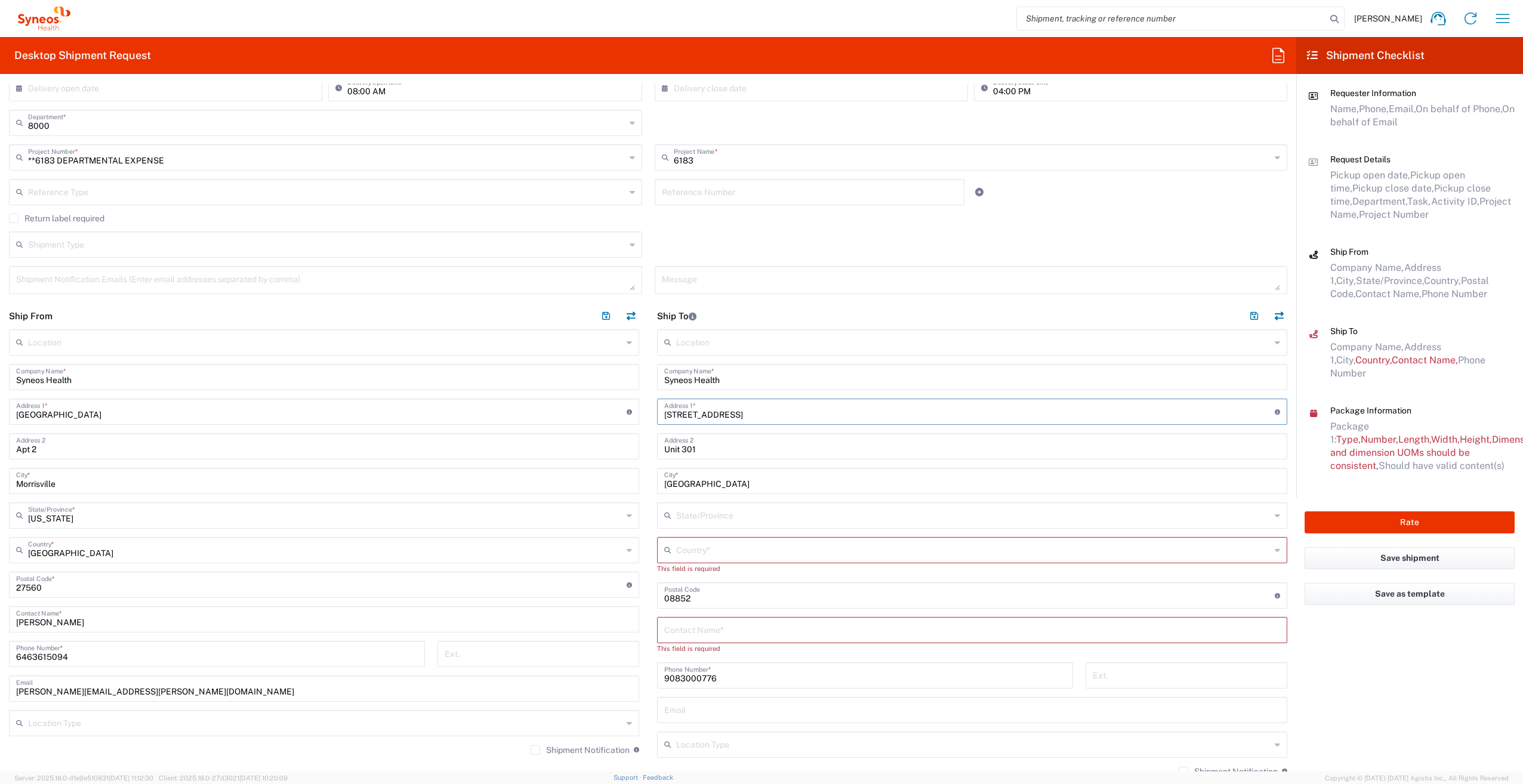
type input "[STREET_ADDRESS]"
drag, startPoint x: 756, startPoint y: 478, endPoint x: 635, endPoint y: 475, distance: 121.0
click at [635, 479] on div "Ship From Location [PERSON_NAME] LLC-[GEOGRAPHIC_DATA] [GEOGRAPHIC_DATA] [GEOGR…" at bounding box center [648, 575] width 1296 height 544
type input "[US_STATE]"
click at [733, 554] on input "text" at bounding box center [973, 549] width 595 height 21
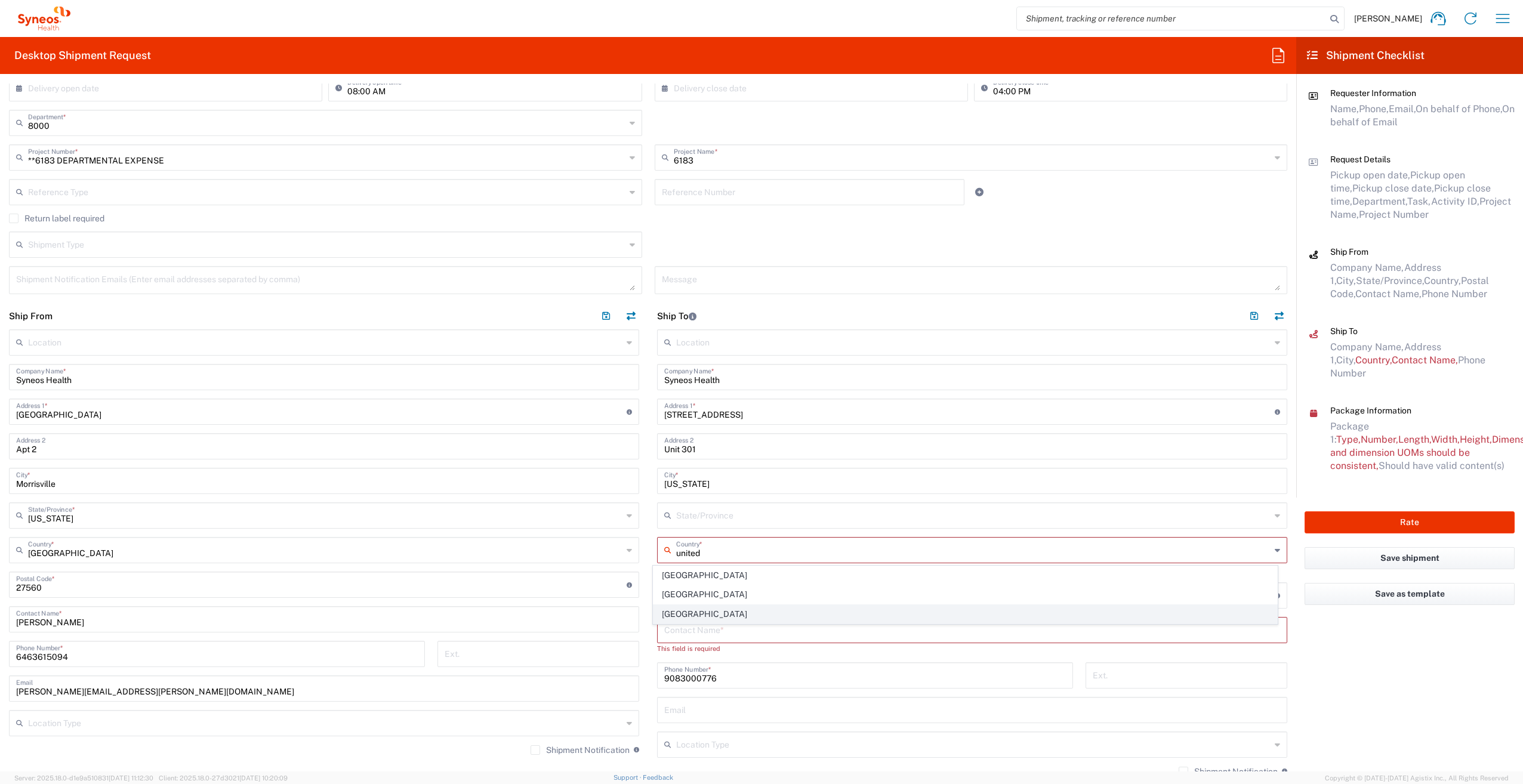
click at [670, 608] on span "[GEOGRAPHIC_DATA]" at bounding box center [965, 614] width 623 height 18
type input "[GEOGRAPHIC_DATA]"
click at [687, 510] on input "text" at bounding box center [973, 515] width 595 height 21
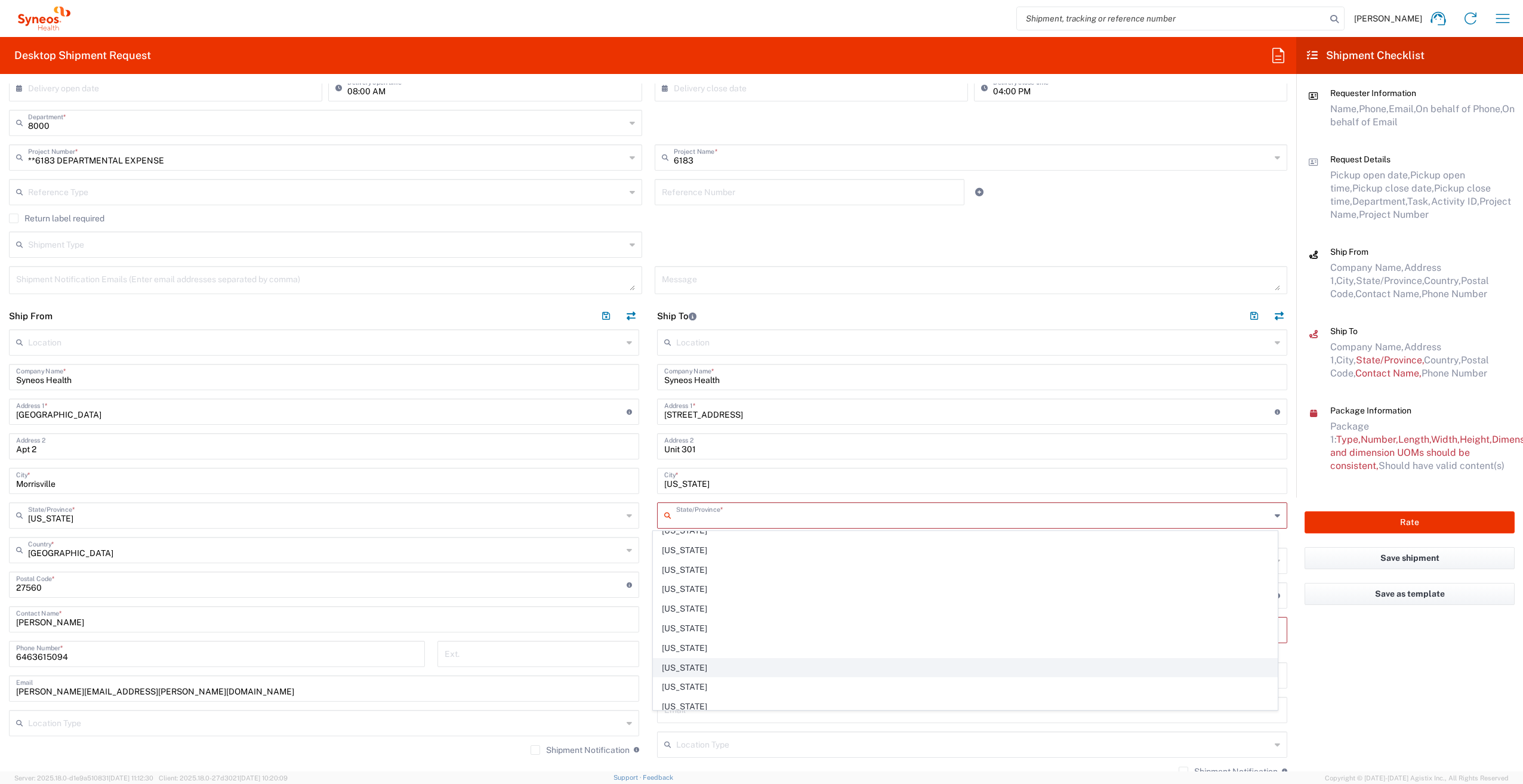
scroll to position [894, 0]
click at [670, 655] on span "[US_STATE]" at bounding box center [965, 663] width 623 height 18
click at [676, 509] on input "[US_STATE]" at bounding box center [973, 515] width 595 height 21
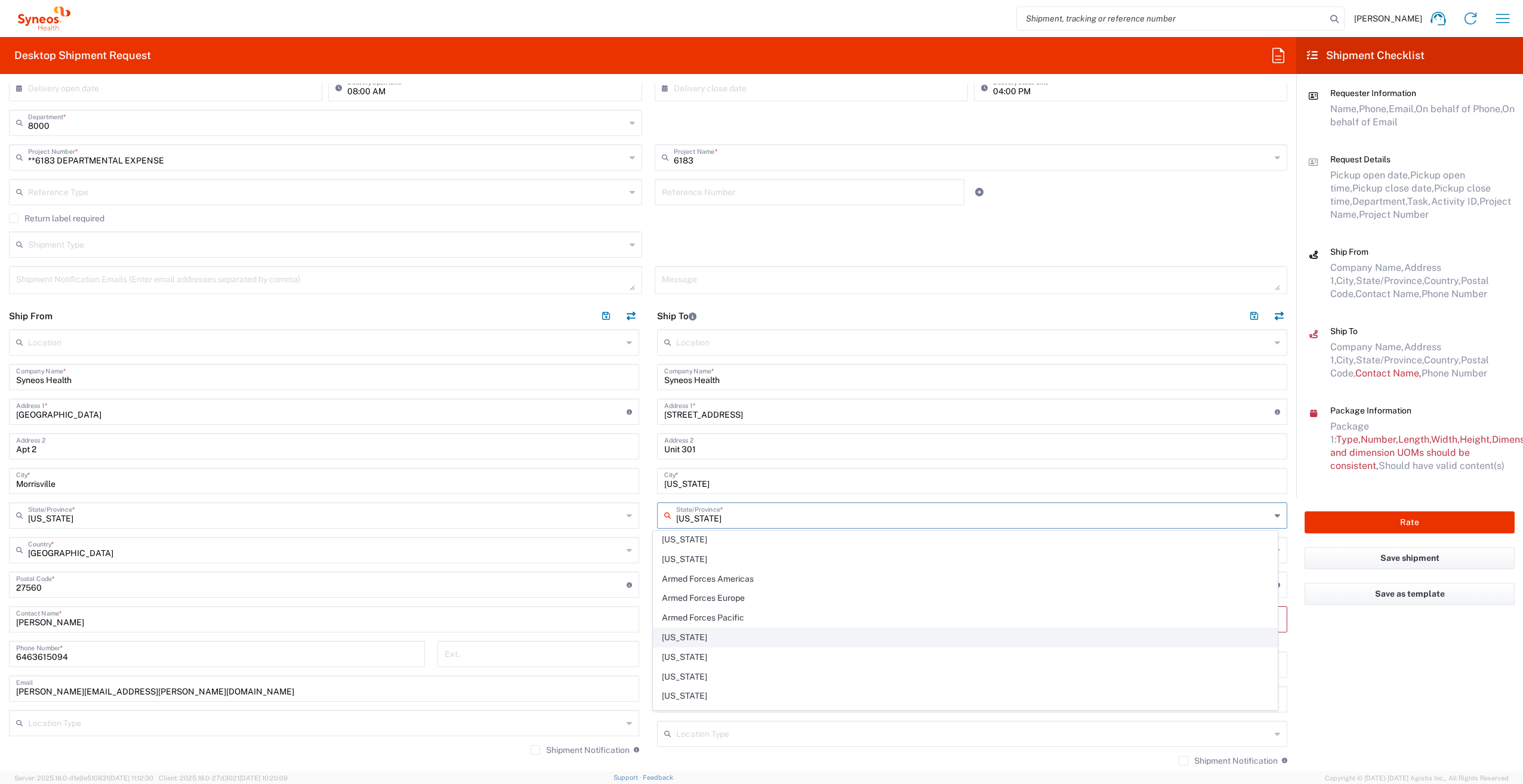
scroll to position [119, 0]
click at [716, 647] on span "[US_STATE]" at bounding box center [965, 655] width 623 height 18
type input "[US_STATE]"
drag, startPoint x: 696, startPoint y: 584, endPoint x: 630, endPoint y: 588, distance: 66.1
click at [630, 588] on div "Ship From Location [PERSON_NAME] LLC-[GEOGRAPHIC_DATA] [GEOGRAPHIC_DATA] [GEOGR…" at bounding box center [648, 569] width 1296 height 533
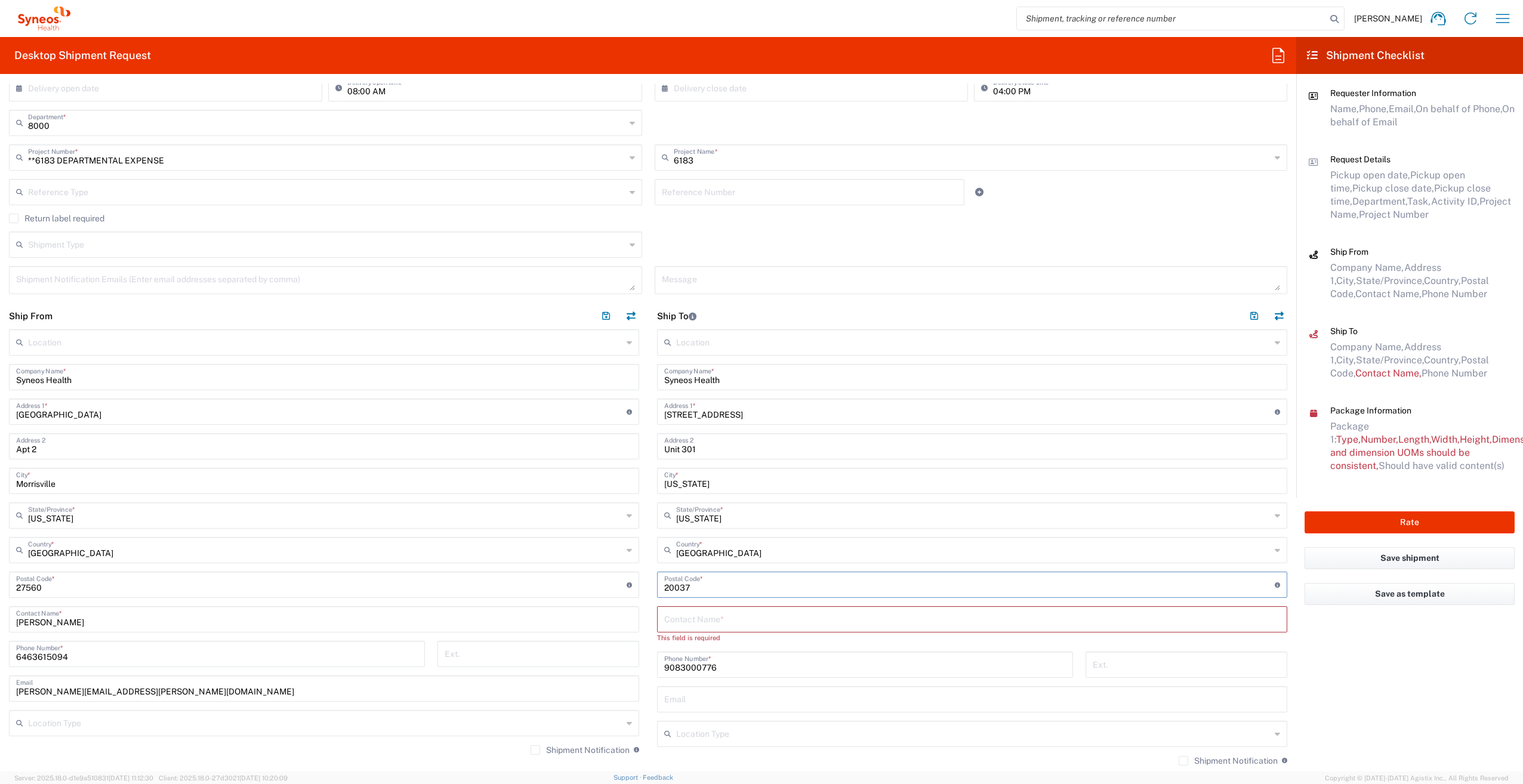
type input "20037"
click at [728, 620] on input "text" at bounding box center [972, 618] width 616 height 21
type input "c/o [PERSON_NAME]"
click at [958, 691] on input "text" at bounding box center [972, 687] width 616 height 21
type input "[PERSON_NAME][EMAIL_ADDRESS][DOMAIN_NAME]"
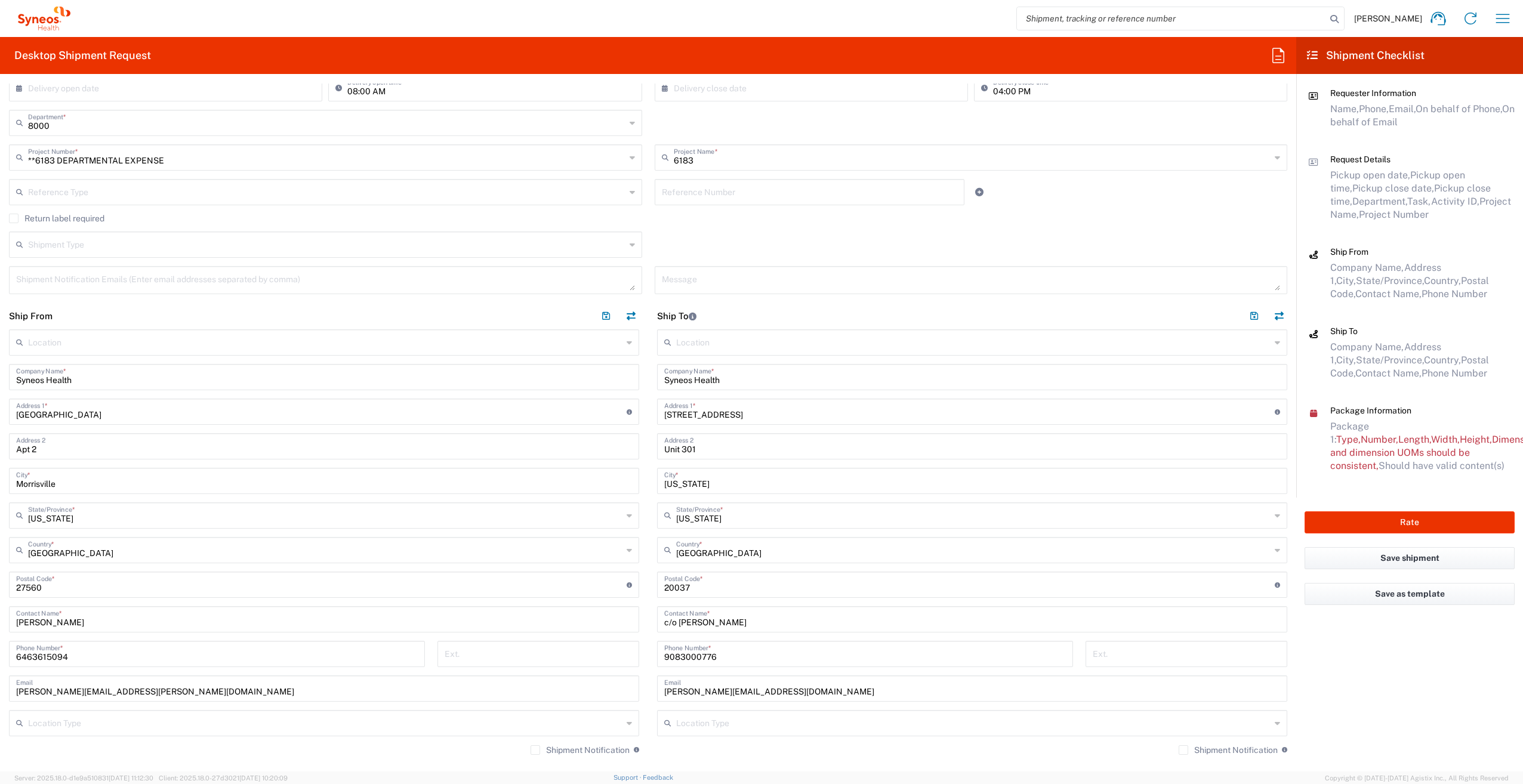
drag, startPoint x: 710, startPoint y: 731, endPoint x: 712, endPoint y: 725, distance: 6.3
click at [712, 731] on div "Location Type" at bounding box center [972, 723] width 630 height 26
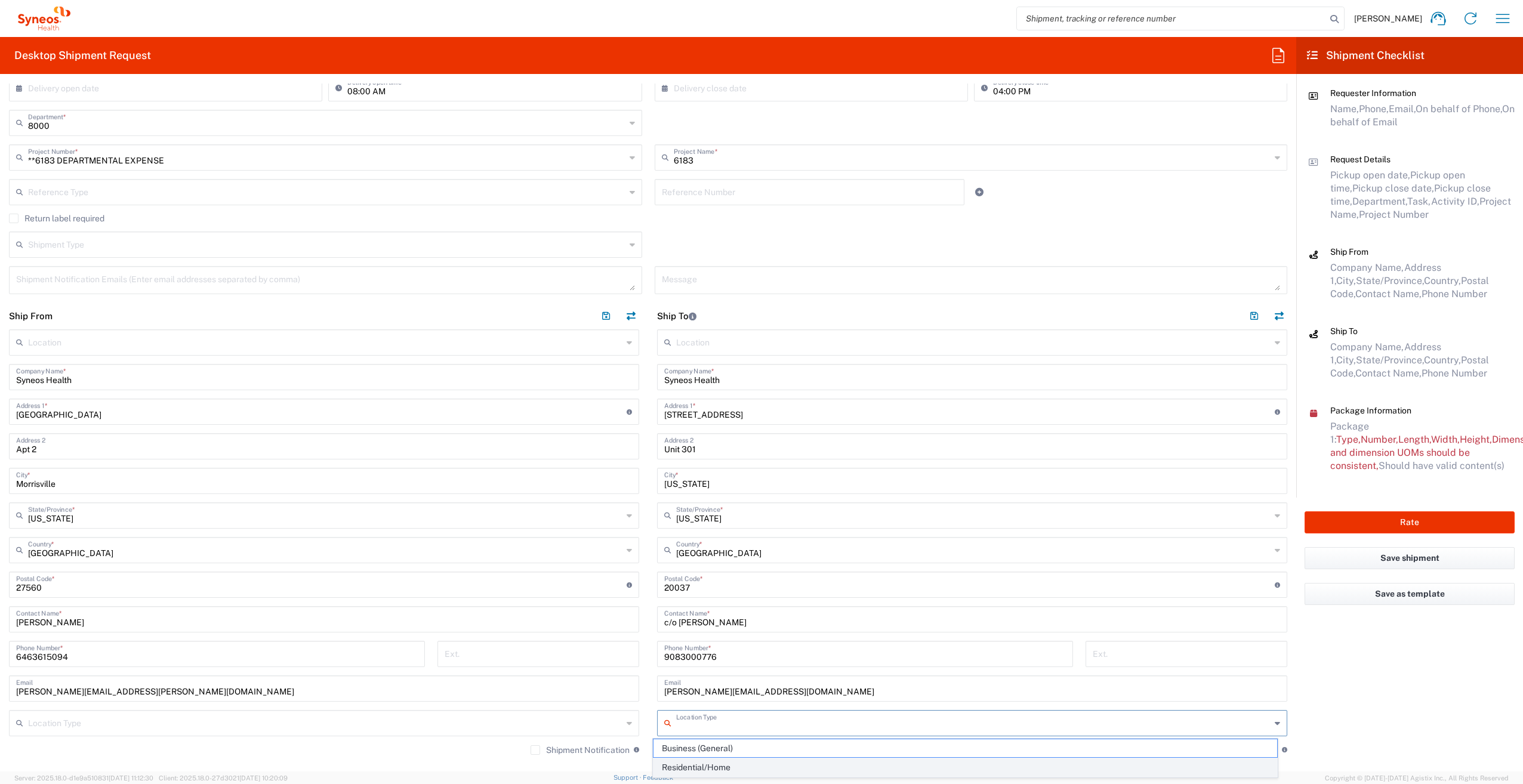
click at [708, 766] on span "Residential/Home" at bounding box center [965, 767] width 623 height 18
type input "Residential/Home"
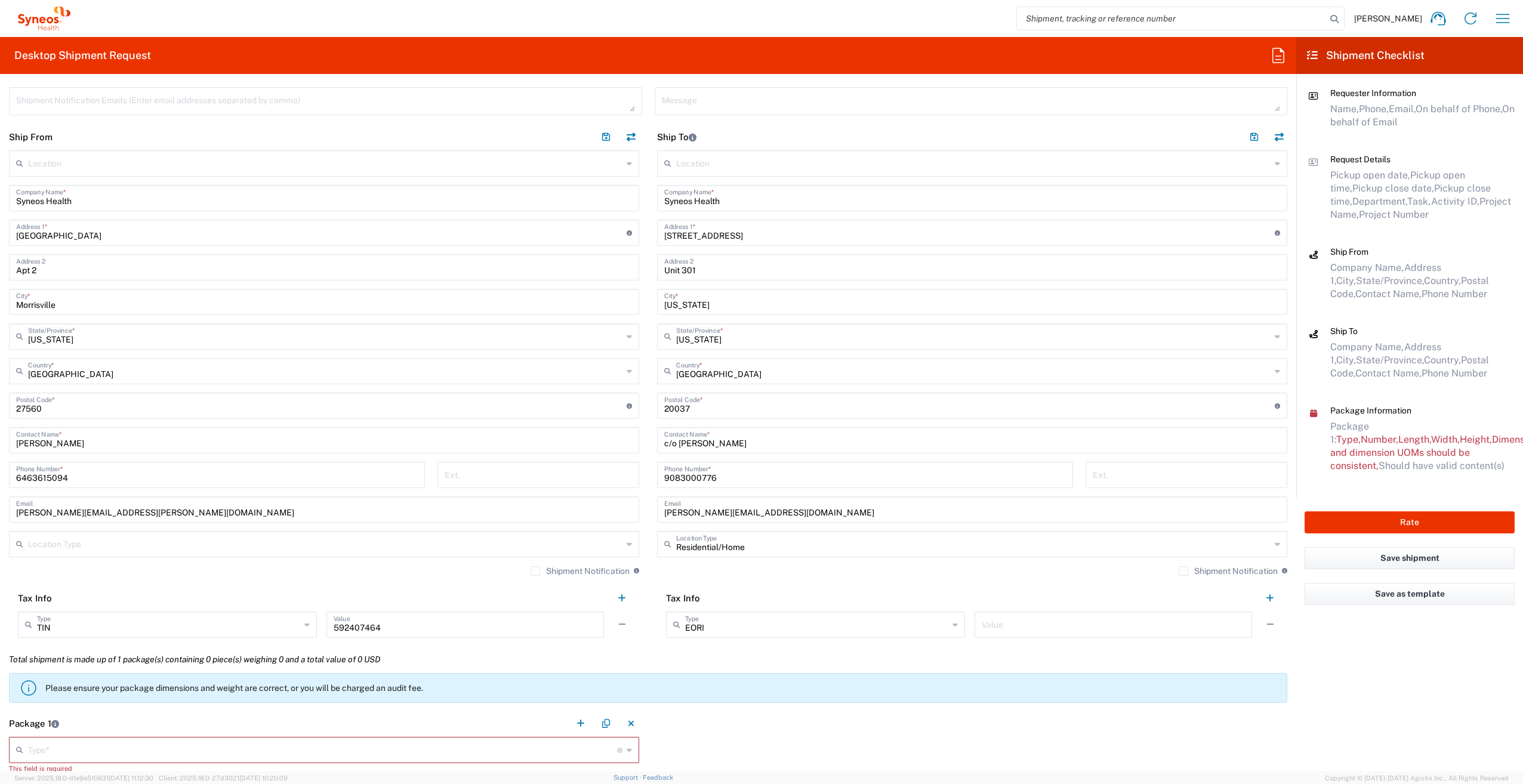
scroll to position [477, 0]
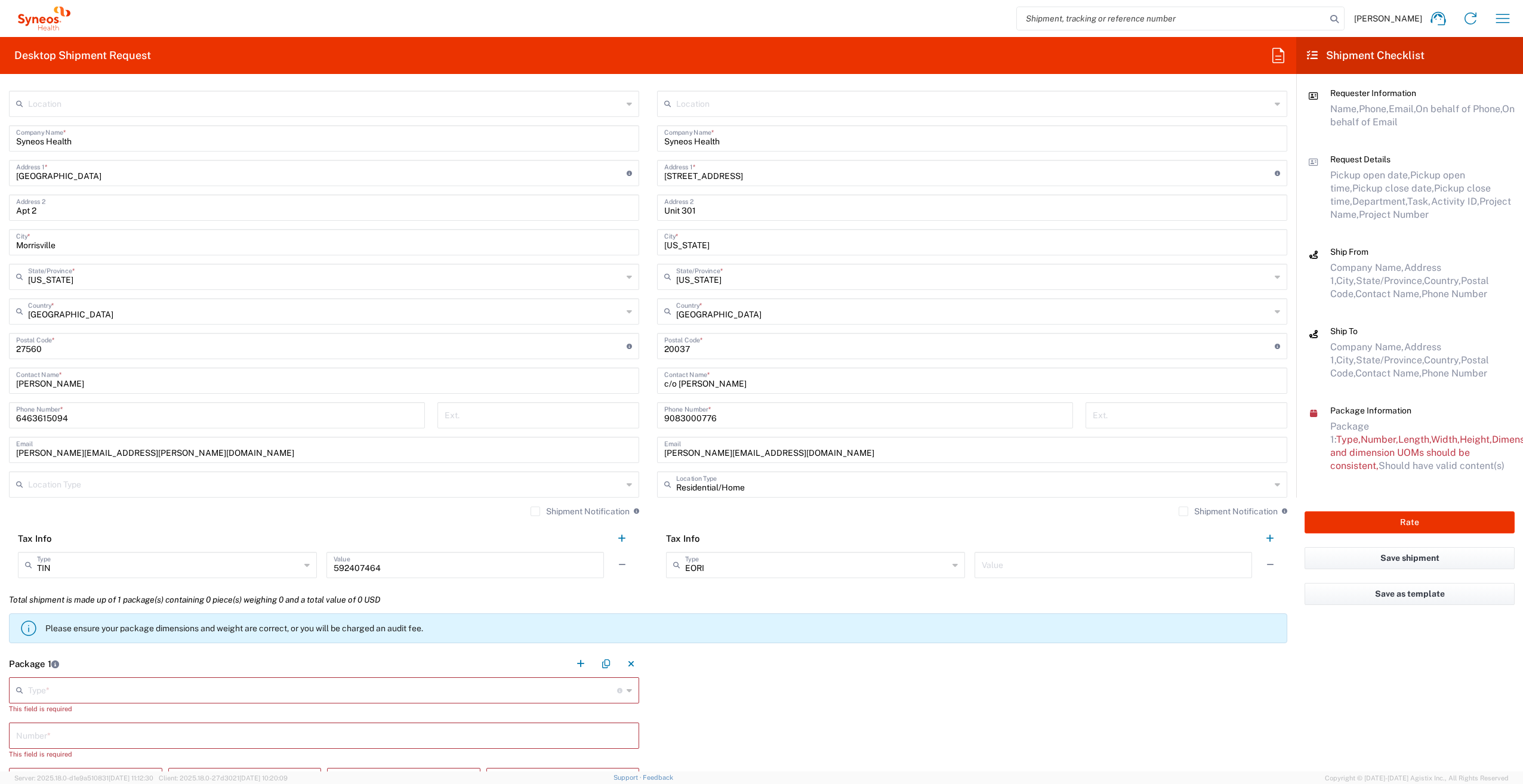
click at [337, 686] on input "text" at bounding box center [322, 689] width 589 height 21
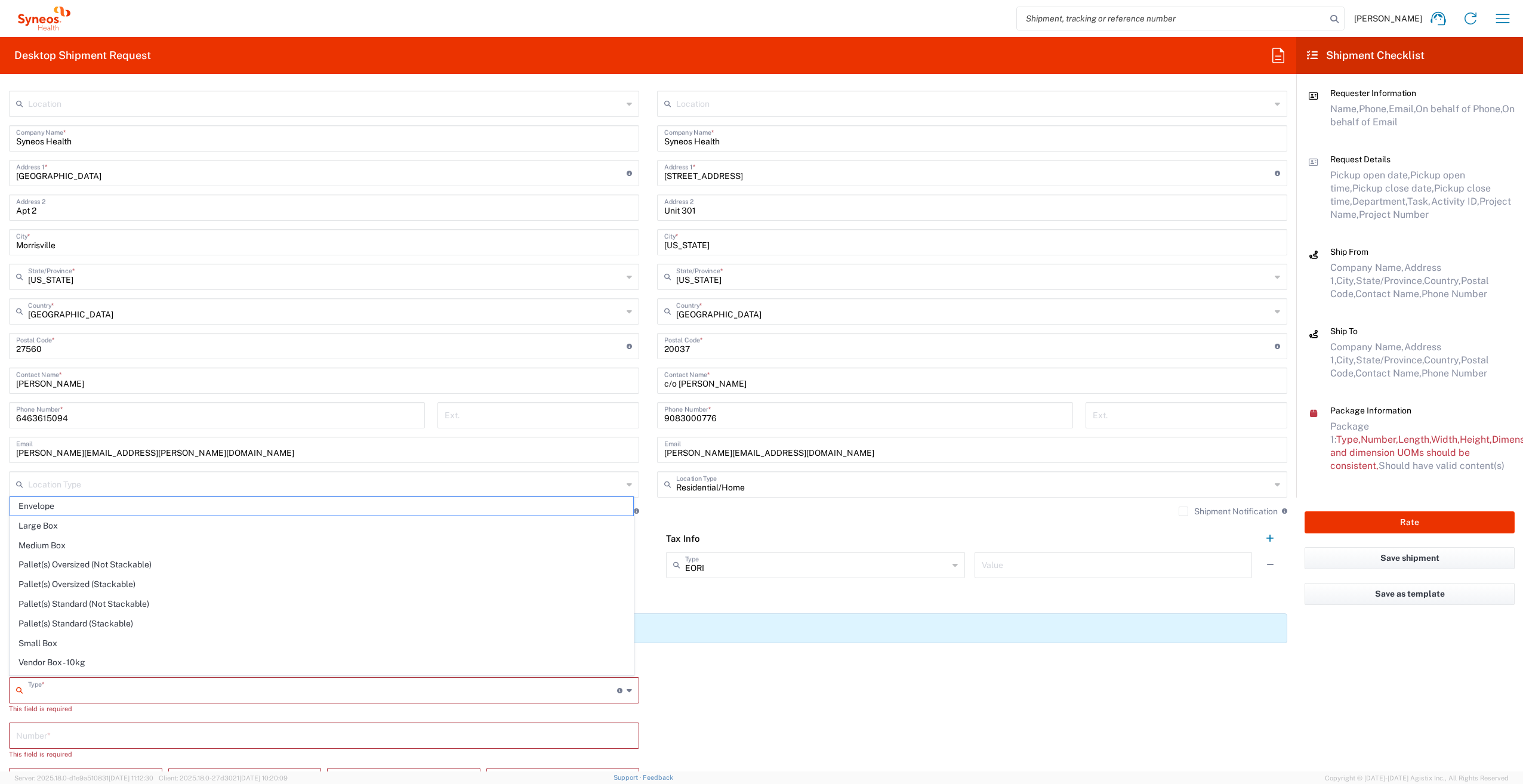
drag, startPoint x: 72, startPoint y: 634, endPoint x: 85, endPoint y: 630, distance: 13.6
click at [73, 634] on span "Small Box" at bounding box center [322, 643] width 623 height 18
type input "Small Box"
type input "12.25"
type input "11"
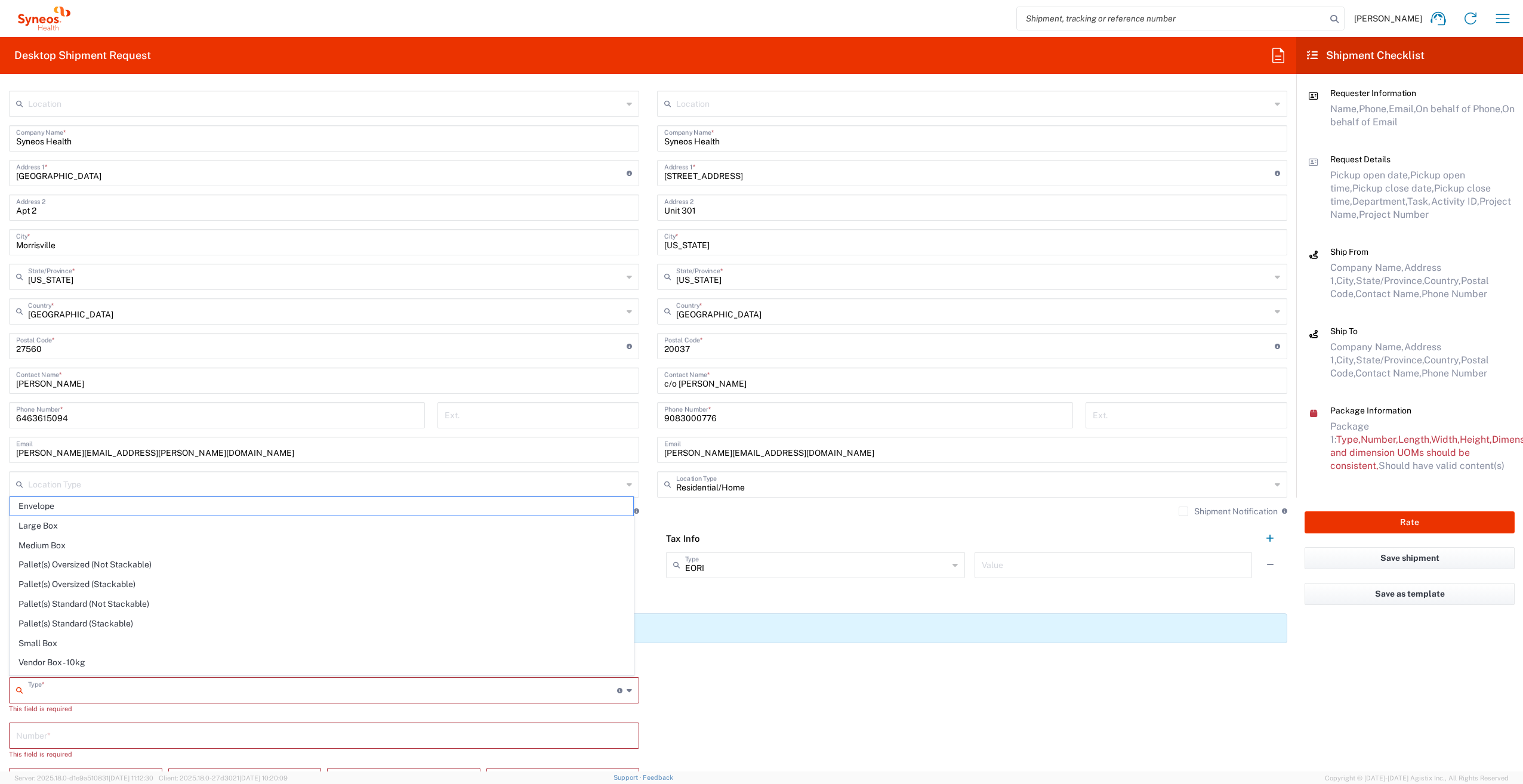
type input "1.5"
type input "in"
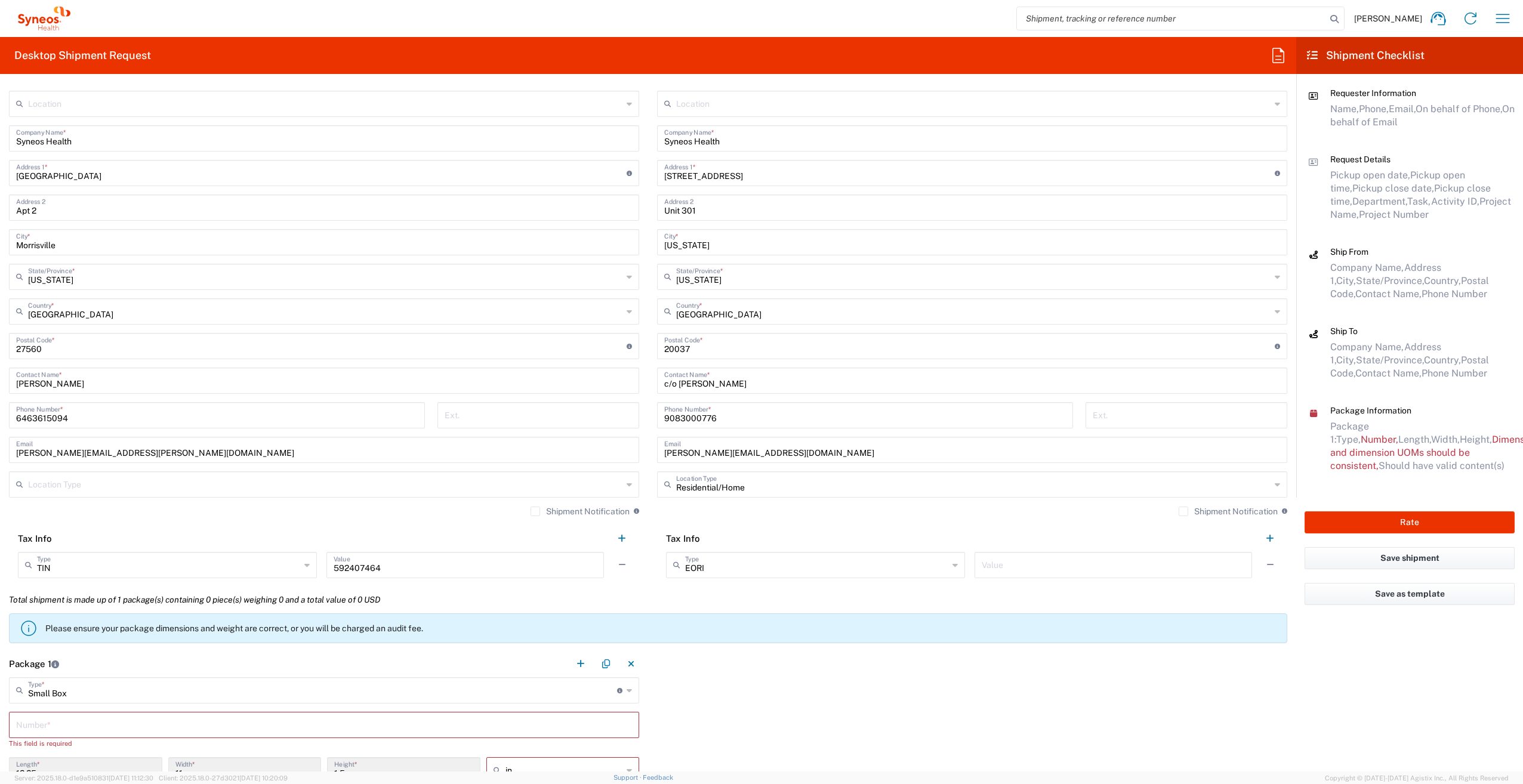
scroll to position [596, 0]
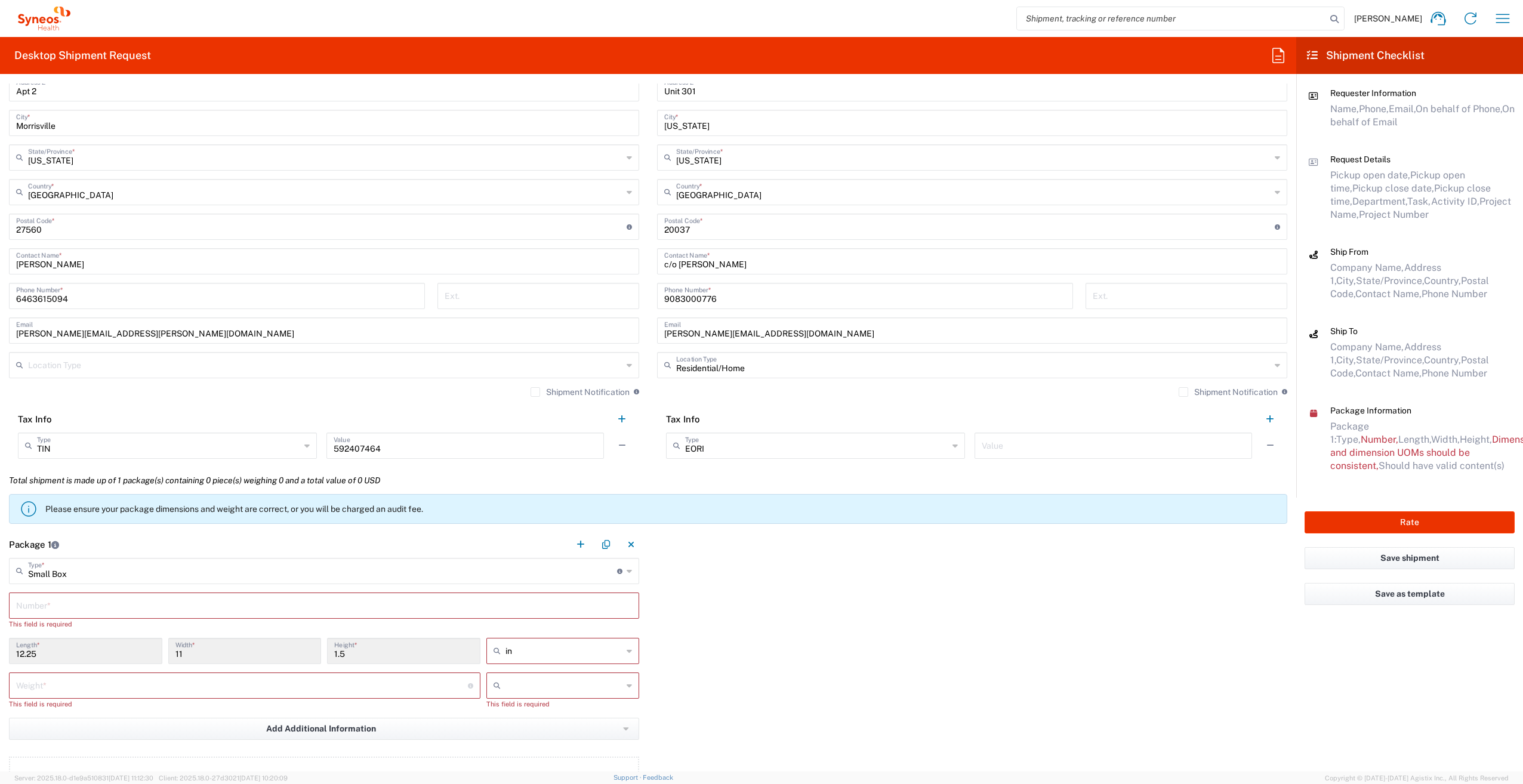
click at [116, 601] on input "text" at bounding box center [324, 605] width 616 height 21
type input "1"
click at [98, 670] on input "number" at bounding box center [242, 674] width 452 height 21
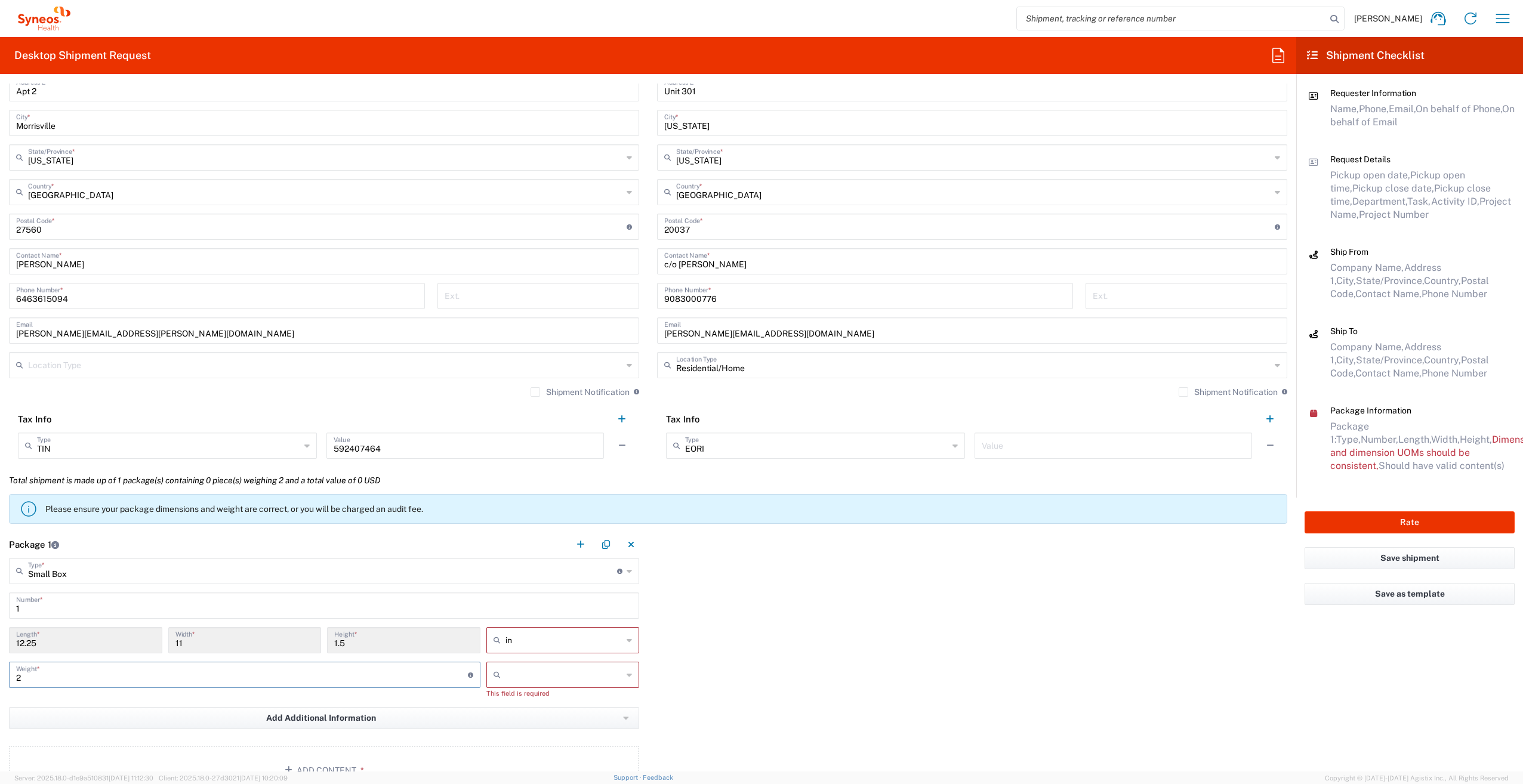
type input "2"
click at [556, 675] on input "text" at bounding box center [564, 675] width 118 height 19
click at [509, 716] on span "lbs" at bounding box center [559, 719] width 150 height 18
type input "lbs"
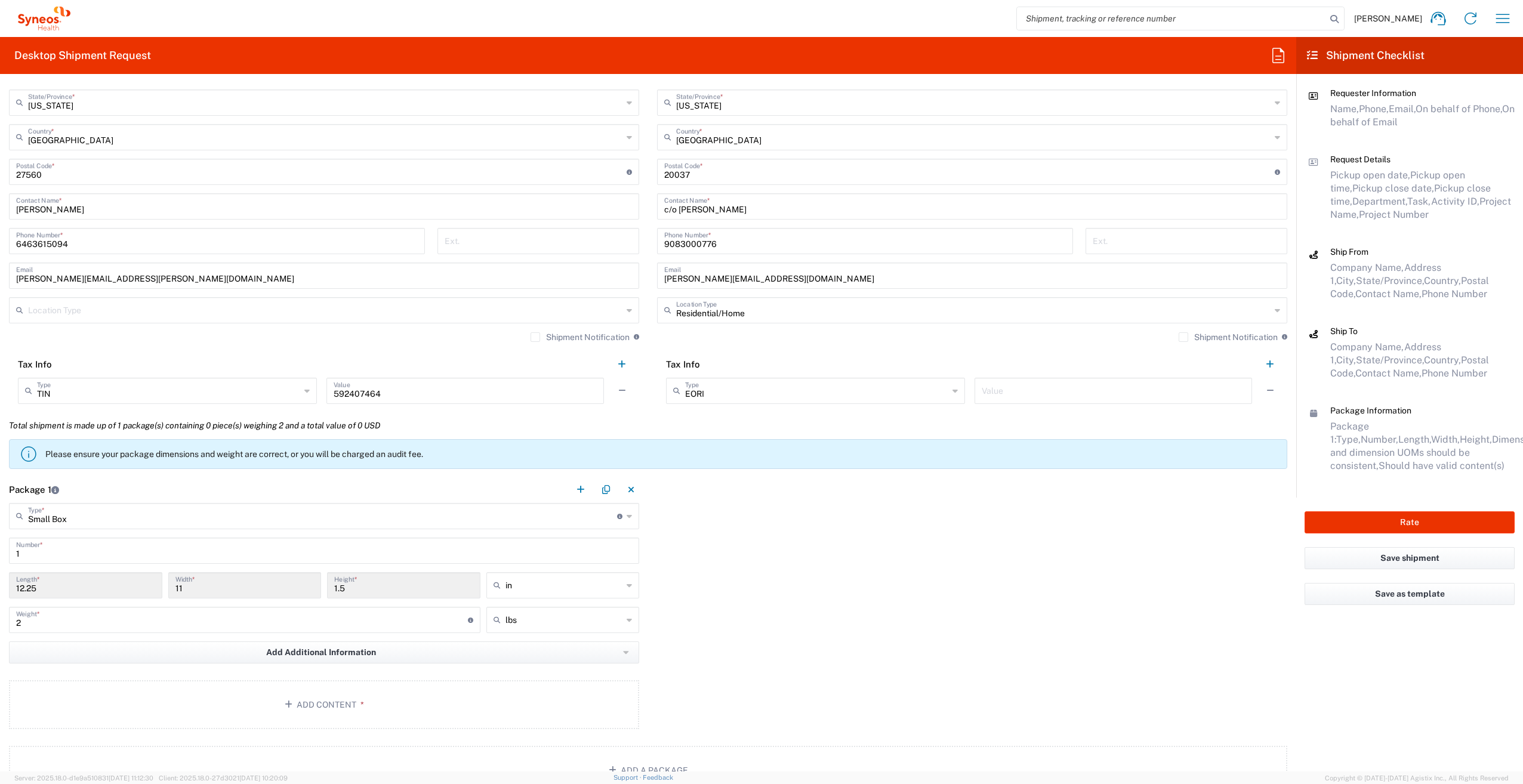
scroll to position [716, 0]
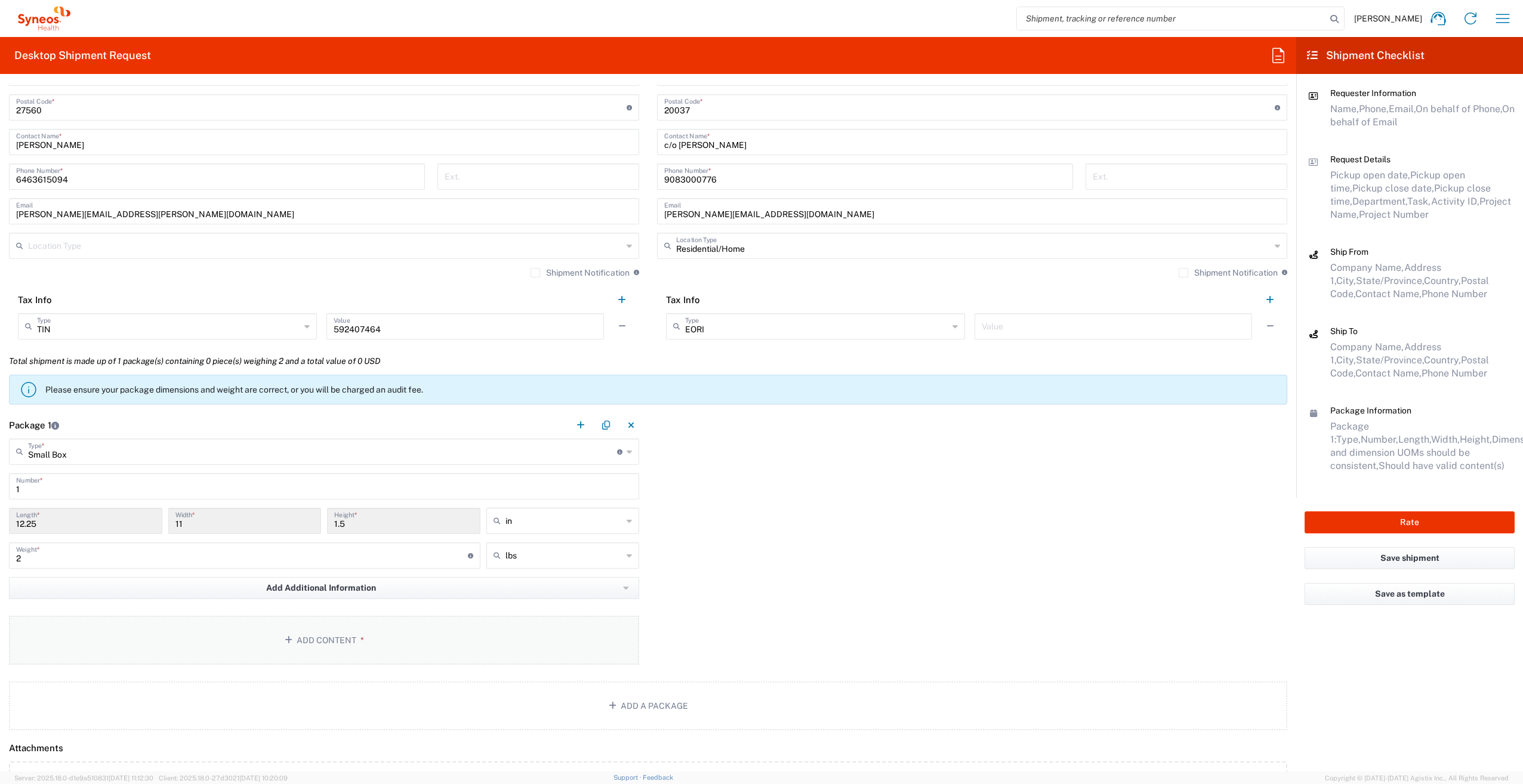
click at [309, 633] on button "Add Content *" at bounding box center [324, 640] width 630 height 49
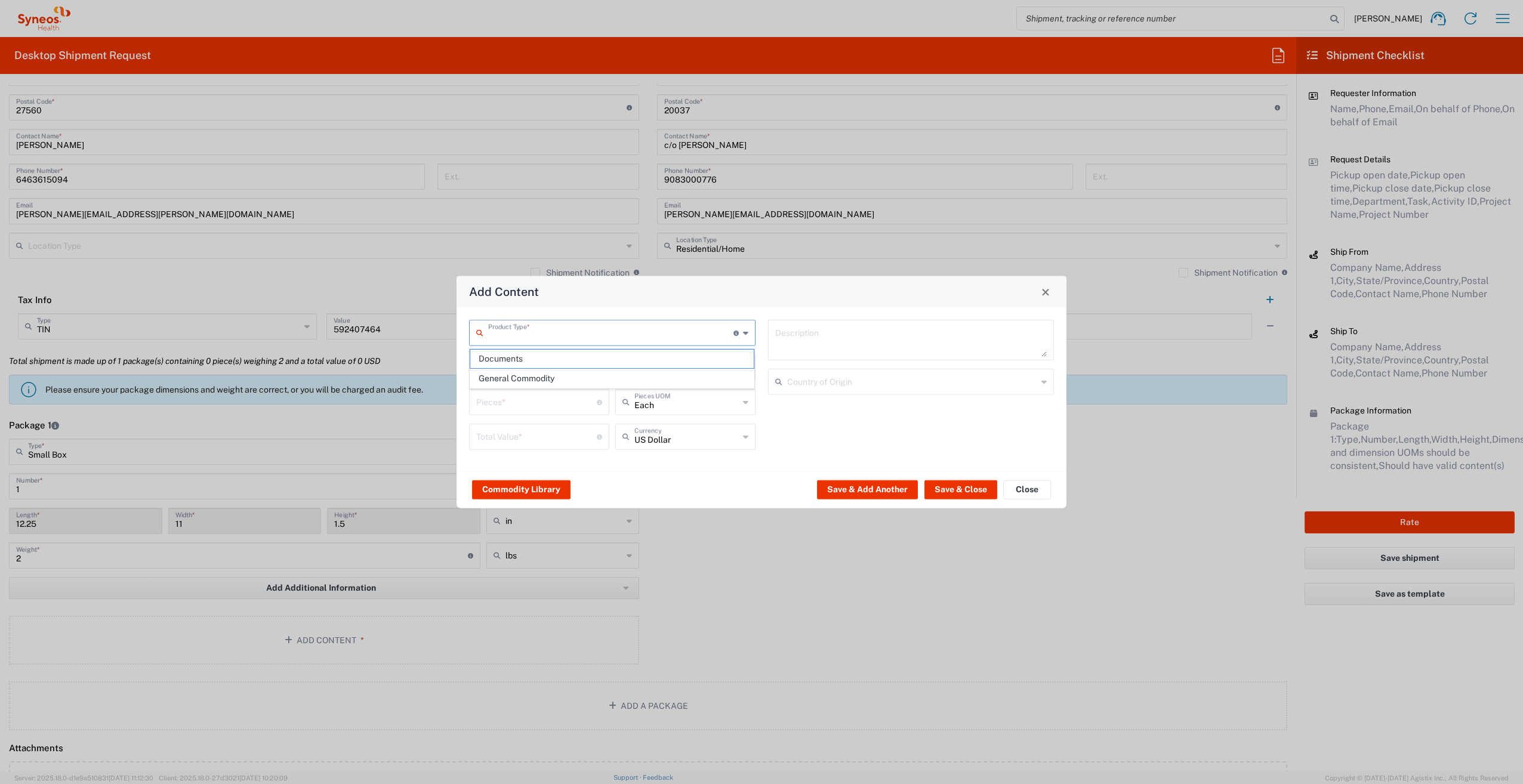
click at [580, 332] on input "text" at bounding box center [611, 332] width 245 height 21
click at [534, 380] on span "General Commodity" at bounding box center [612, 378] width 284 height 18
type input "General Commodity"
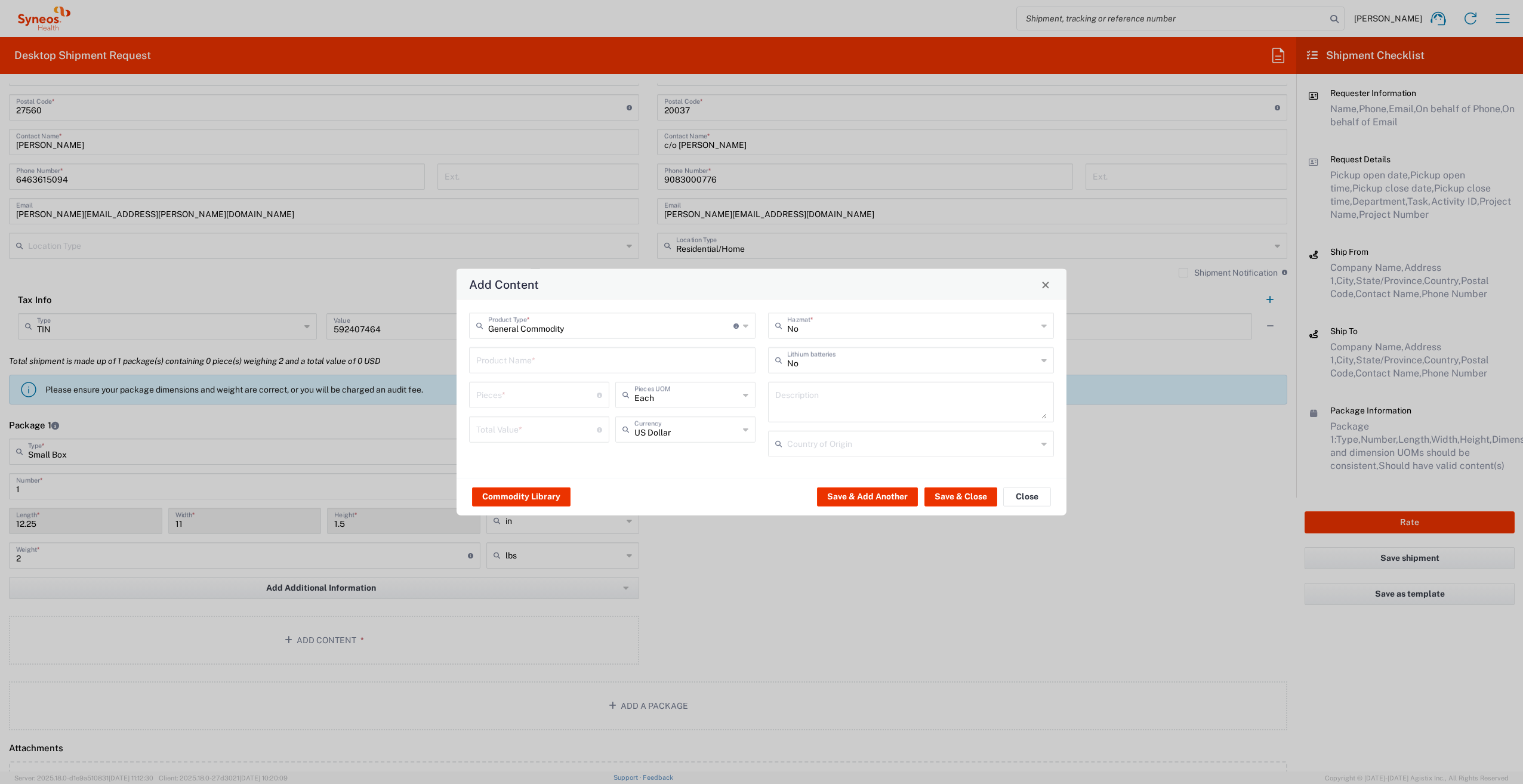
drag, startPoint x: 496, startPoint y: 366, endPoint x: 502, endPoint y: 366, distance: 6.0
click at [500, 366] on input "text" at bounding box center [612, 359] width 272 height 21
click at [536, 369] on input "text" at bounding box center [612, 359] width 272 height 21
click at [485, 465] on div "IPAD" at bounding box center [612, 470] width 284 height 20
type input "IPAD"
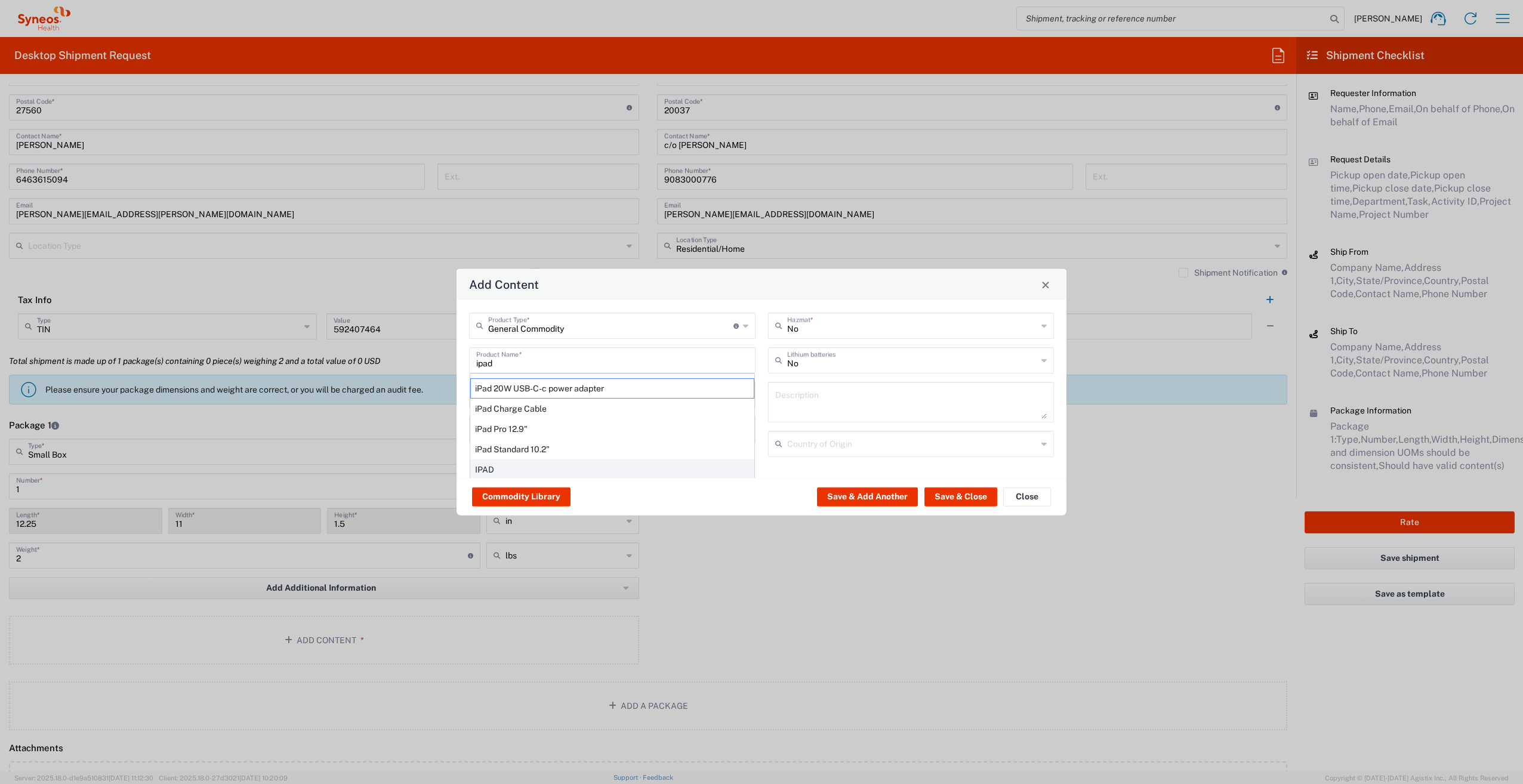
type input "1"
type textarea "TABLET COMPUTER"
type input "[GEOGRAPHIC_DATA]"
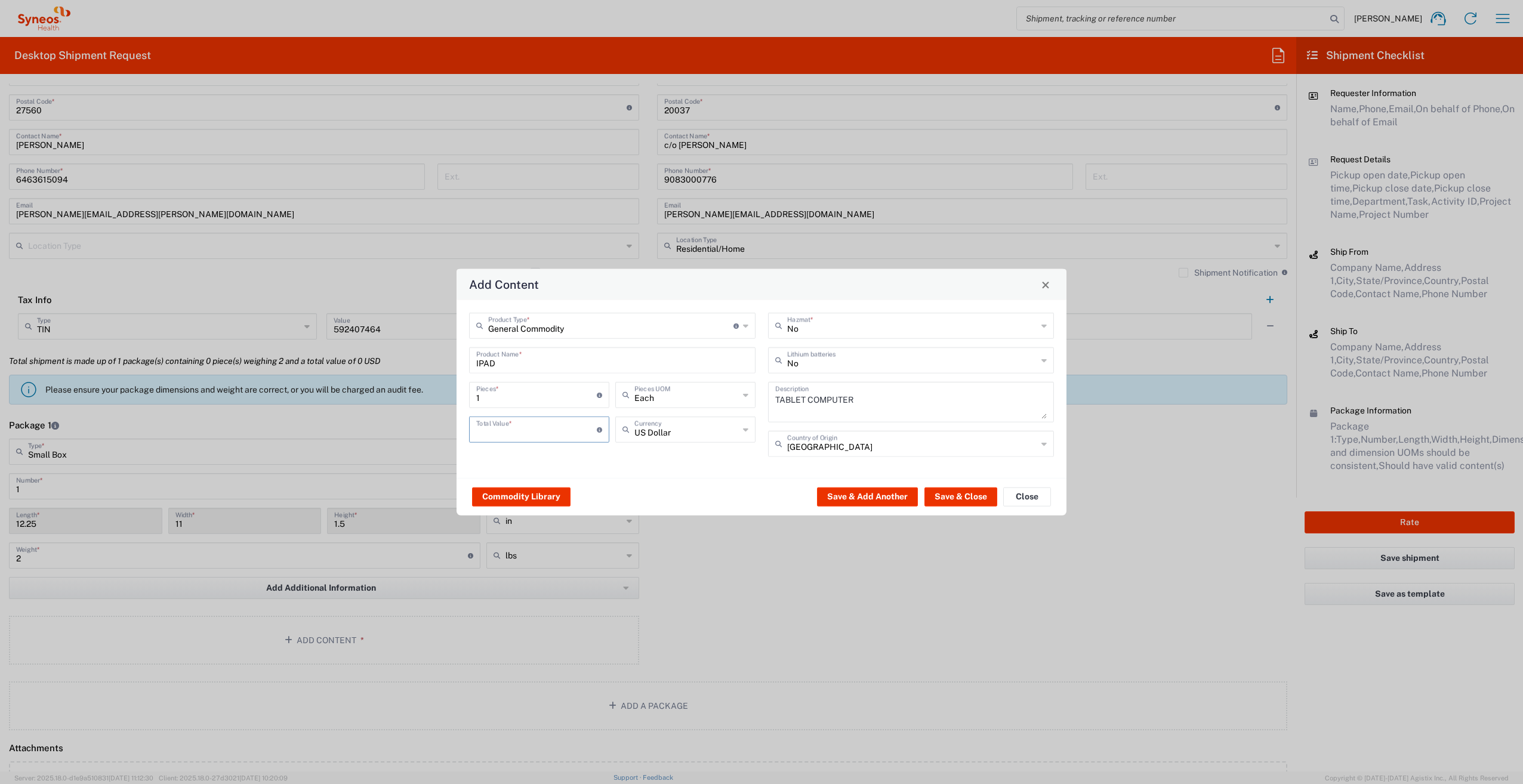
click at [497, 433] on input "number" at bounding box center [536, 429] width 121 height 21
type input "100.00"
click at [907, 450] on input "text" at bounding box center [912, 443] width 251 height 21
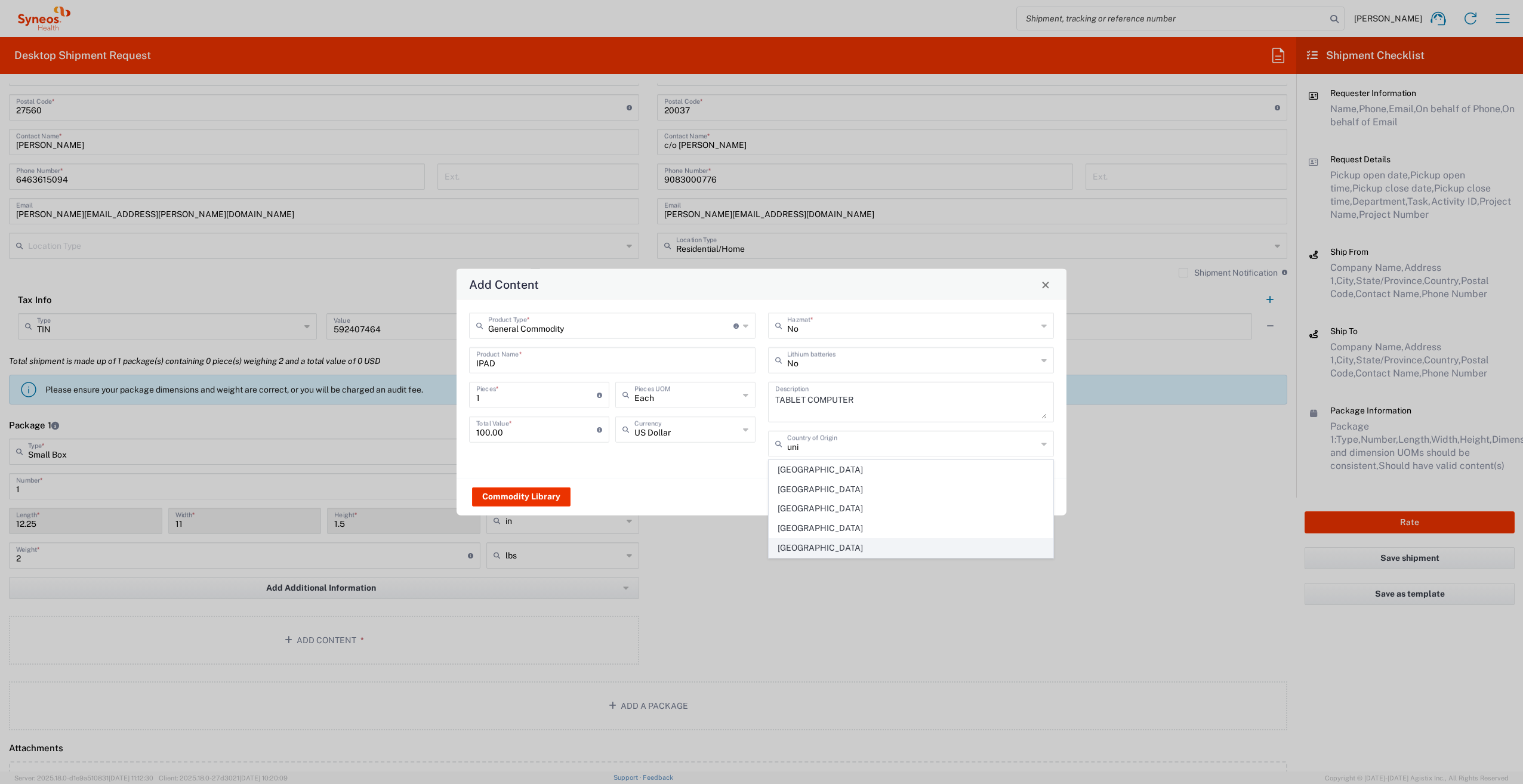
click at [834, 540] on span "[GEOGRAPHIC_DATA]" at bounding box center [911, 548] width 284 height 18
type input "[GEOGRAPHIC_DATA]"
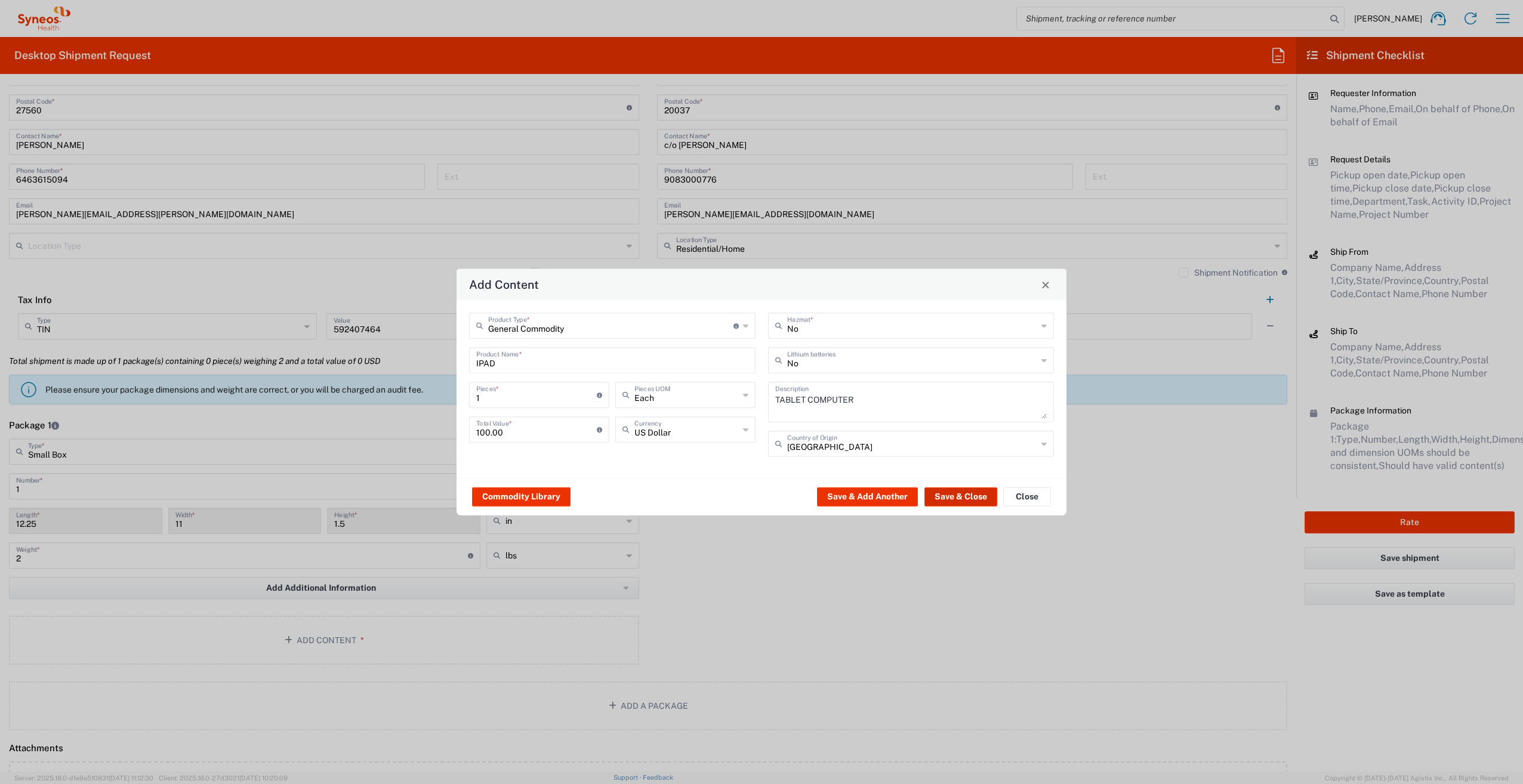
click at [945, 488] on button "Save & Close" at bounding box center [961, 496] width 73 height 19
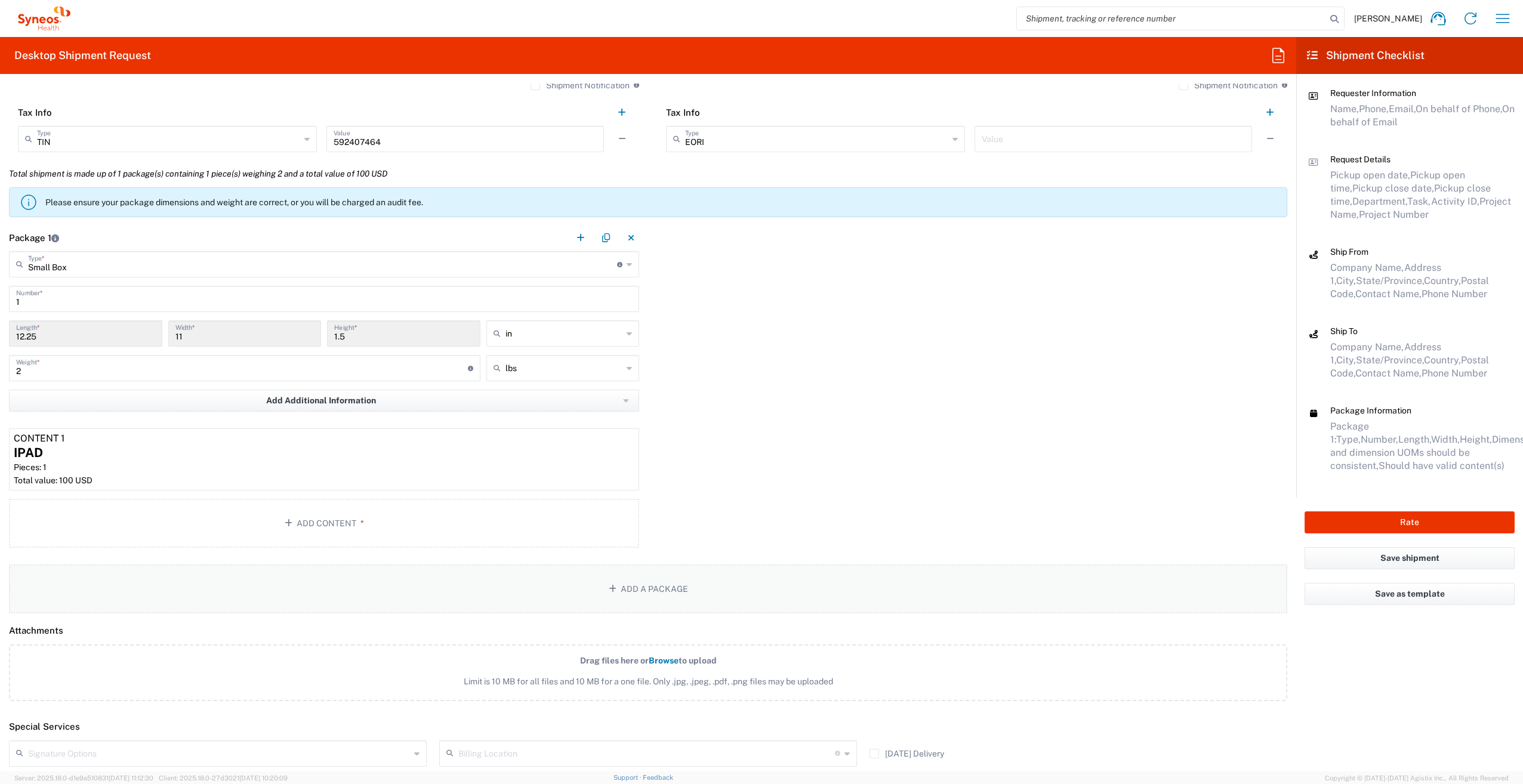
scroll to position [776, 0]
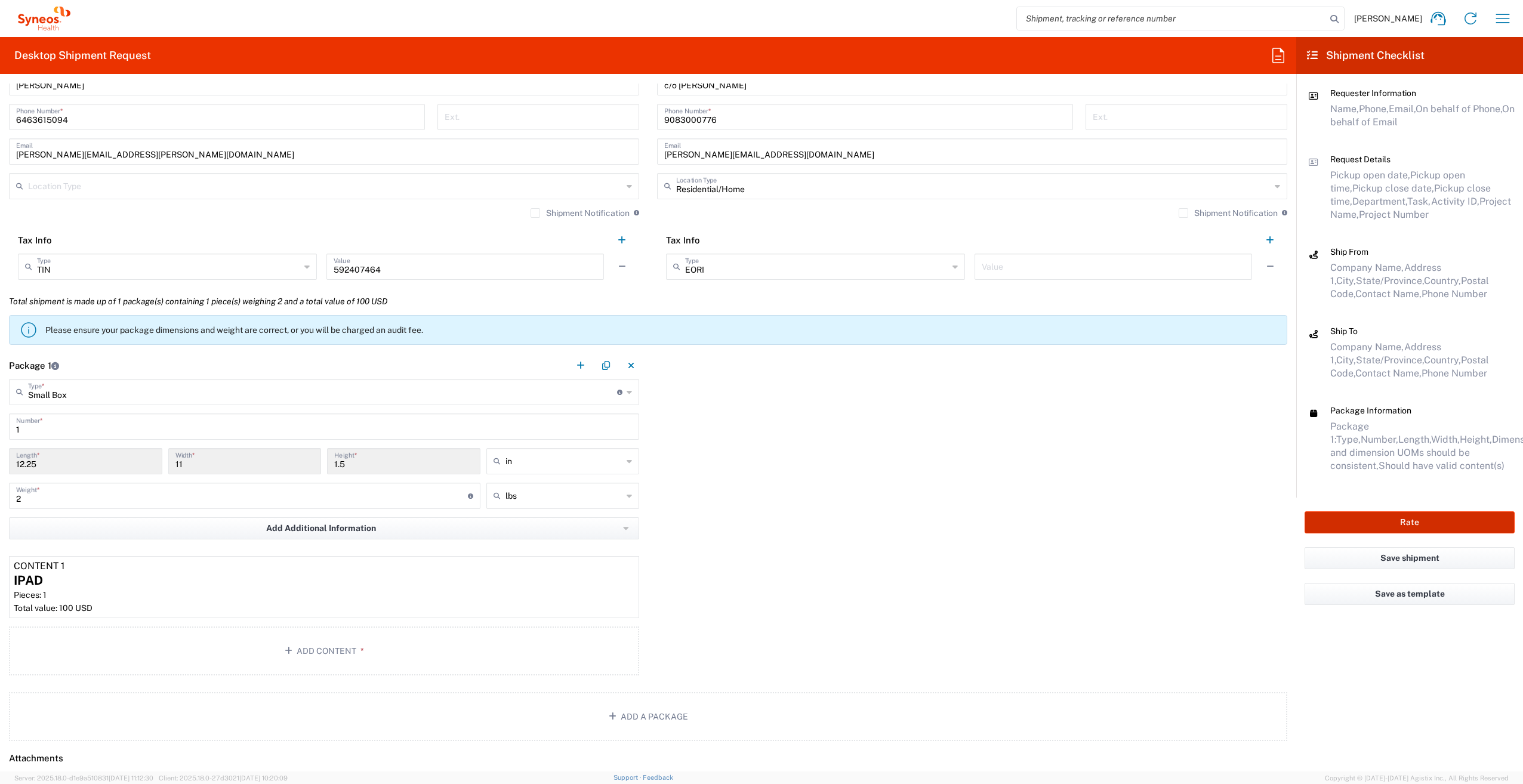
click at [1413, 521] on button "Rate" at bounding box center [1409, 522] width 210 height 22
type input "**6183 DEPARTMENTAL EXPENSE"
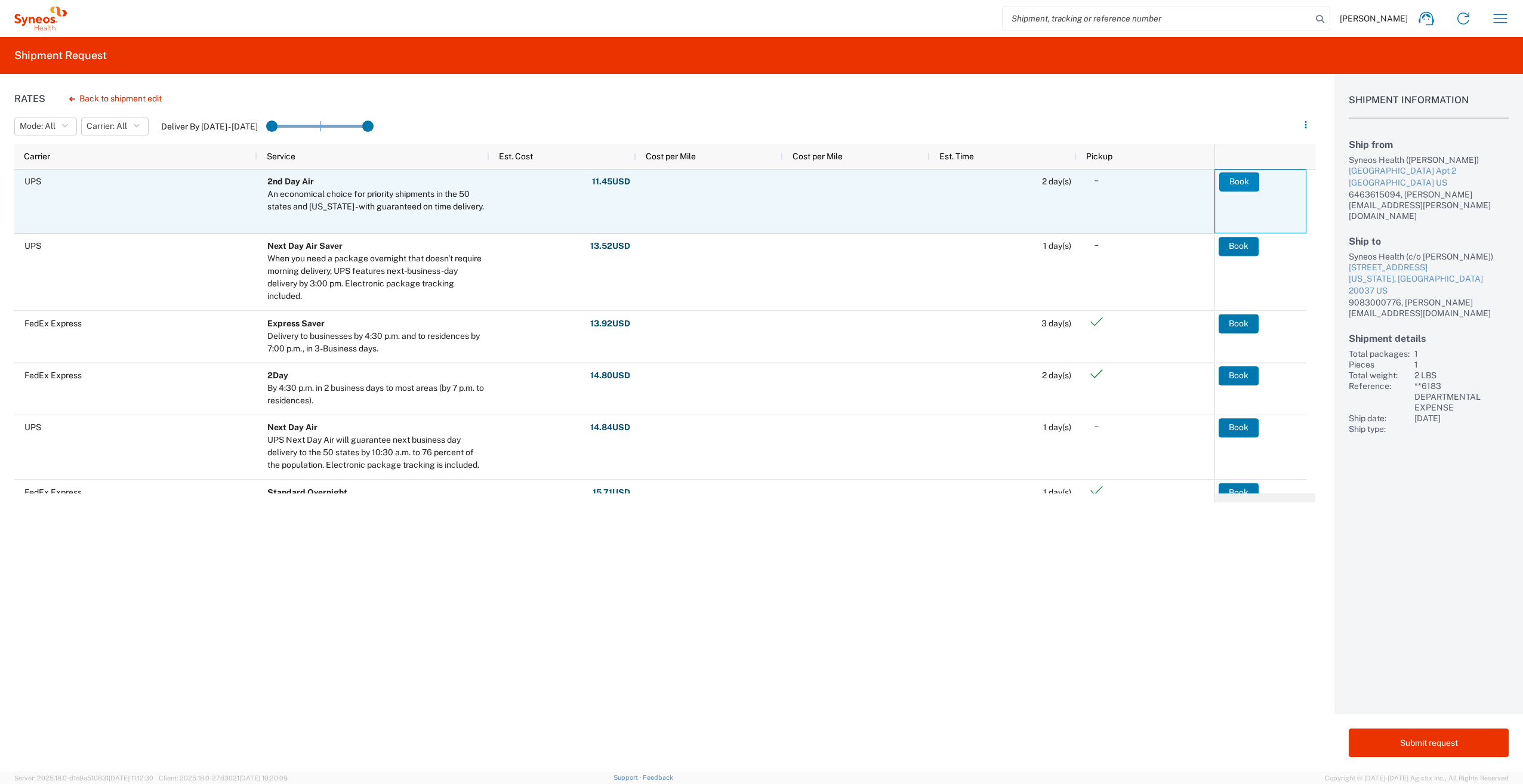
click at [1239, 177] on button "Book" at bounding box center [1239, 182] width 40 height 19
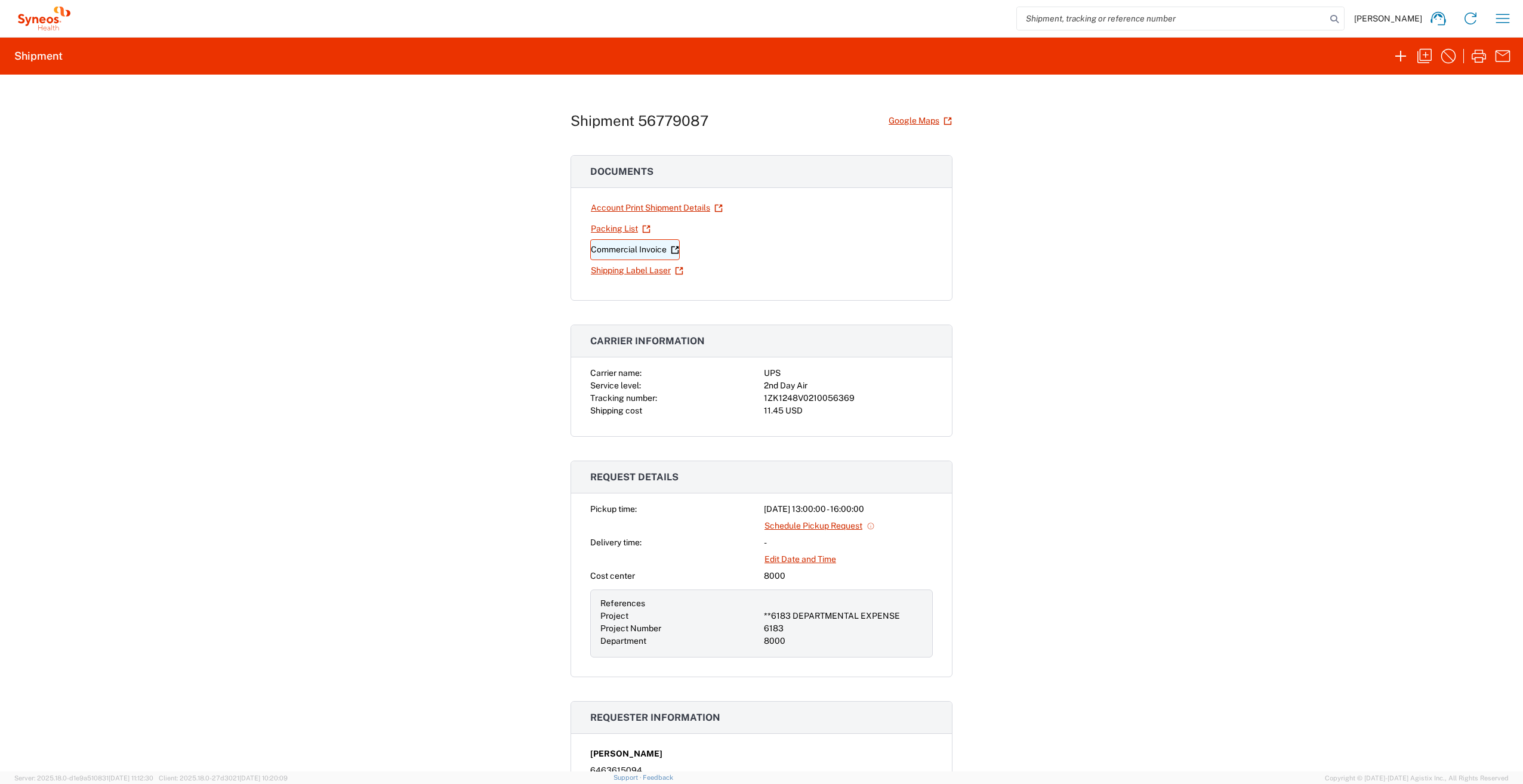
click at [607, 246] on link "Commercial Invoice" at bounding box center [635, 249] width 89 height 21
click at [622, 269] on link "Shipping Label Laser" at bounding box center [637, 270] width 93 height 21
